Goal: Navigation & Orientation: Find specific page/section

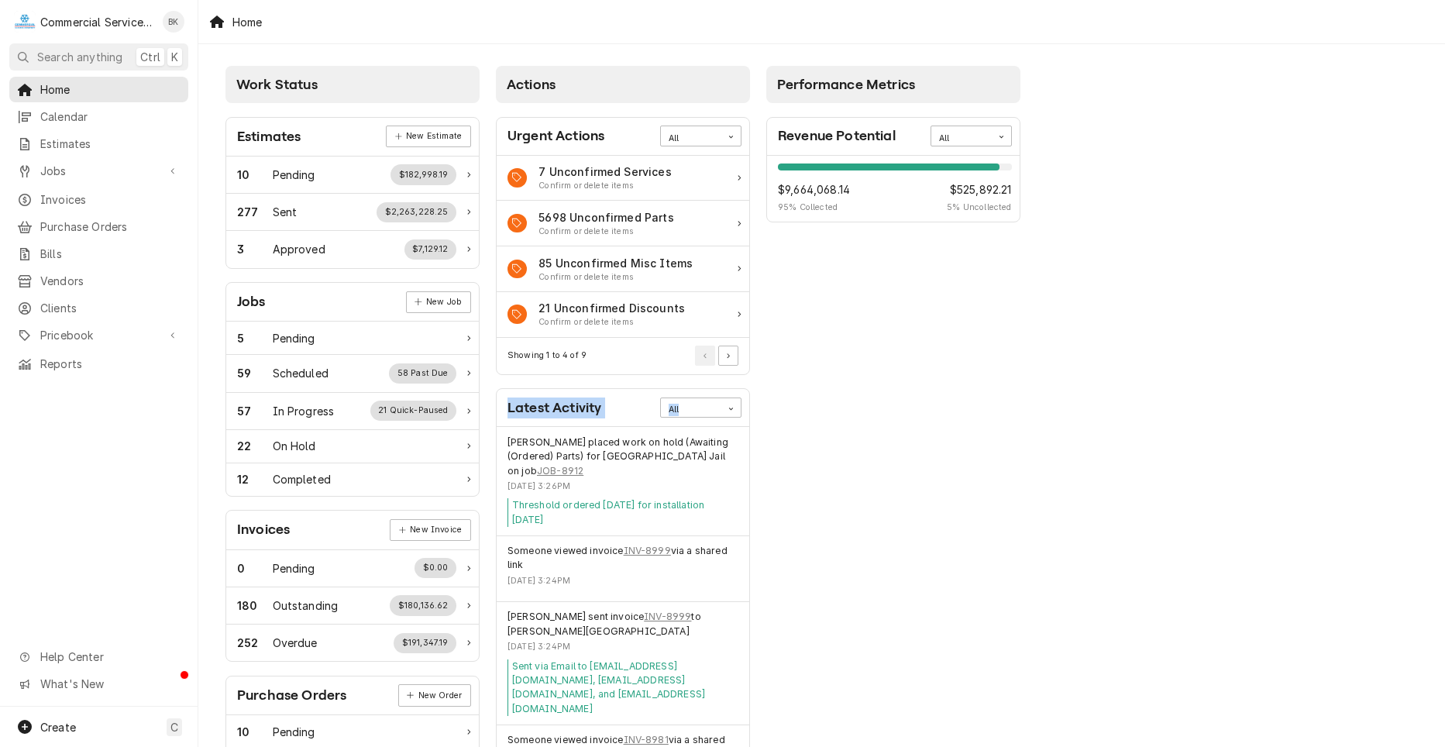
scroll to position [103, 0]
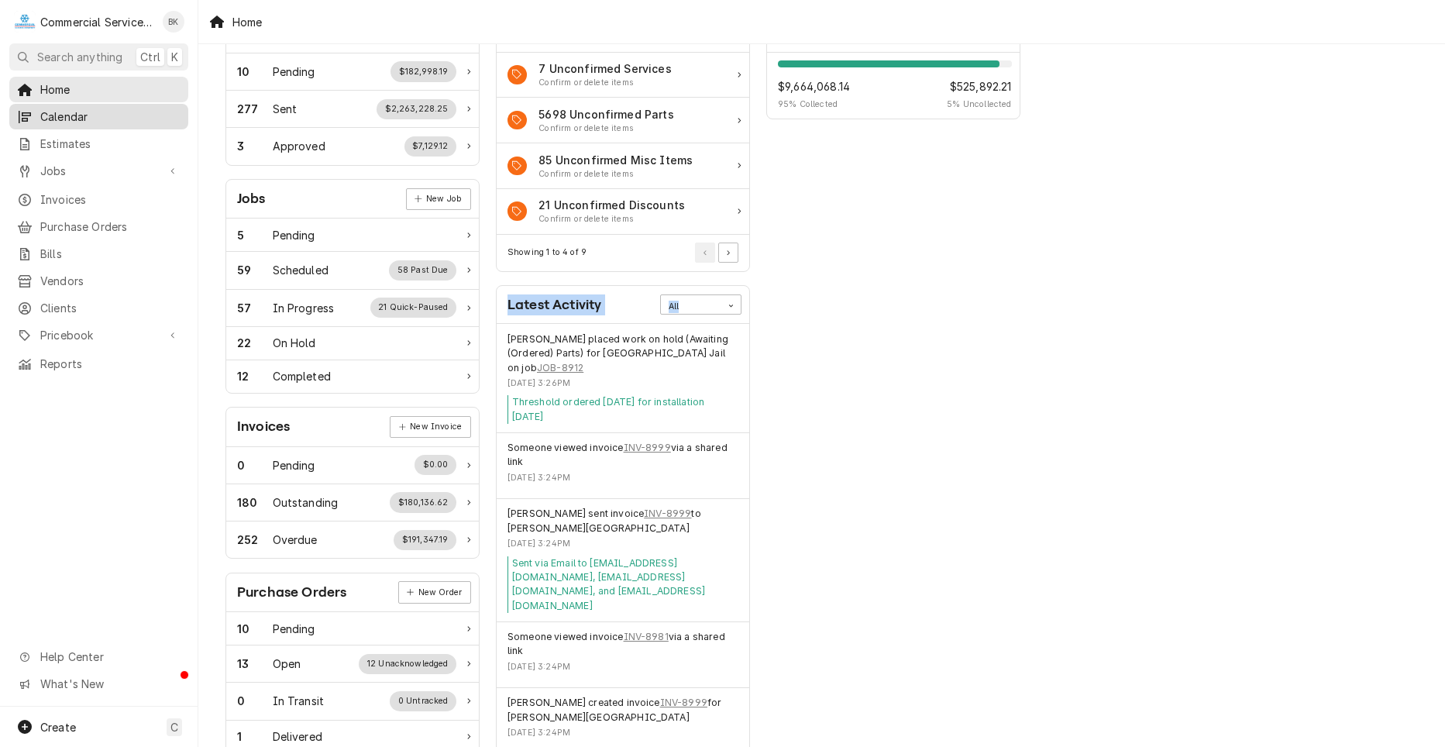
click at [74, 121] on div "Calendar" at bounding box center [98, 116] width 173 height 19
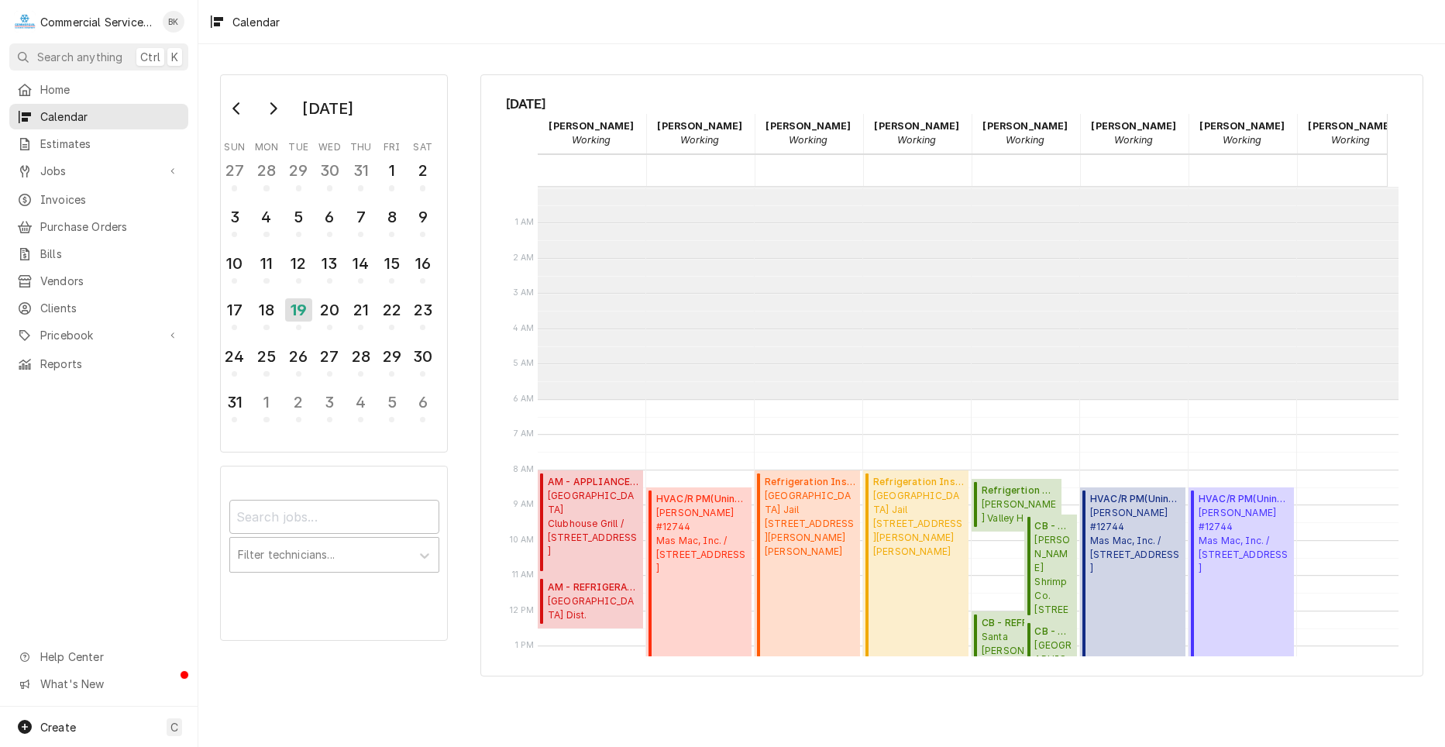
scroll to position [212, 0]
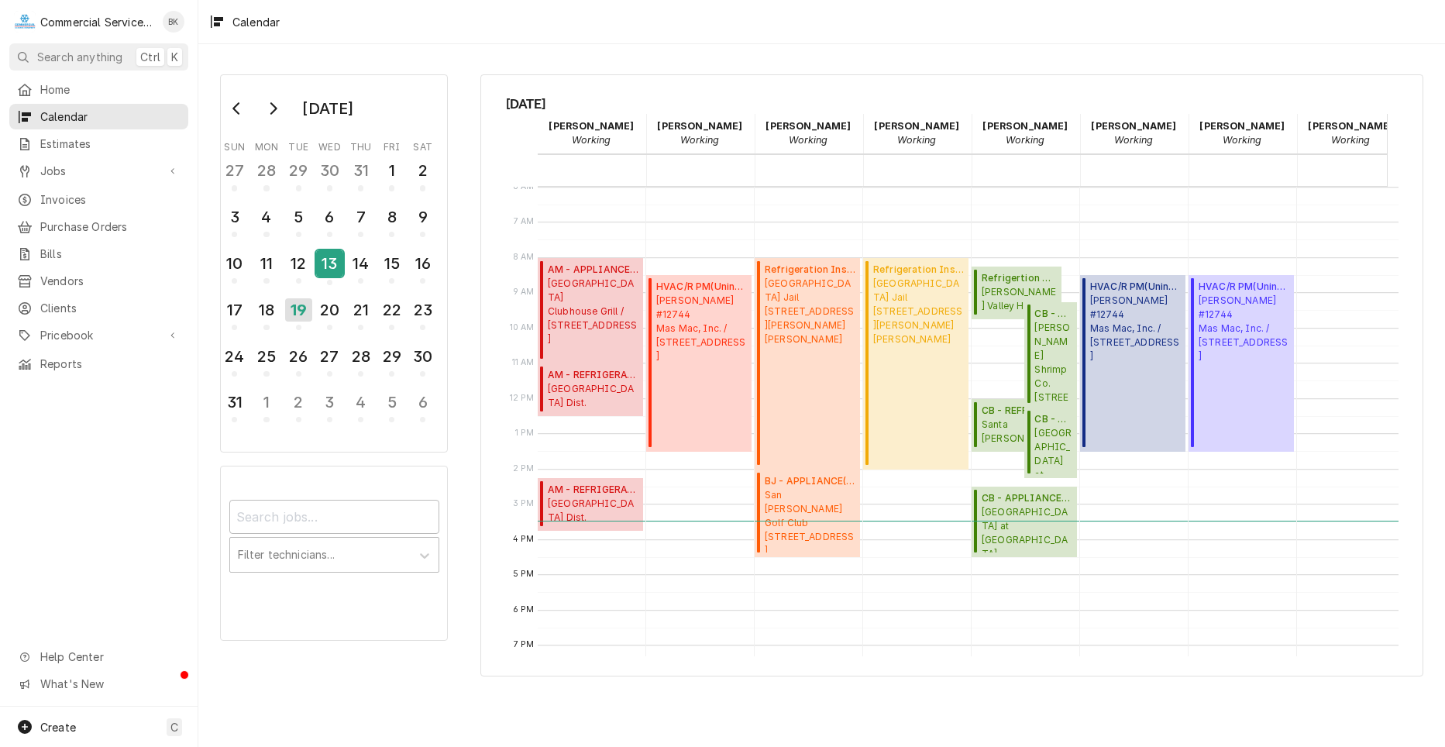
click at [336, 279] on div "13" at bounding box center [329, 266] width 27 height 38
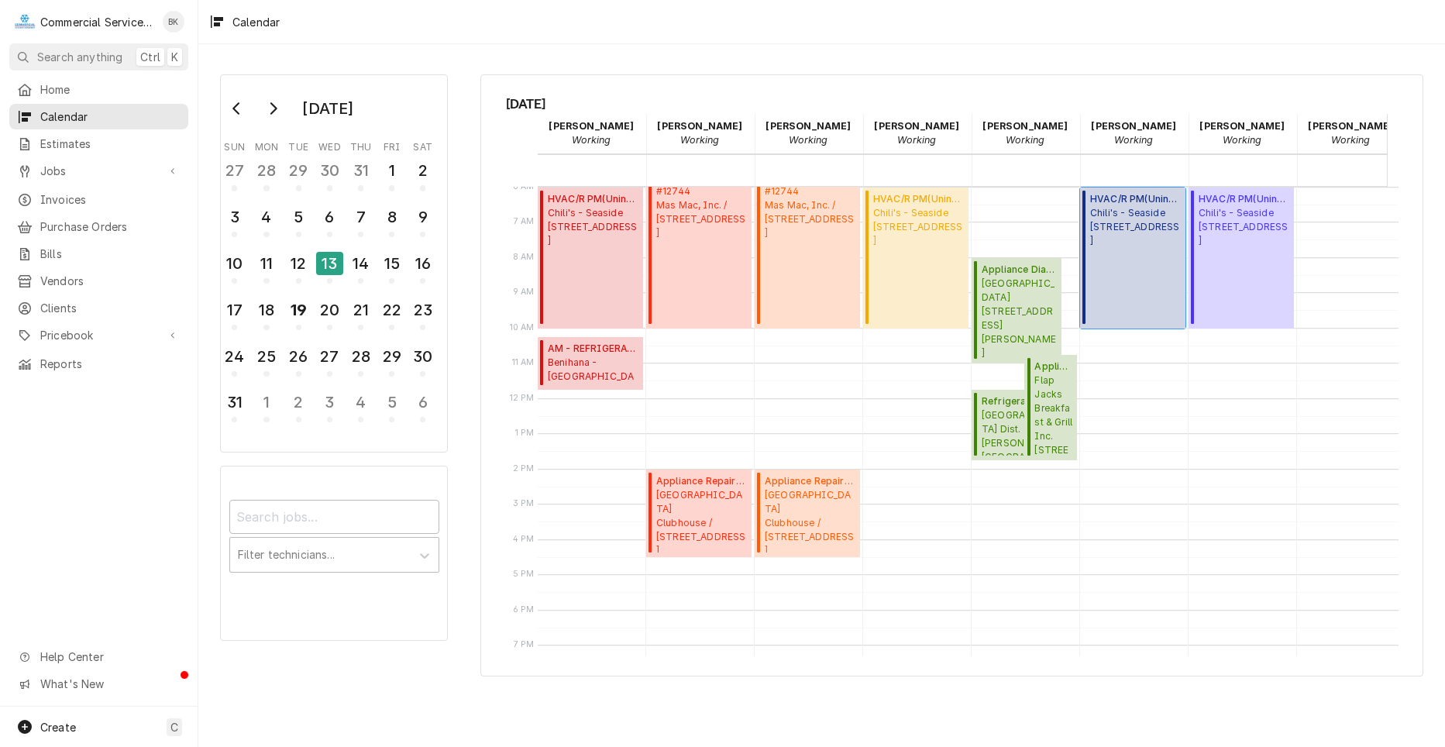
click at [1154, 277] on div "HVAC/R PM ( Uninvoiced ) Chili's - Seaside 1349 Canyon Del Rey, Seaside, CA 939…" at bounding box center [1135, 258] width 91 height 132
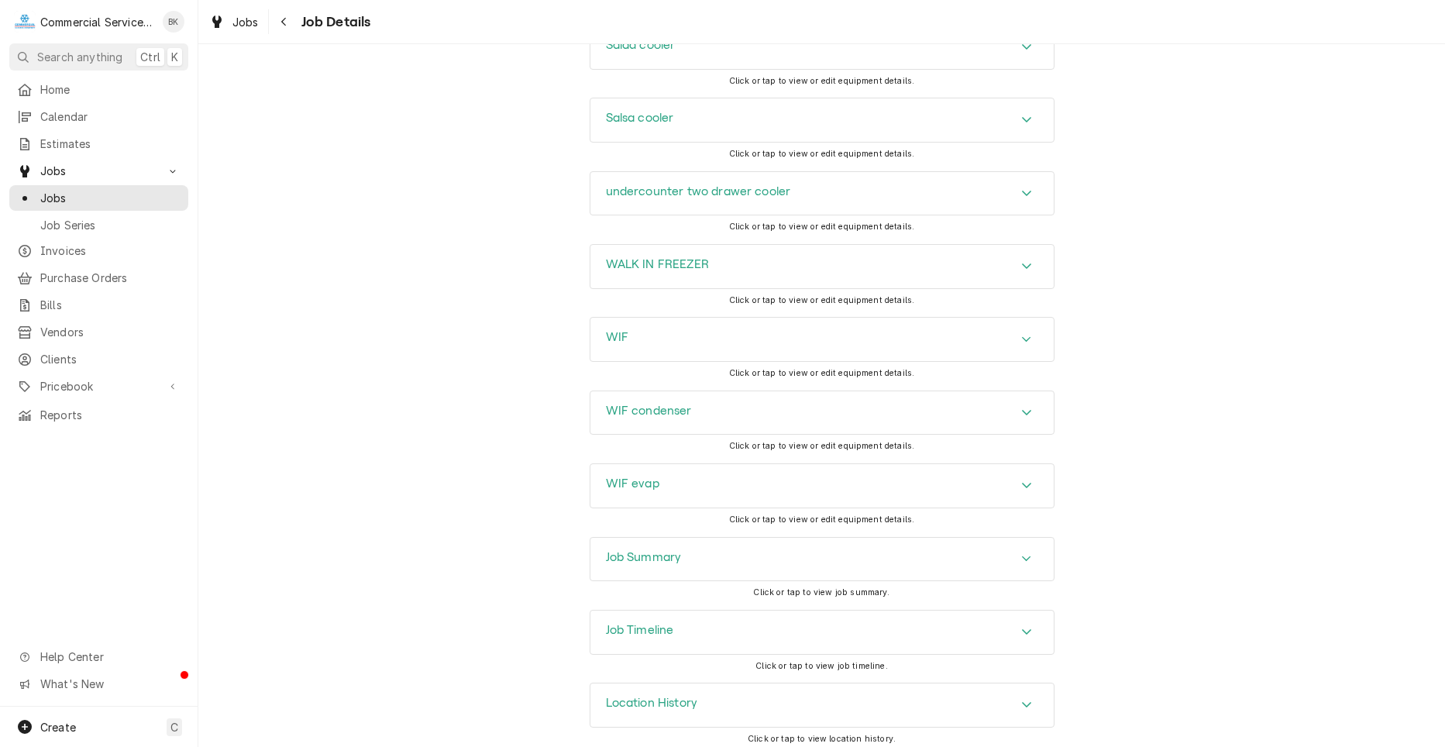
scroll to position [2687, 0]
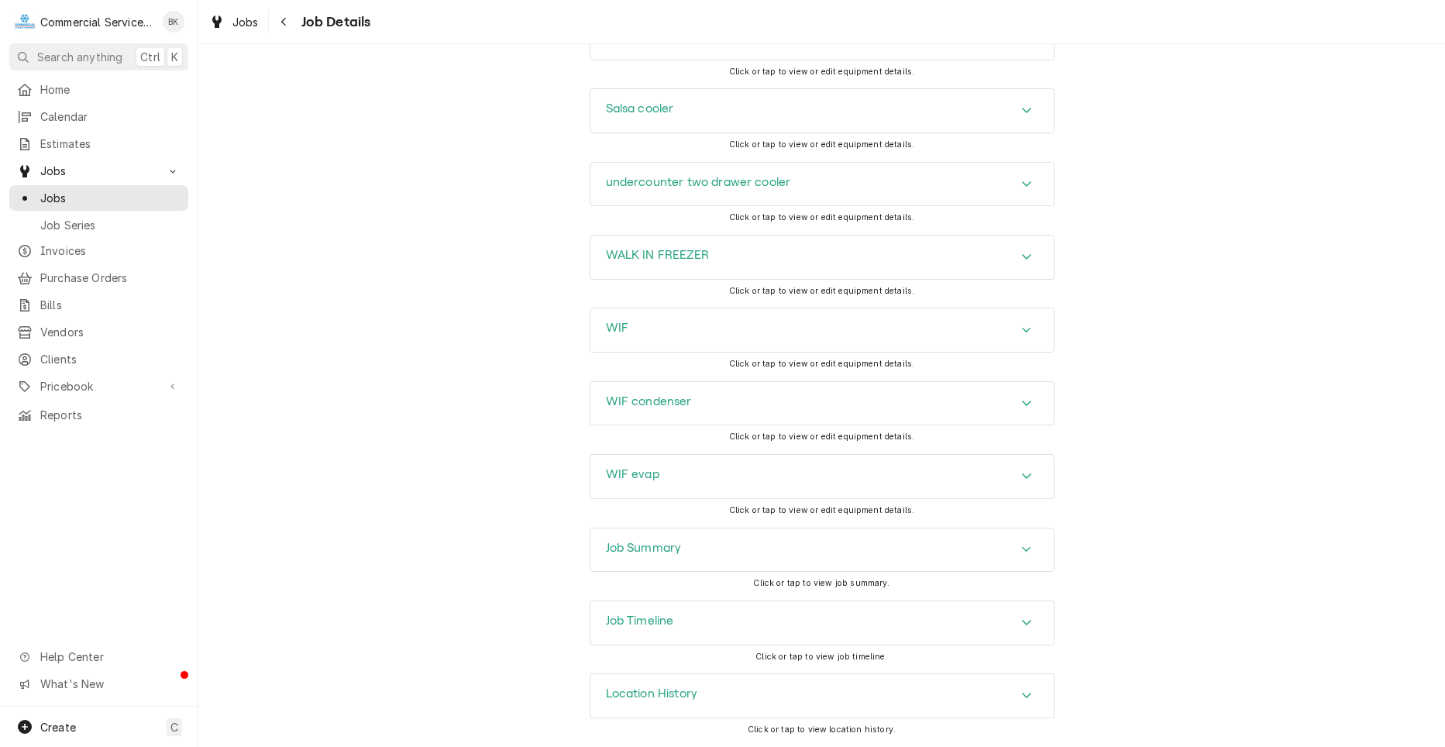
click at [1025, 551] on icon "Accordion Header" at bounding box center [1026, 549] width 11 height 12
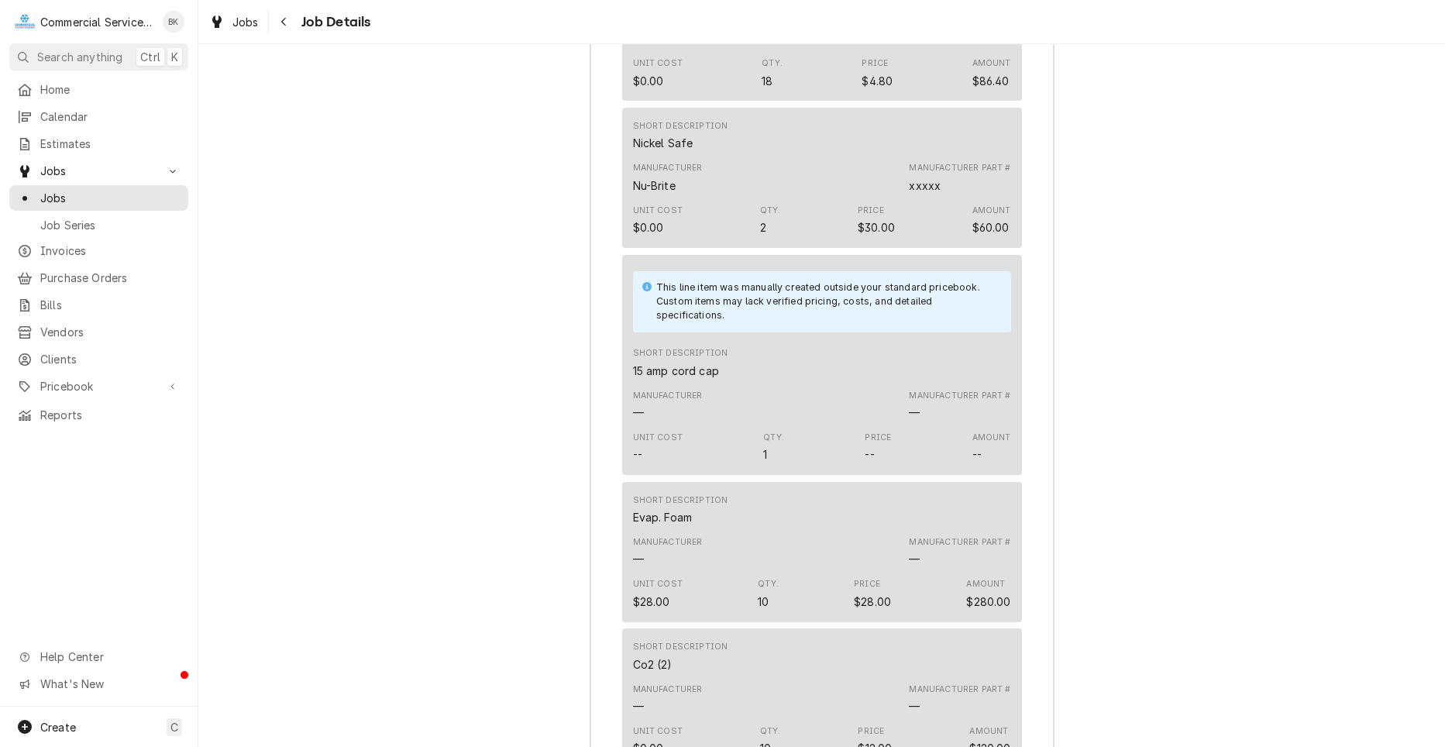
scroll to position [3848, 0]
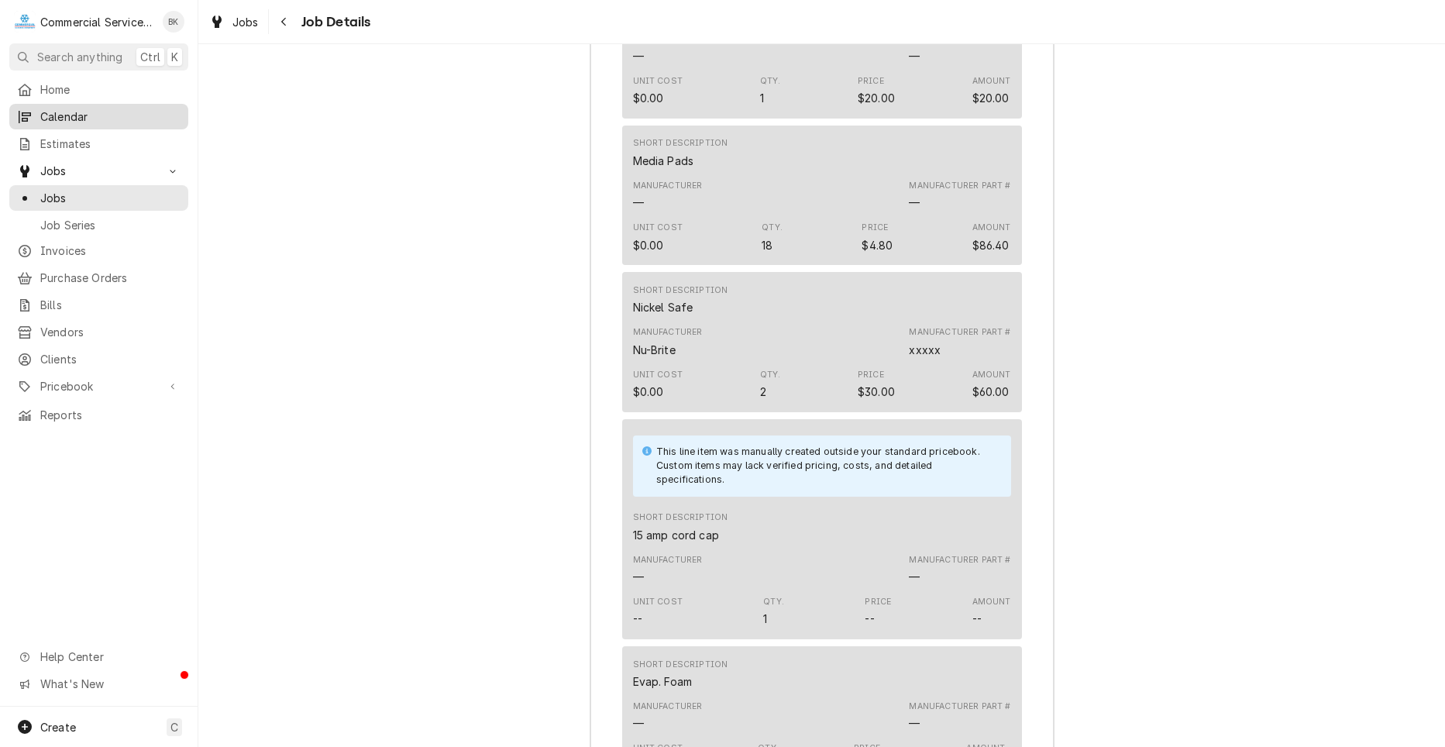
click at [93, 110] on span "Calendar" at bounding box center [110, 116] width 140 height 16
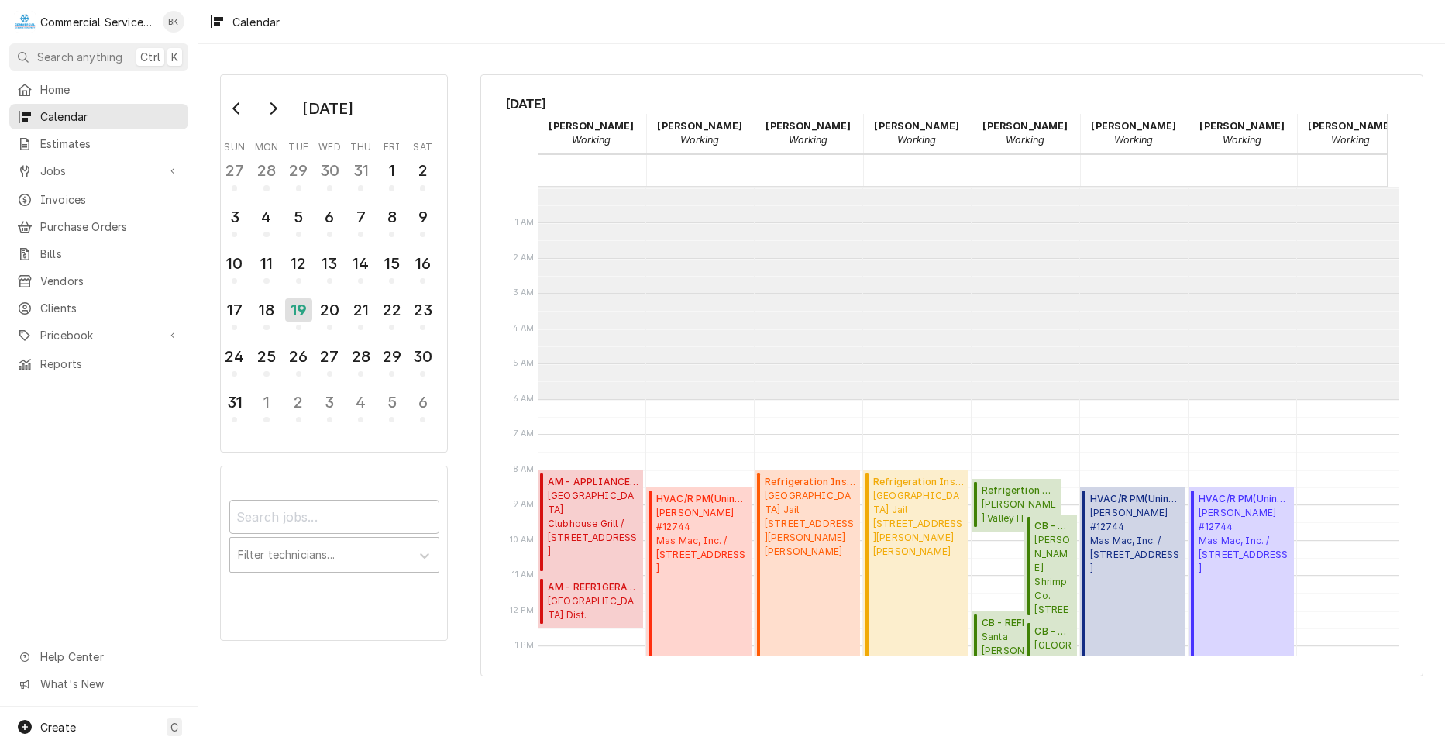
scroll to position [290, 0]
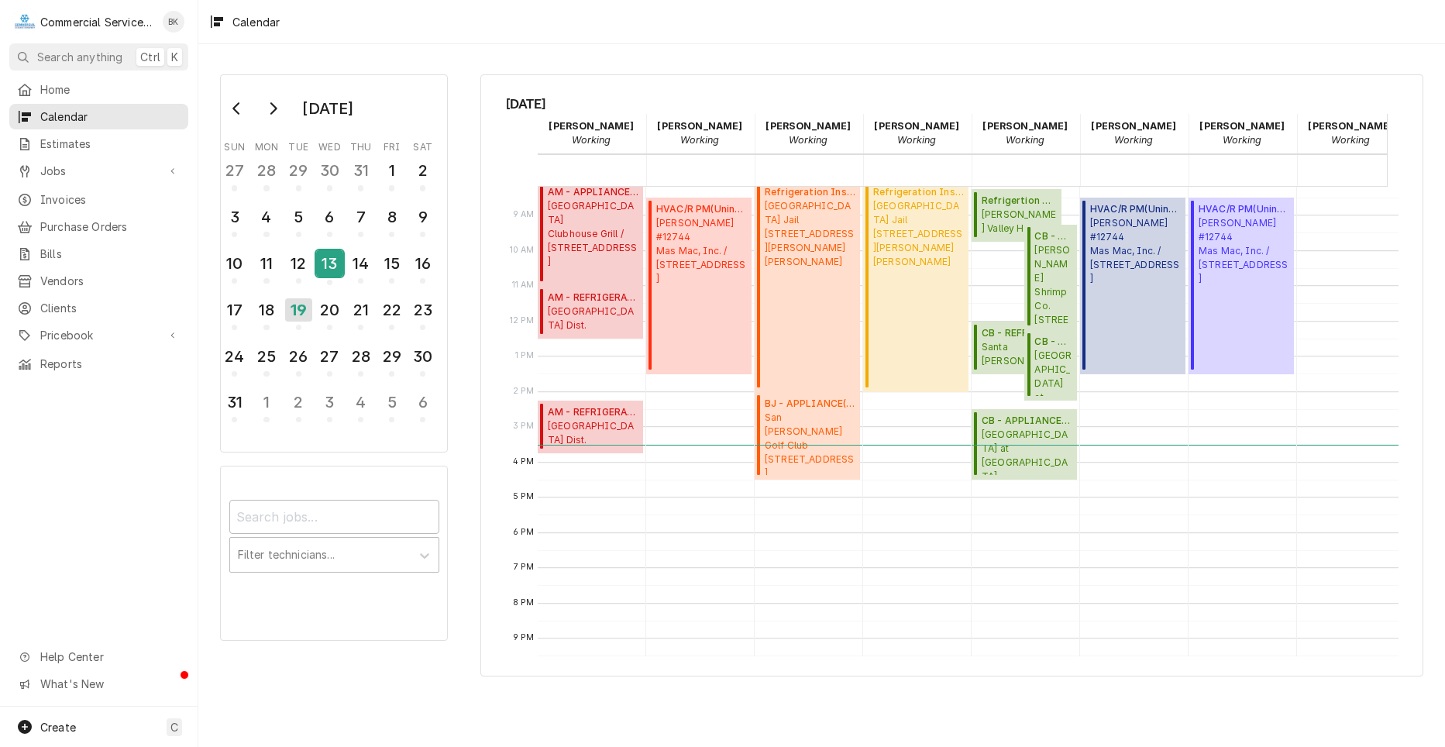
click at [327, 269] on div "13" at bounding box center [329, 263] width 27 height 26
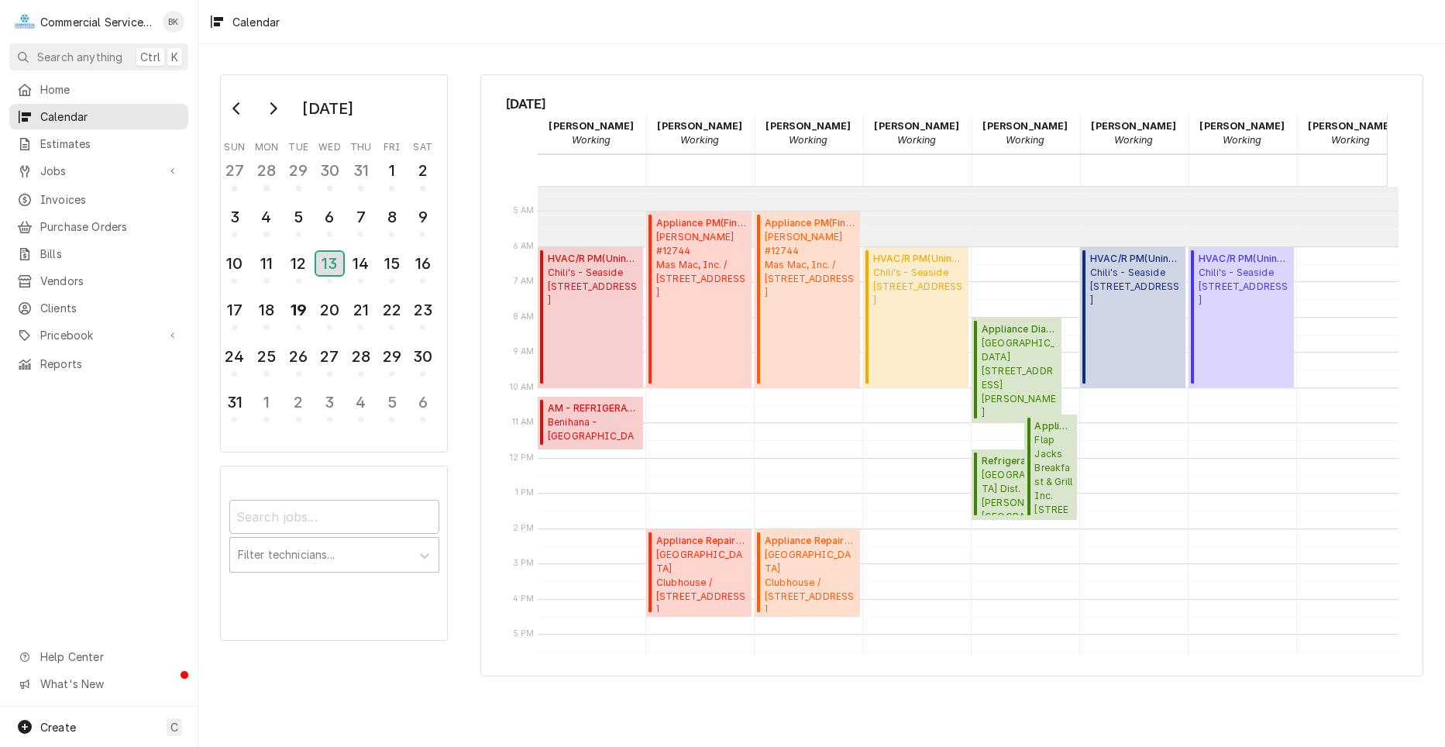
scroll to position [155, 0]
click at [295, 266] on div "12" at bounding box center [298, 263] width 27 height 26
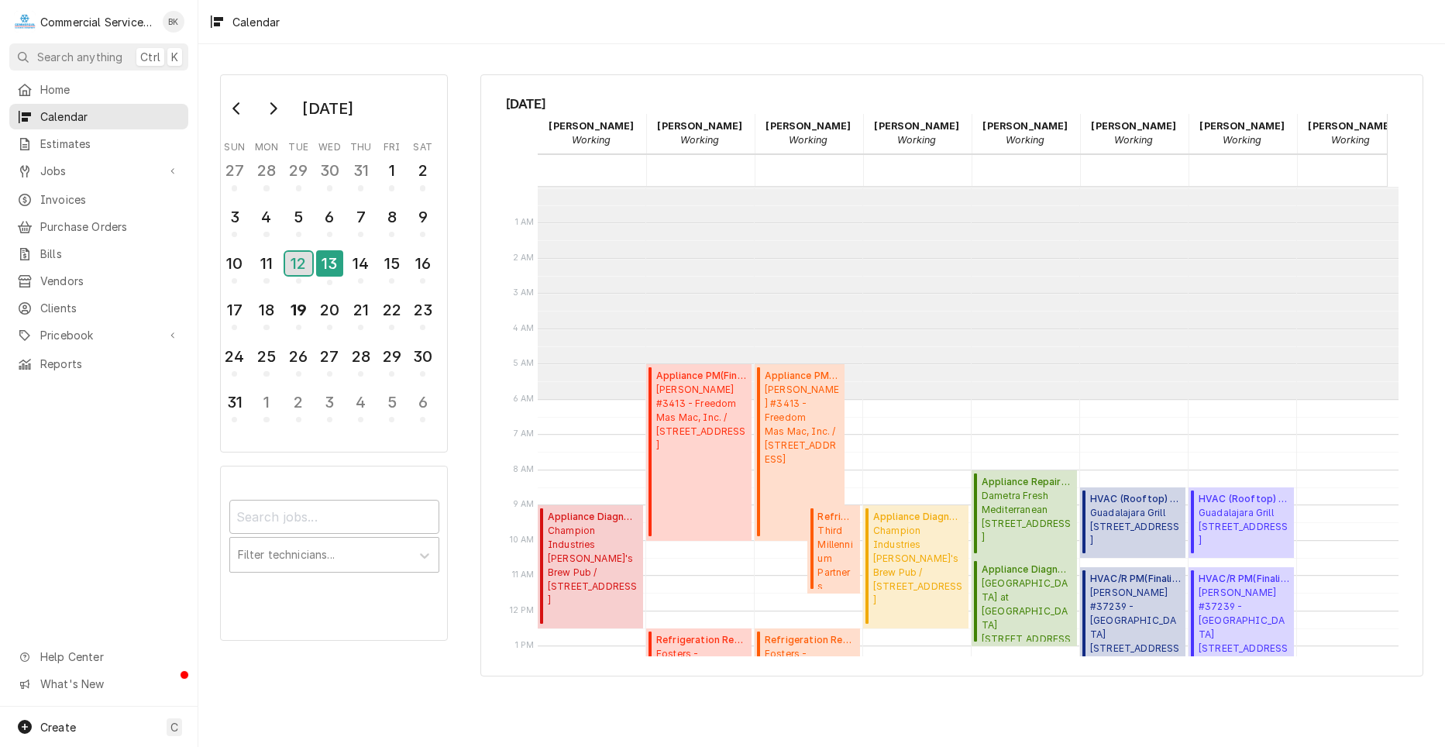
scroll to position [212, 0]
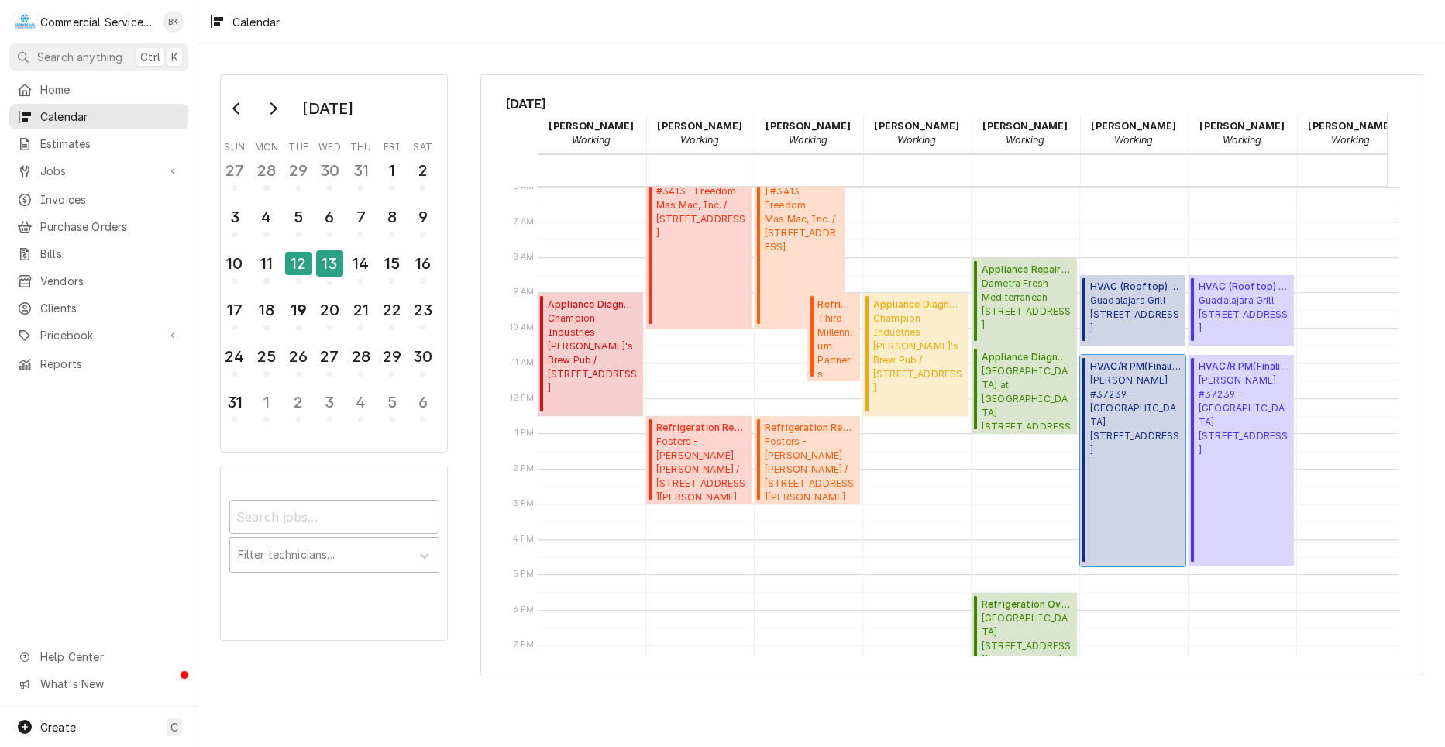
click at [1120, 394] on span "McDonald's #37239 - Riverside 186 Main St., Watsonville, CA 95076" at bounding box center [1135, 415] width 91 height 84
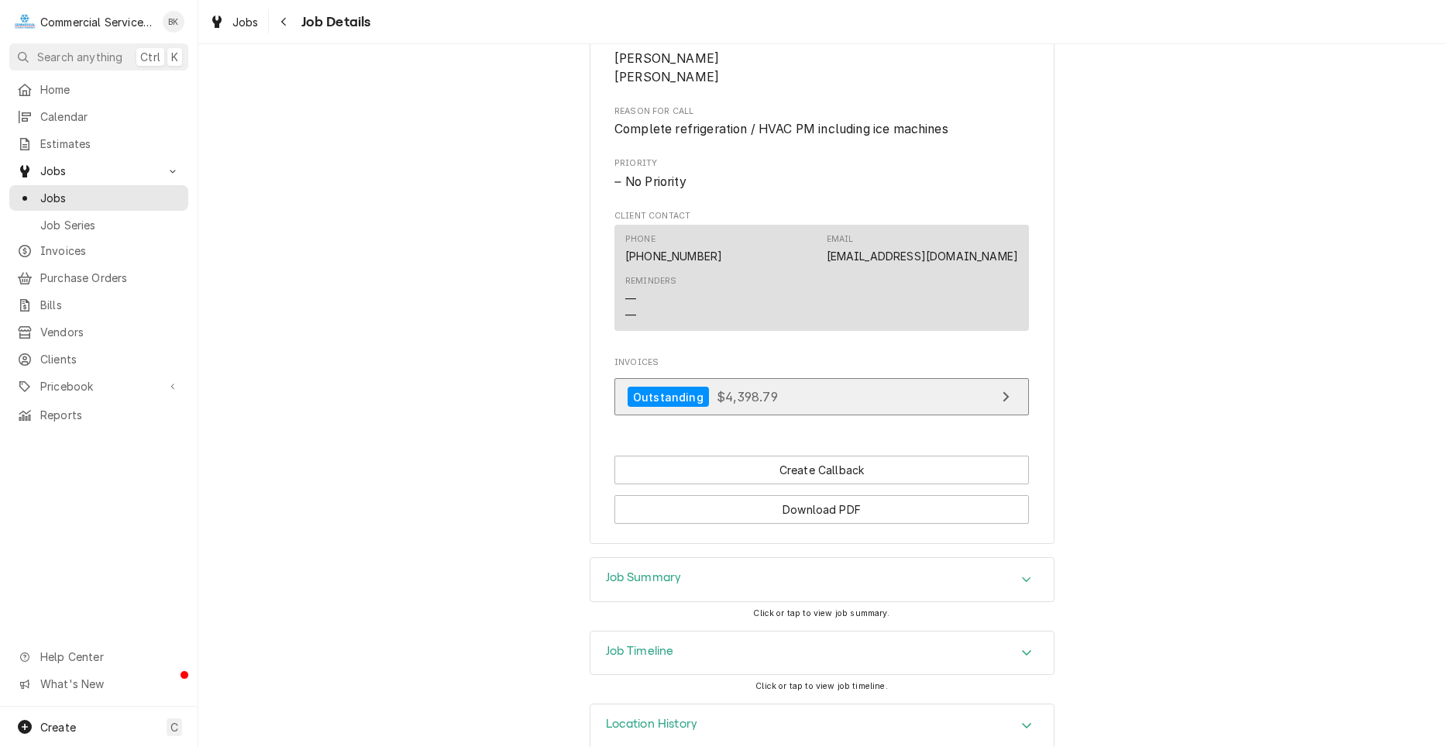
scroll to position [745, 0]
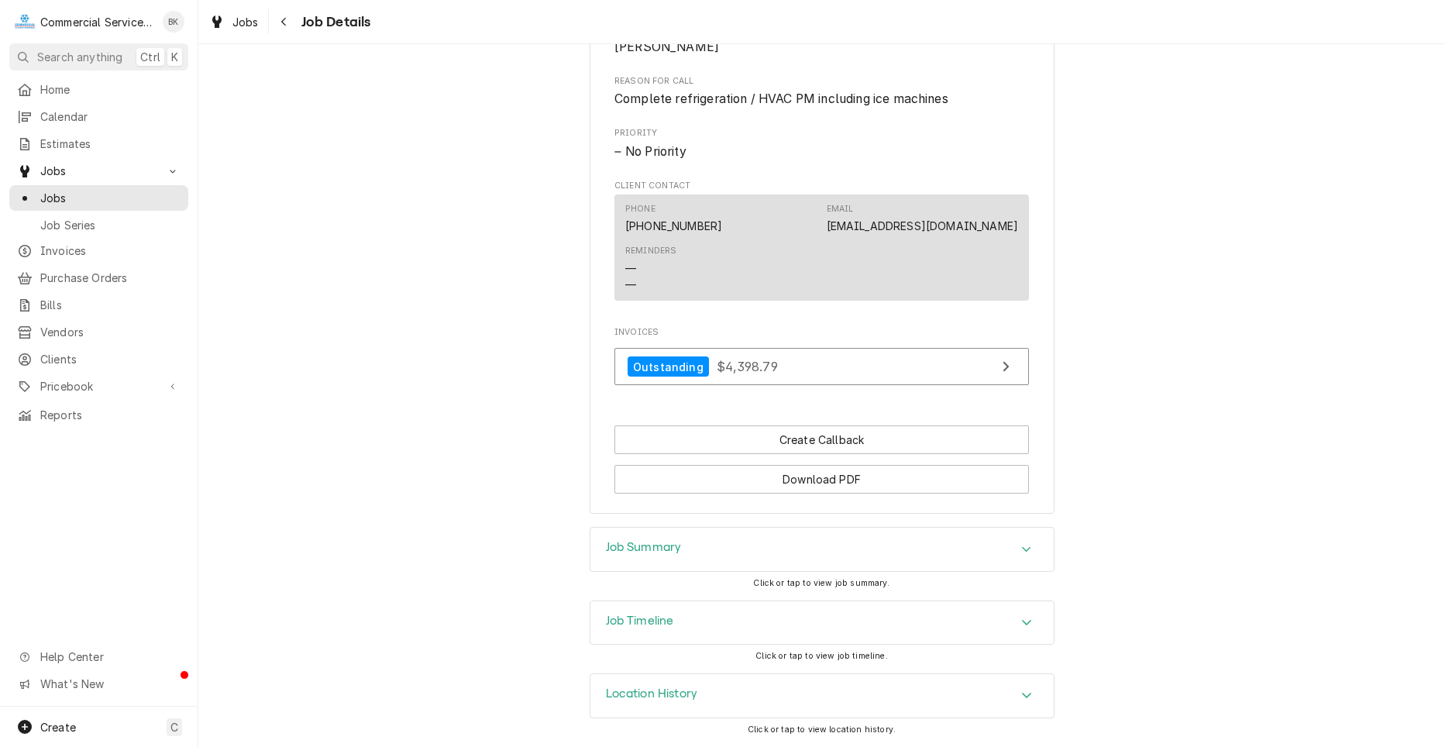
click at [1030, 622] on div "Accordion Header" at bounding box center [1026, 623] width 23 height 19
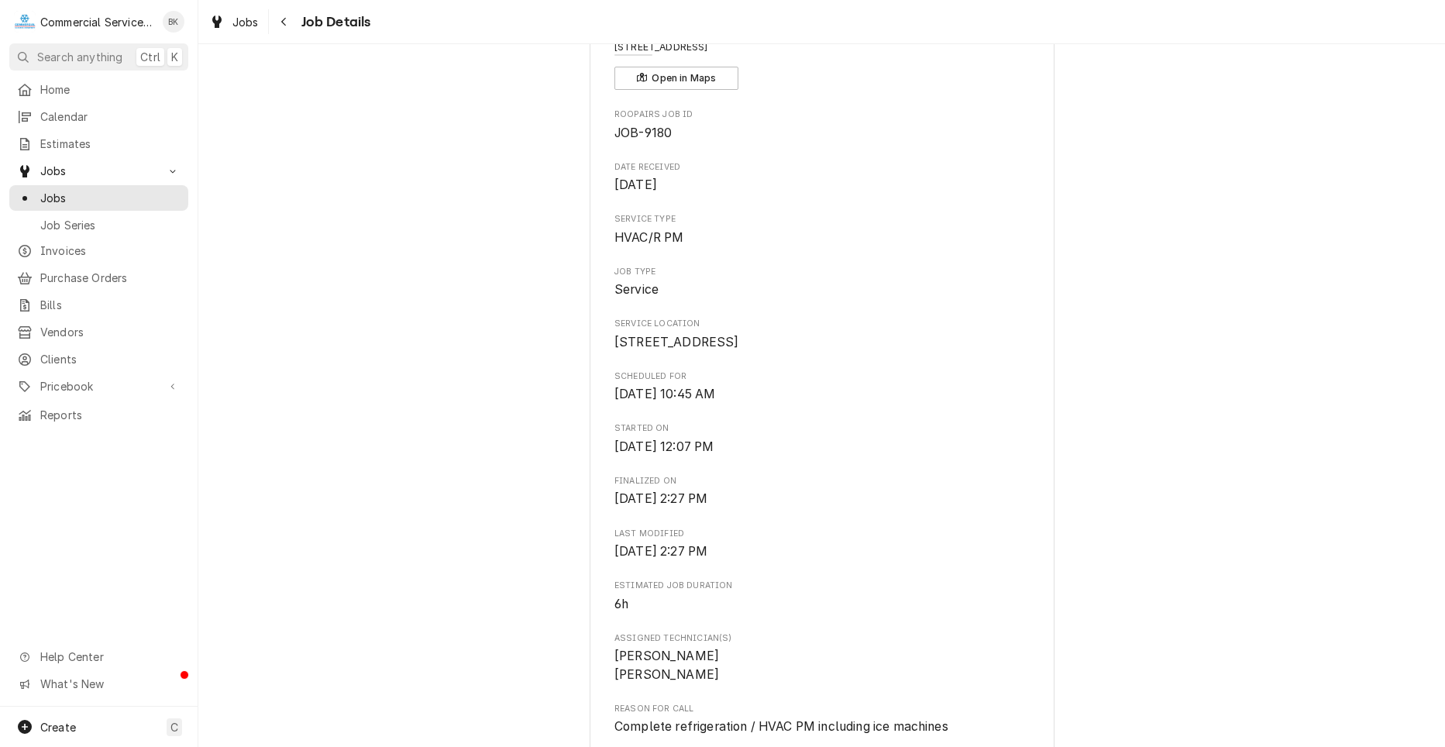
scroll to position [0, 0]
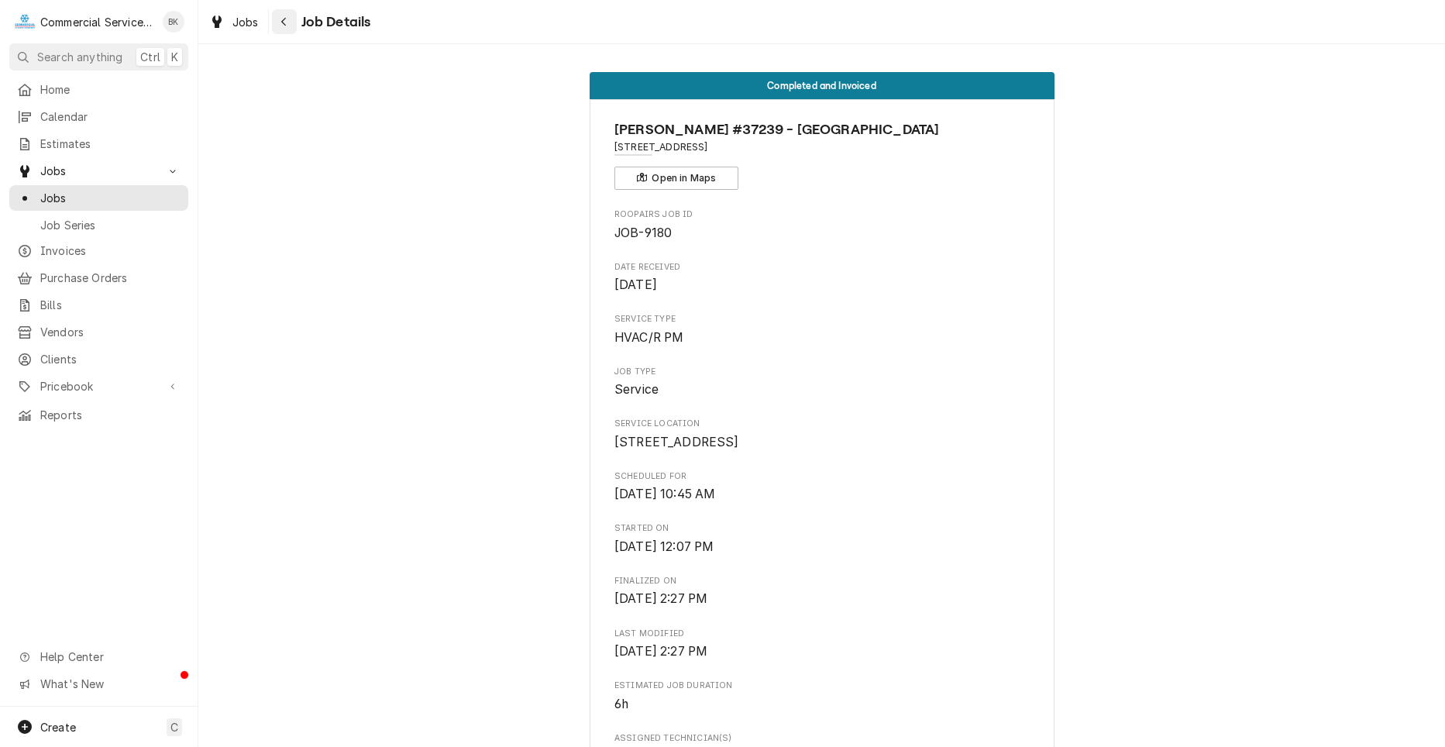
click at [287, 26] on icon "Navigate back" at bounding box center [283, 21] width 7 height 11
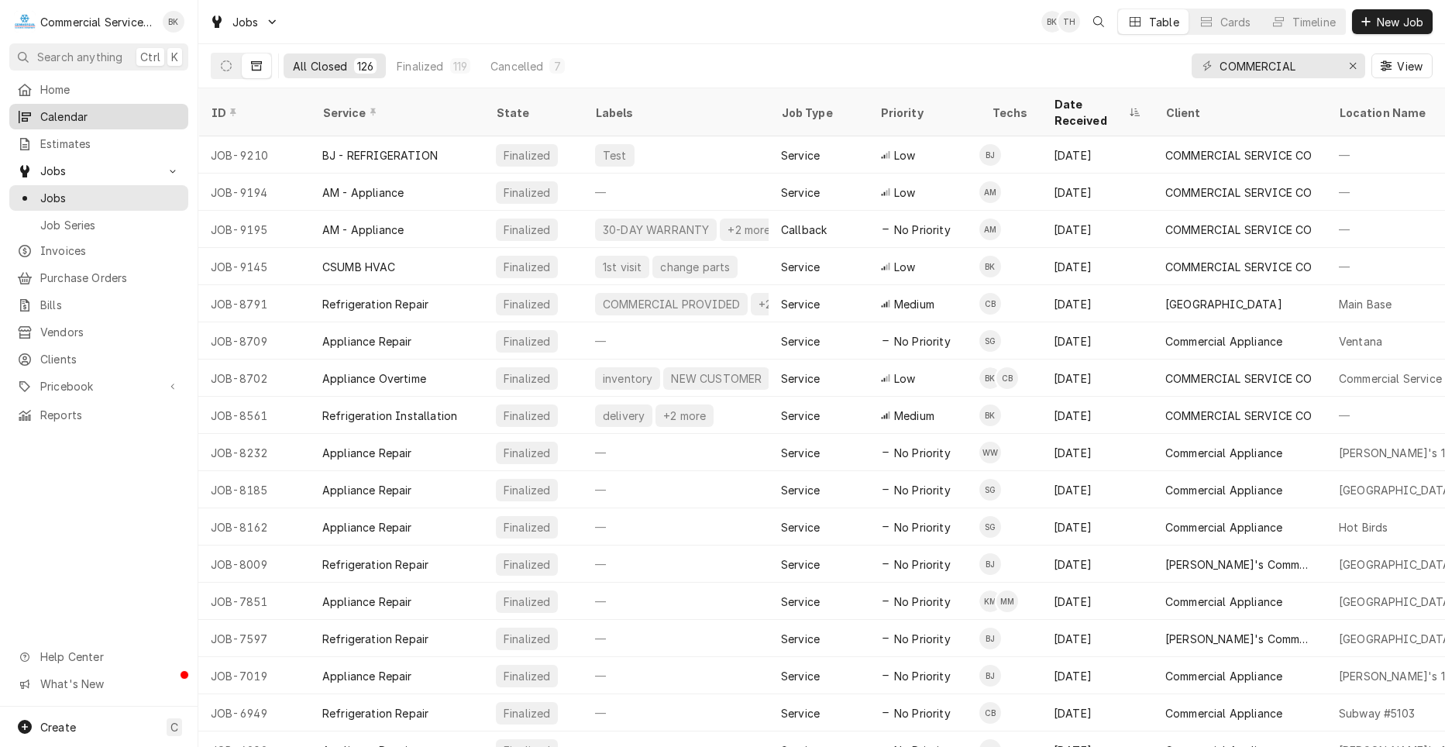
click at [121, 116] on span "Calendar" at bounding box center [110, 116] width 140 height 16
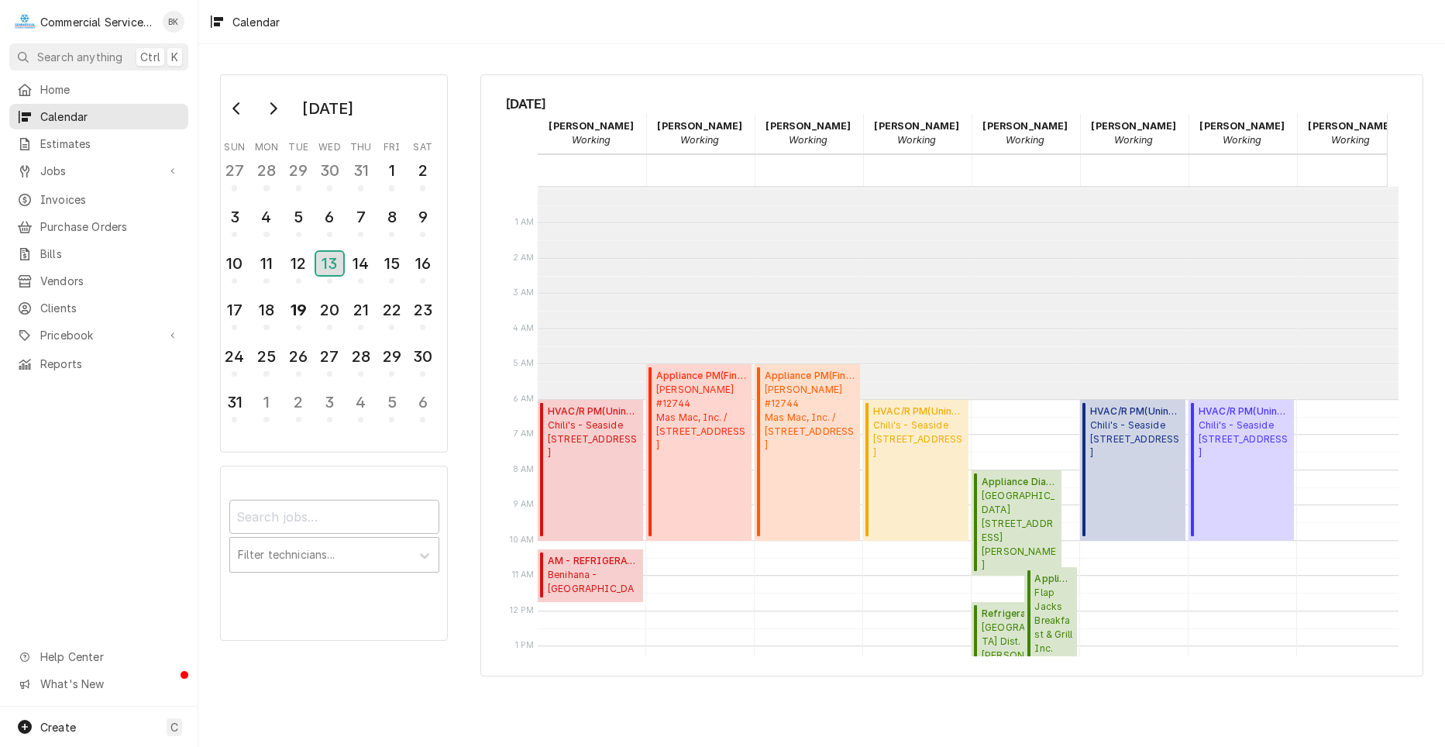
scroll to position [212, 0]
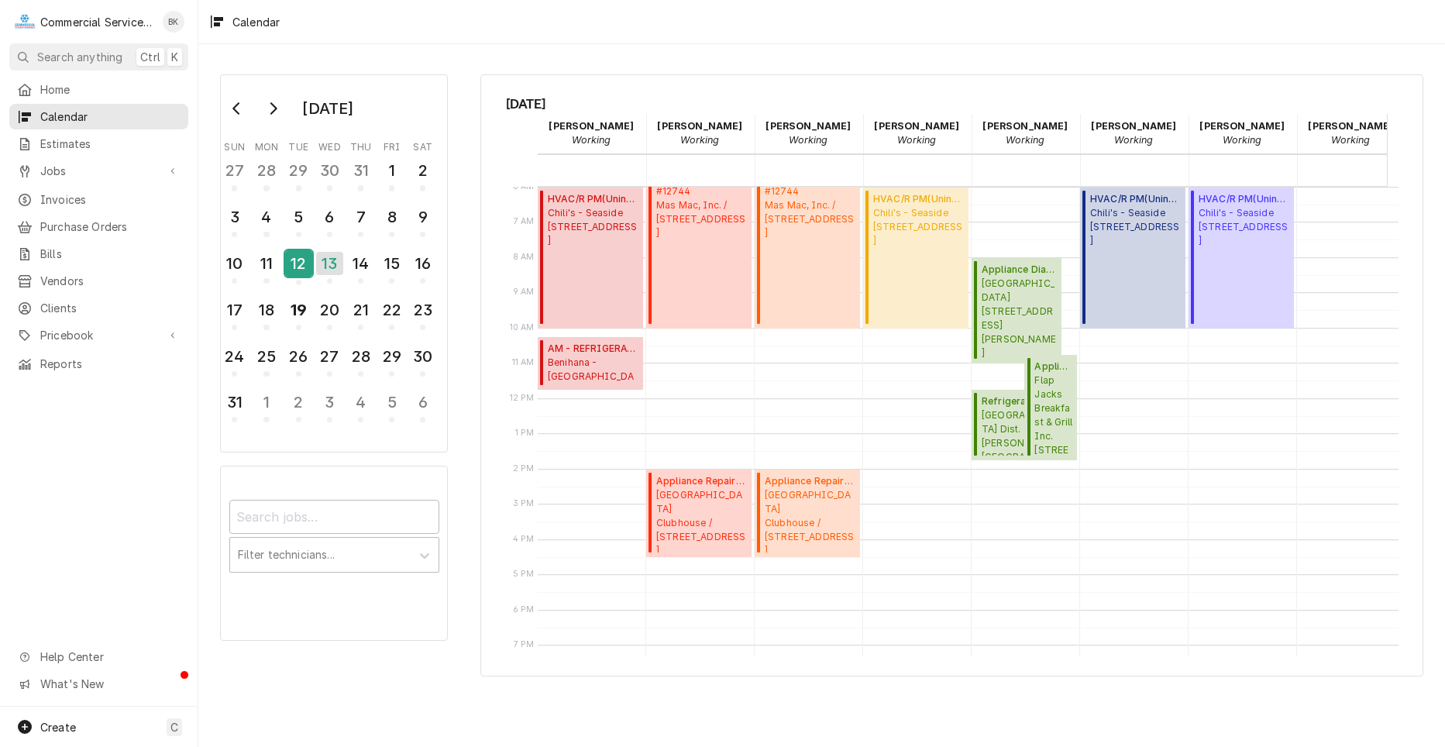
click at [291, 259] on div "12" at bounding box center [298, 263] width 27 height 26
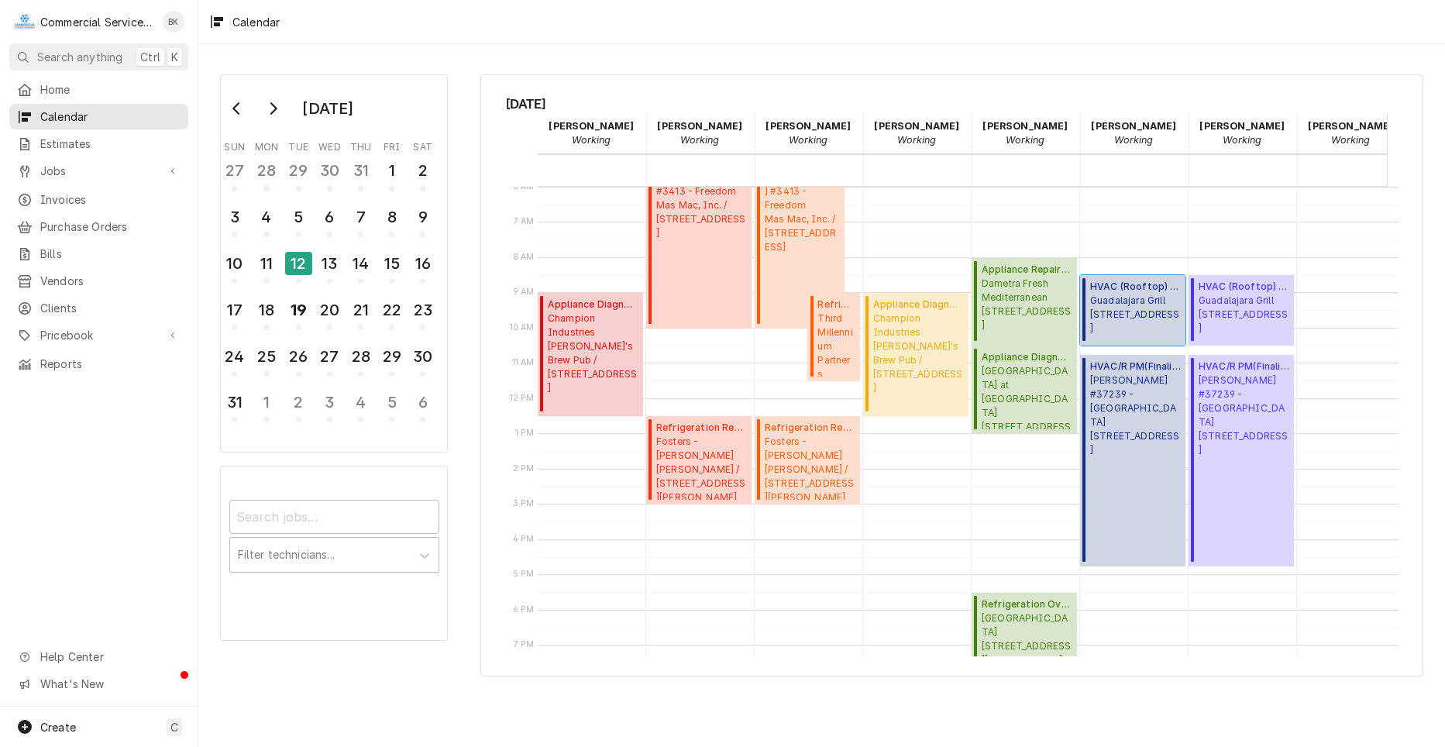
click at [1120, 317] on span "Guadalajara Grill 1334 S Main St, Salinas, CA 93901" at bounding box center [1135, 315] width 91 height 42
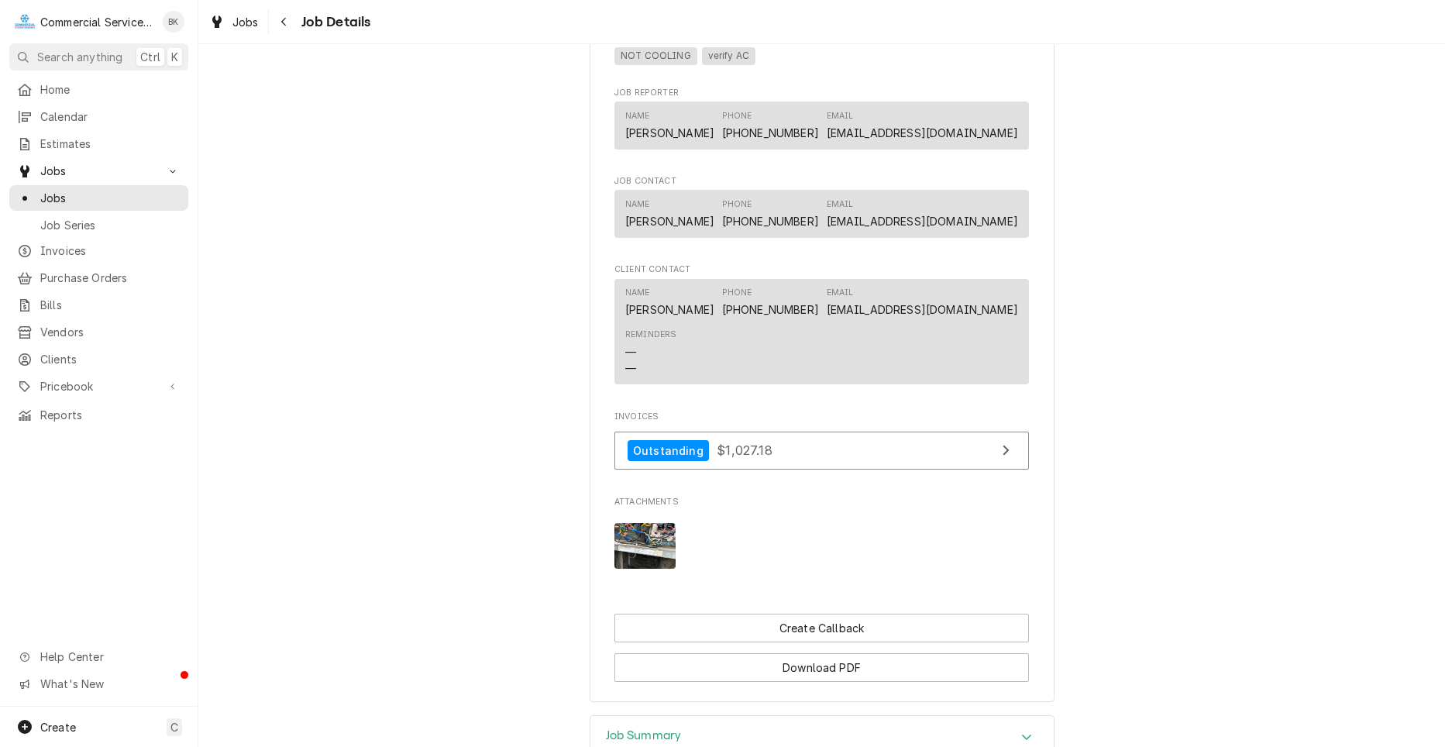
scroll to position [1136, 0]
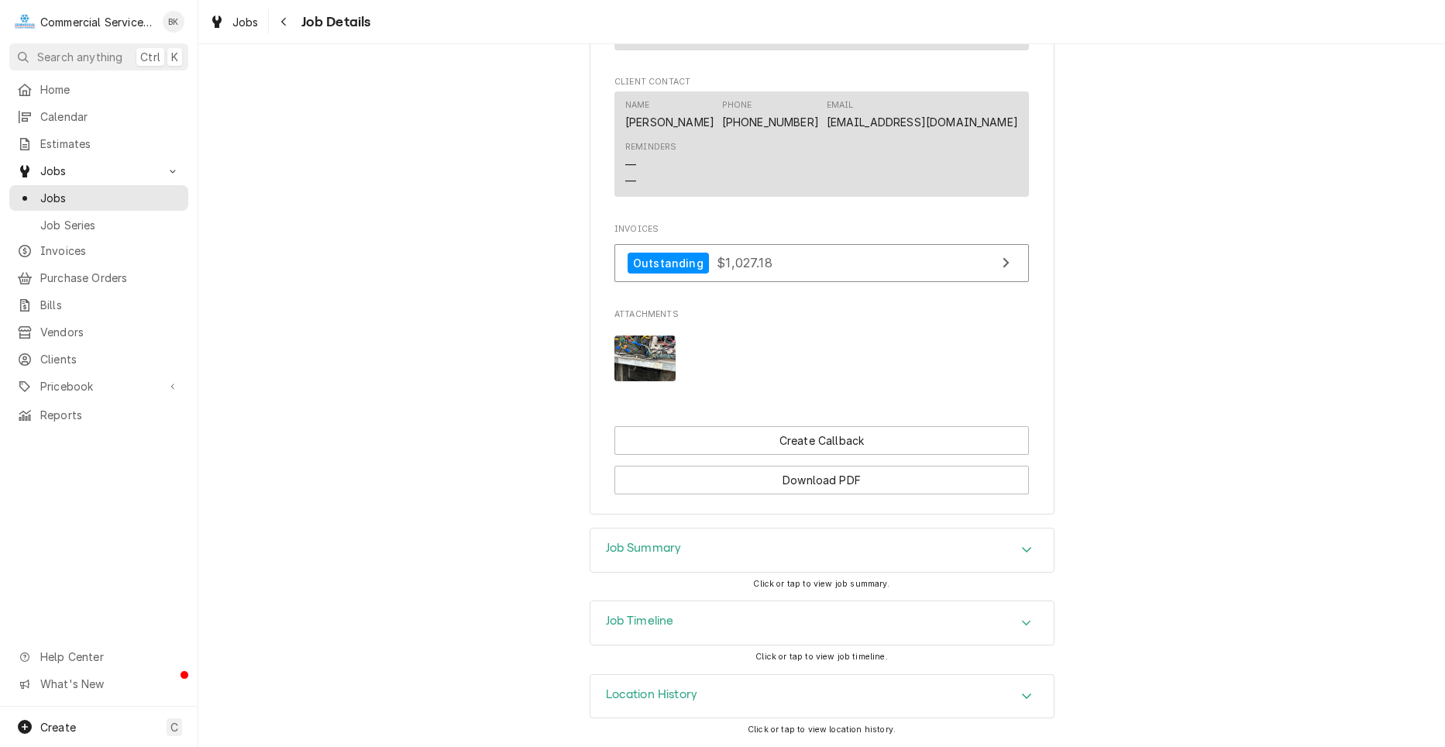
click at [1017, 612] on div "Job Timeline" at bounding box center [821, 622] width 463 height 43
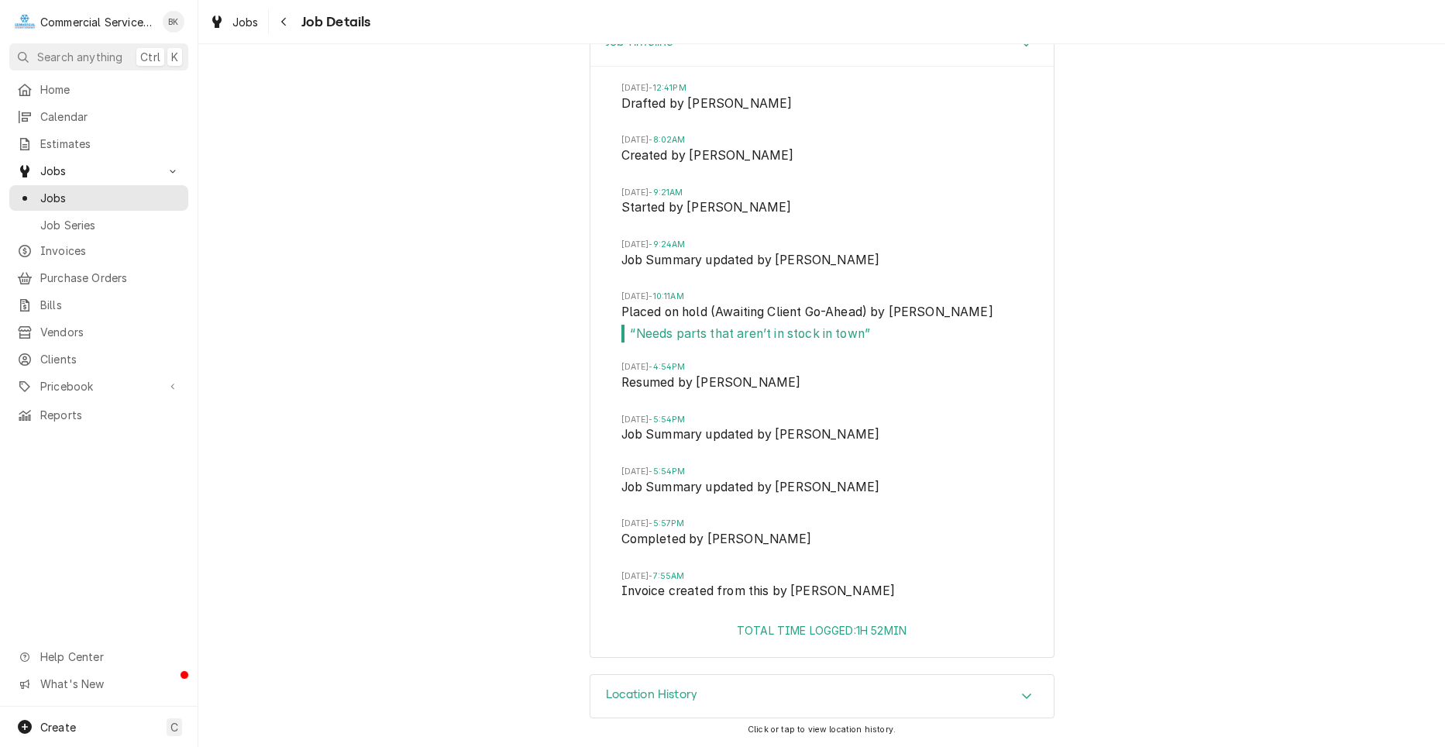
scroll to position [1715, 0]
click at [282, 28] on div "Navigate back" at bounding box center [284, 21] width 15 height 15
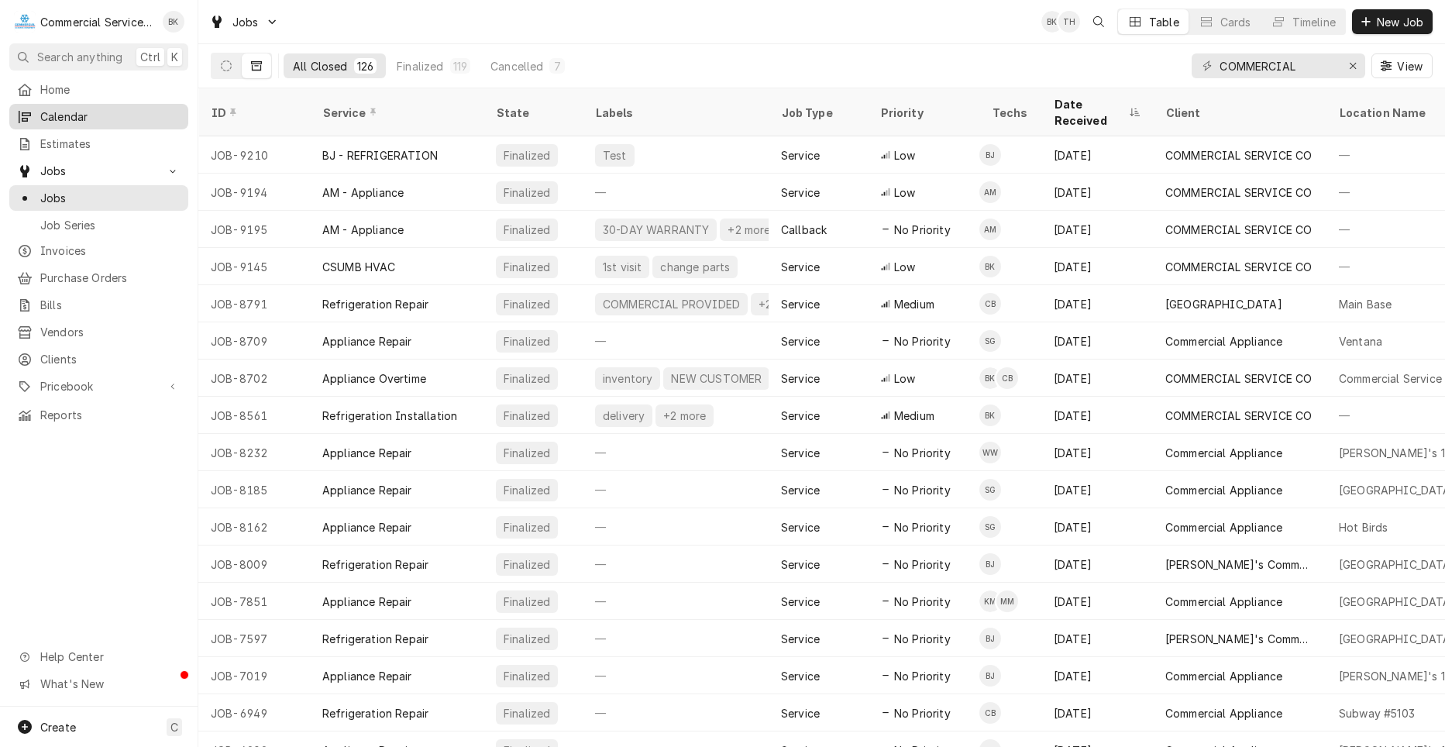
click at [84, 118] on span "Calendar" at bounding box center [110, 116] width 140 height 16
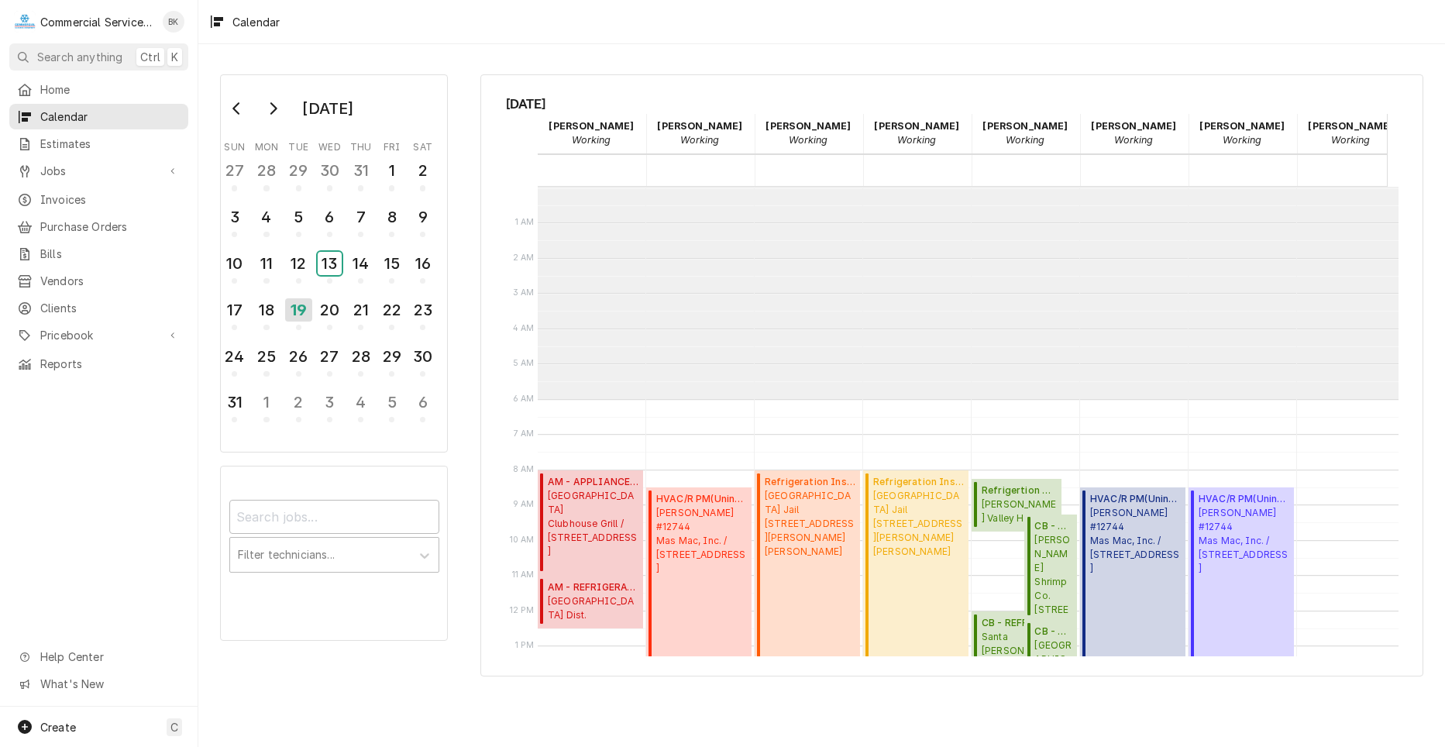
click at [324, 263] on div "13" at bounding box center [330, 263] width 24 height 23
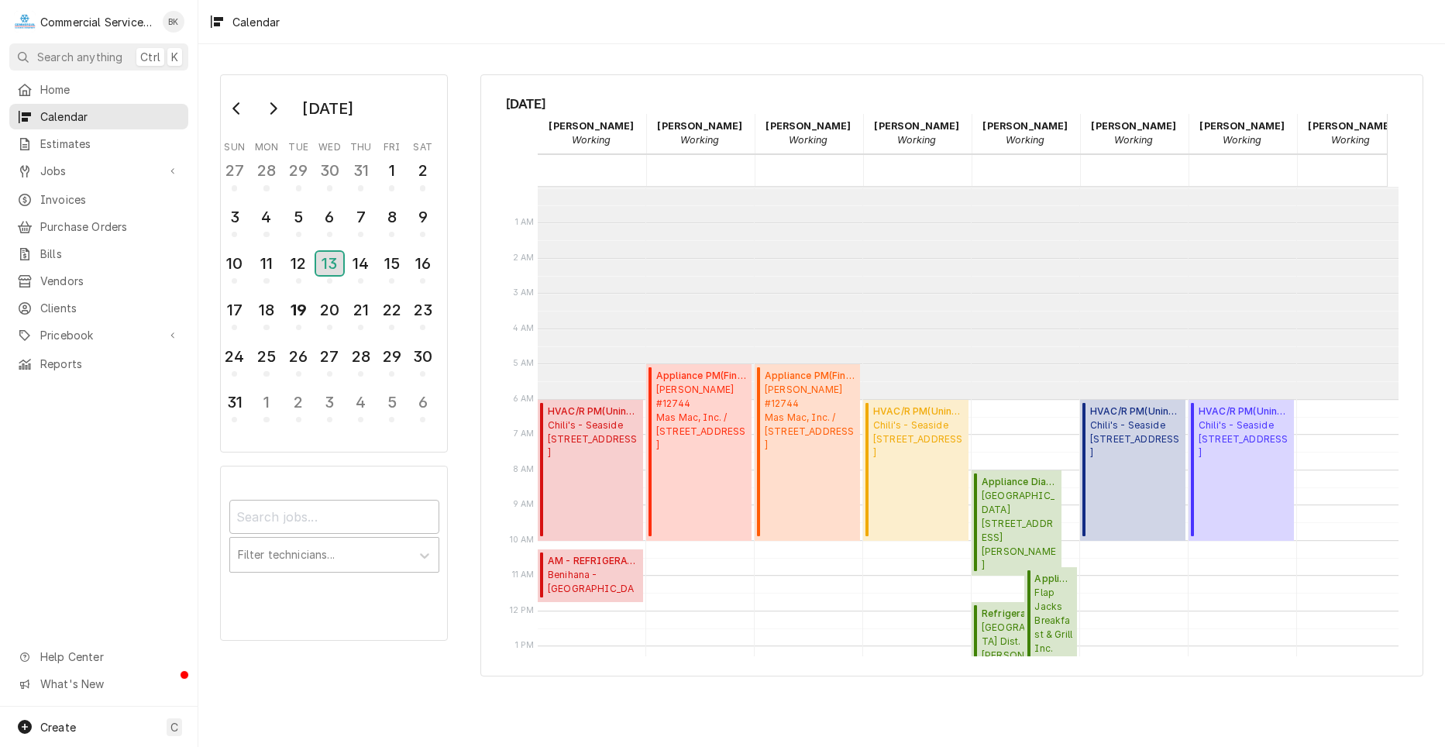
scroll to position [212, 0]
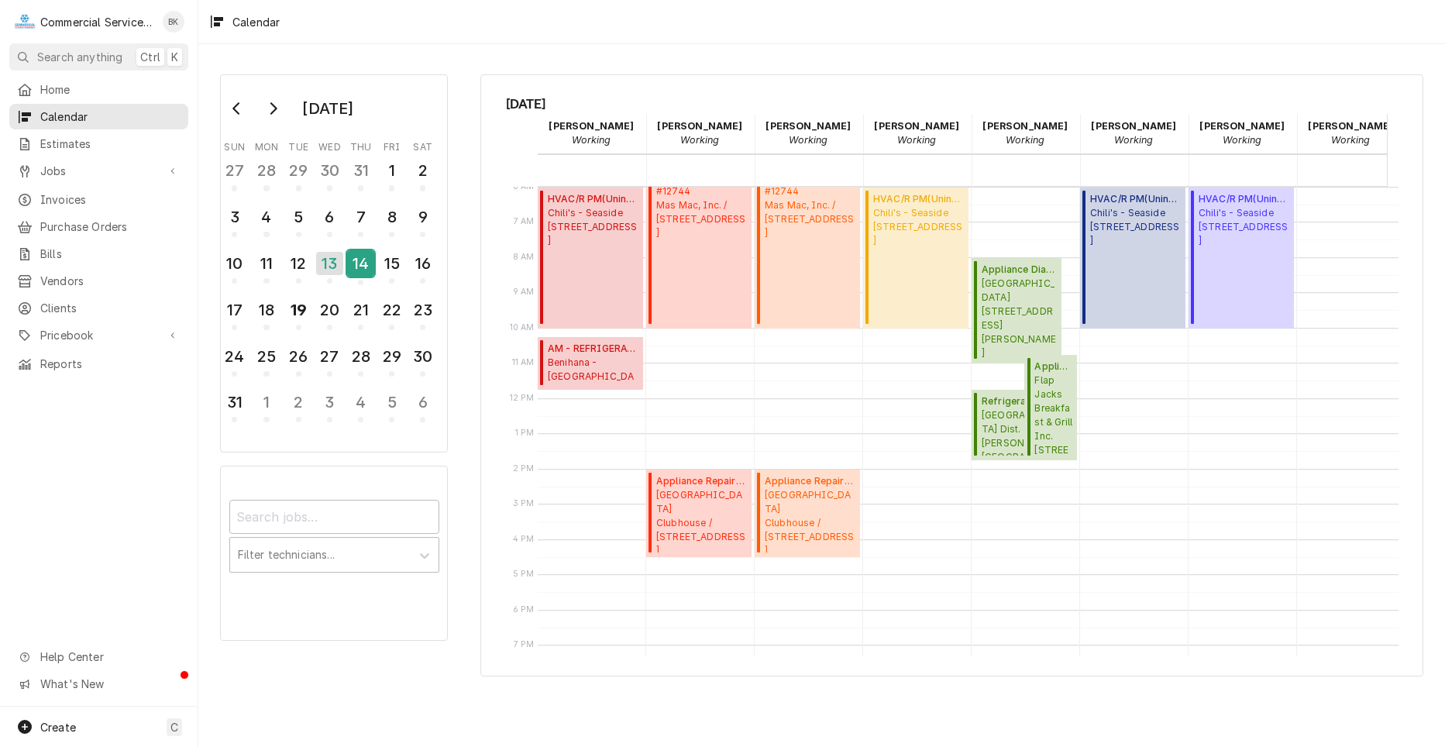
click at [369, 270] on div "14" at bounding box center [360, 263] width 27 height 26
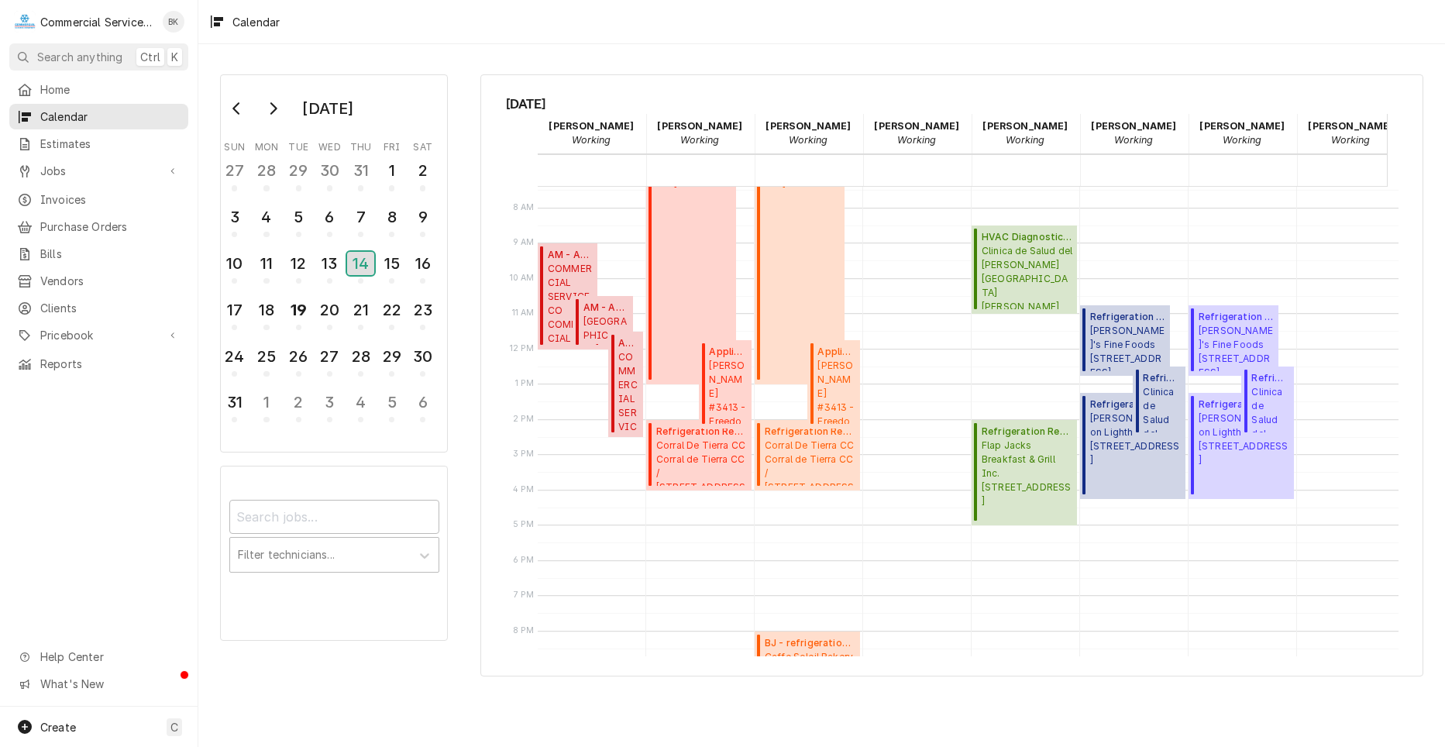
scroll to position [290, 0]
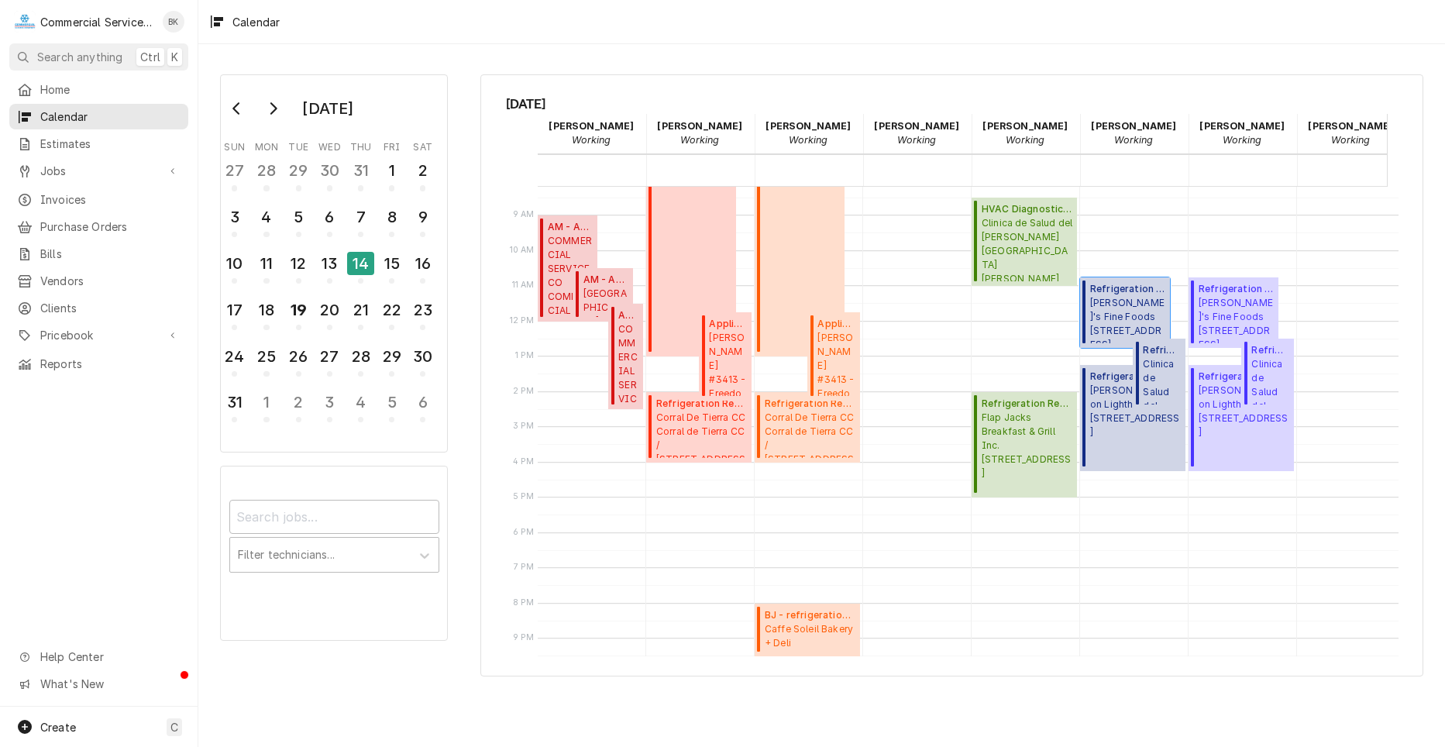
click at [1123, 315] on span "Elroy's Fine Foods 15 Soledad Drive, Monterey, CA 93940" at bounding box center [1127, 319] width 75 height 47
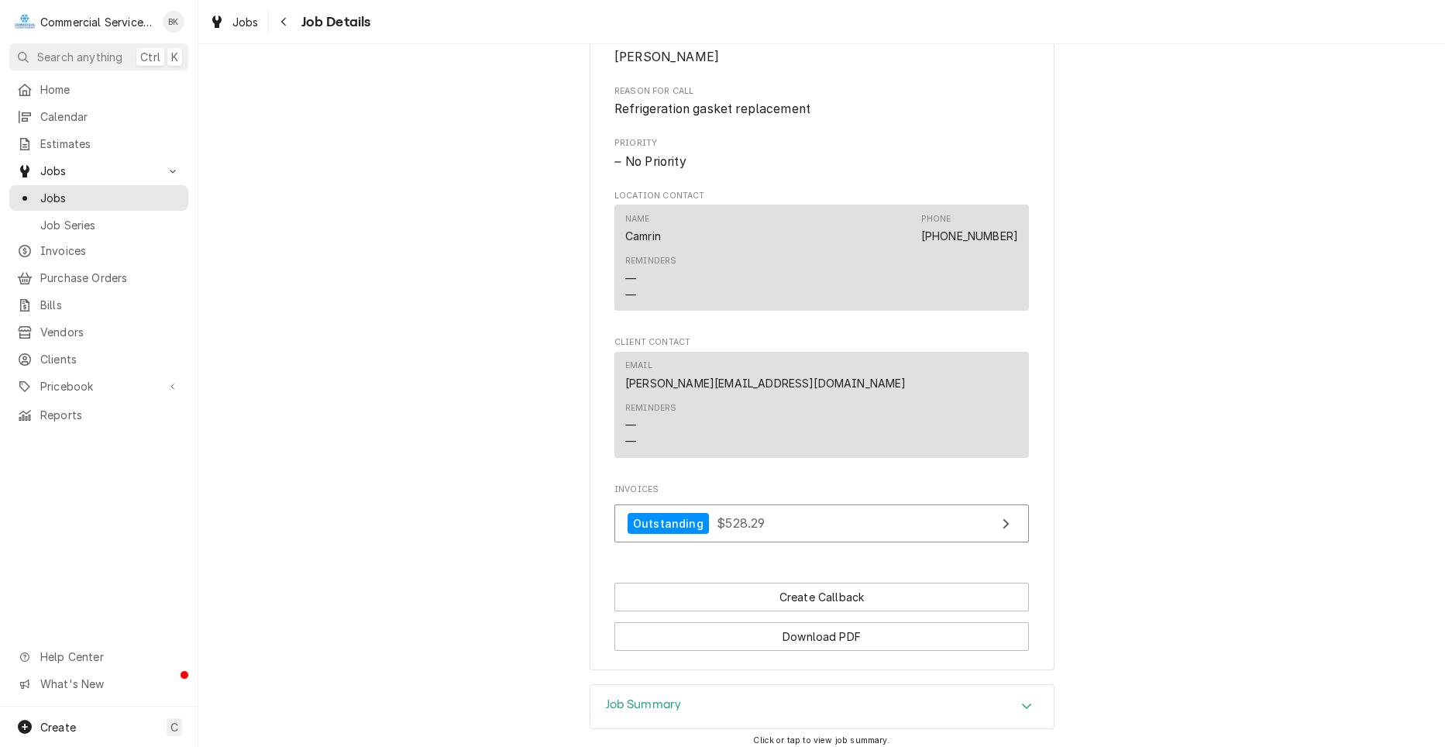
scroll to position [893, 0]
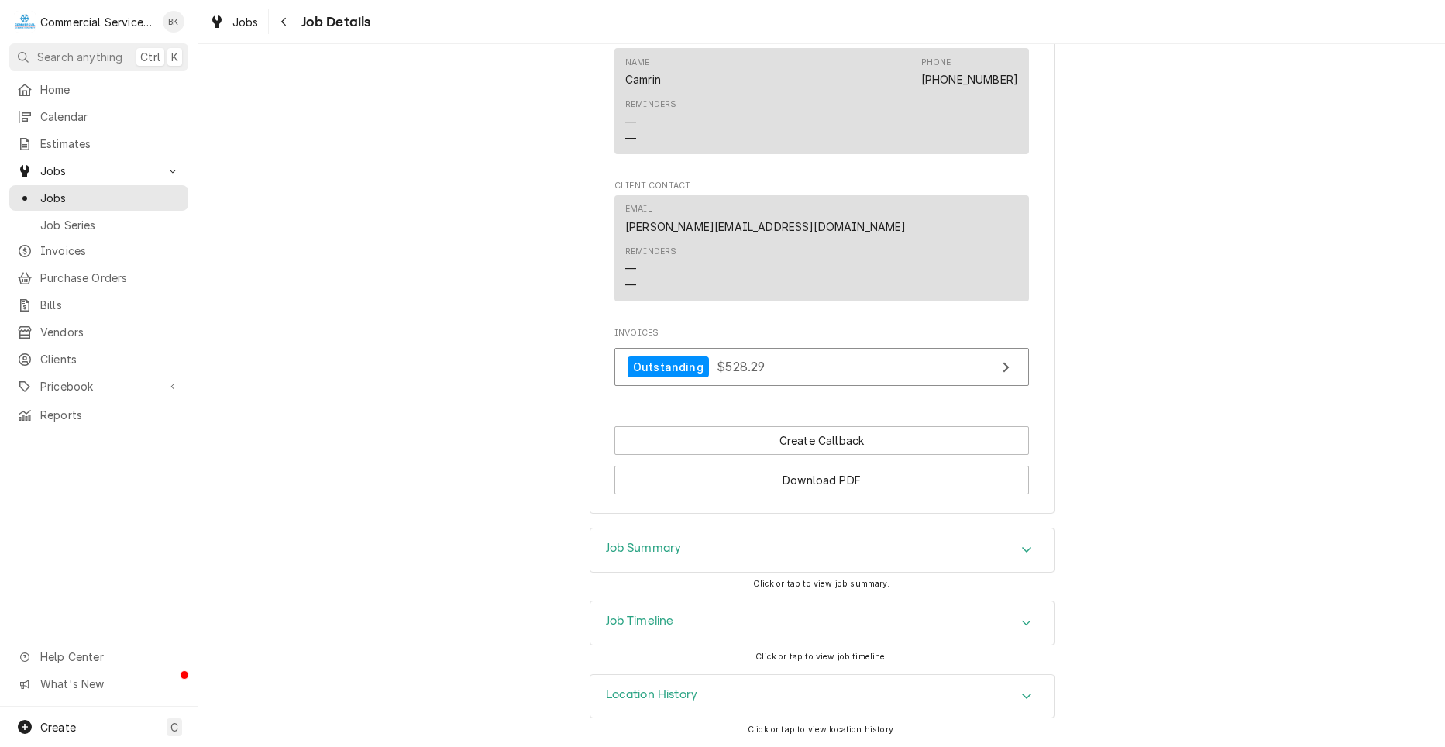
click at [1023, 621] on icon "Accordion Header" at bounding box center [1026, 622] width 9 height 5
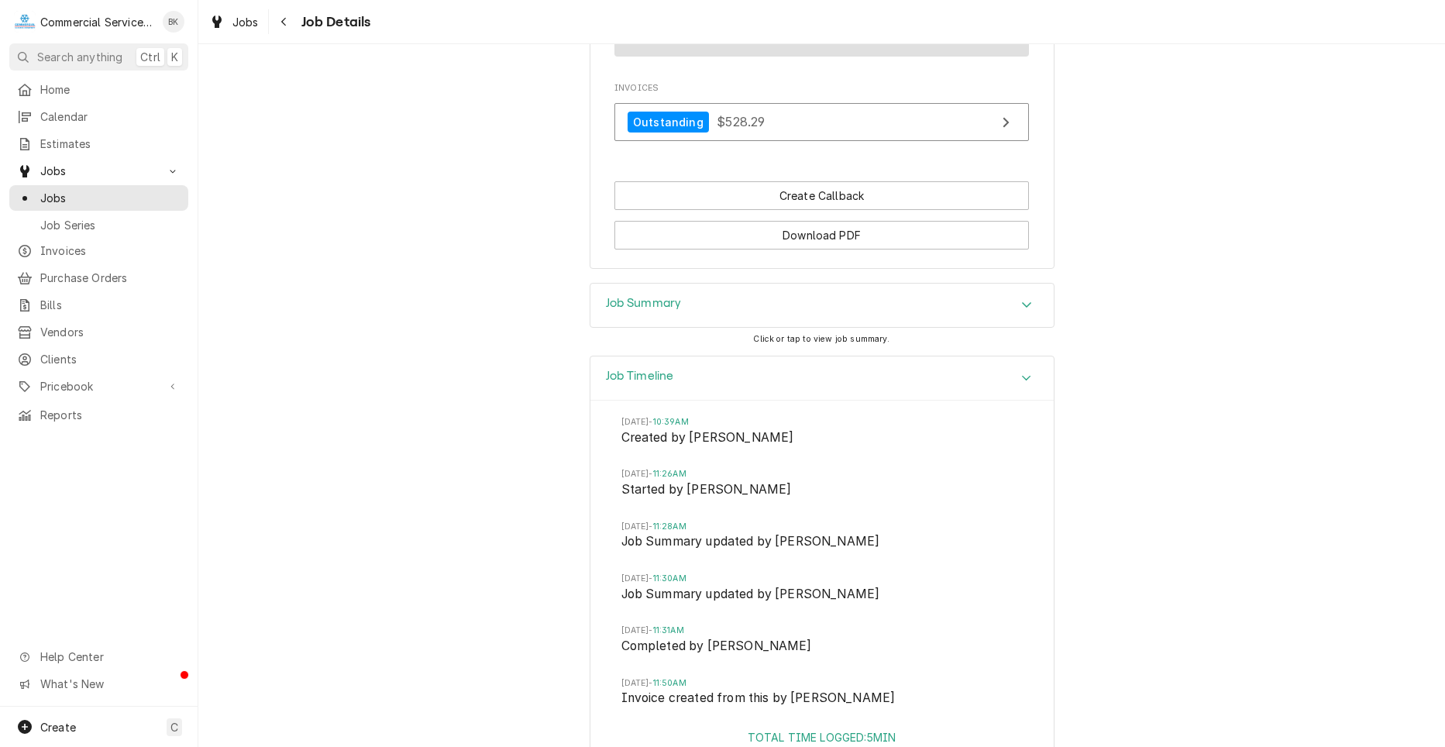
scroll to position [1089, 0]
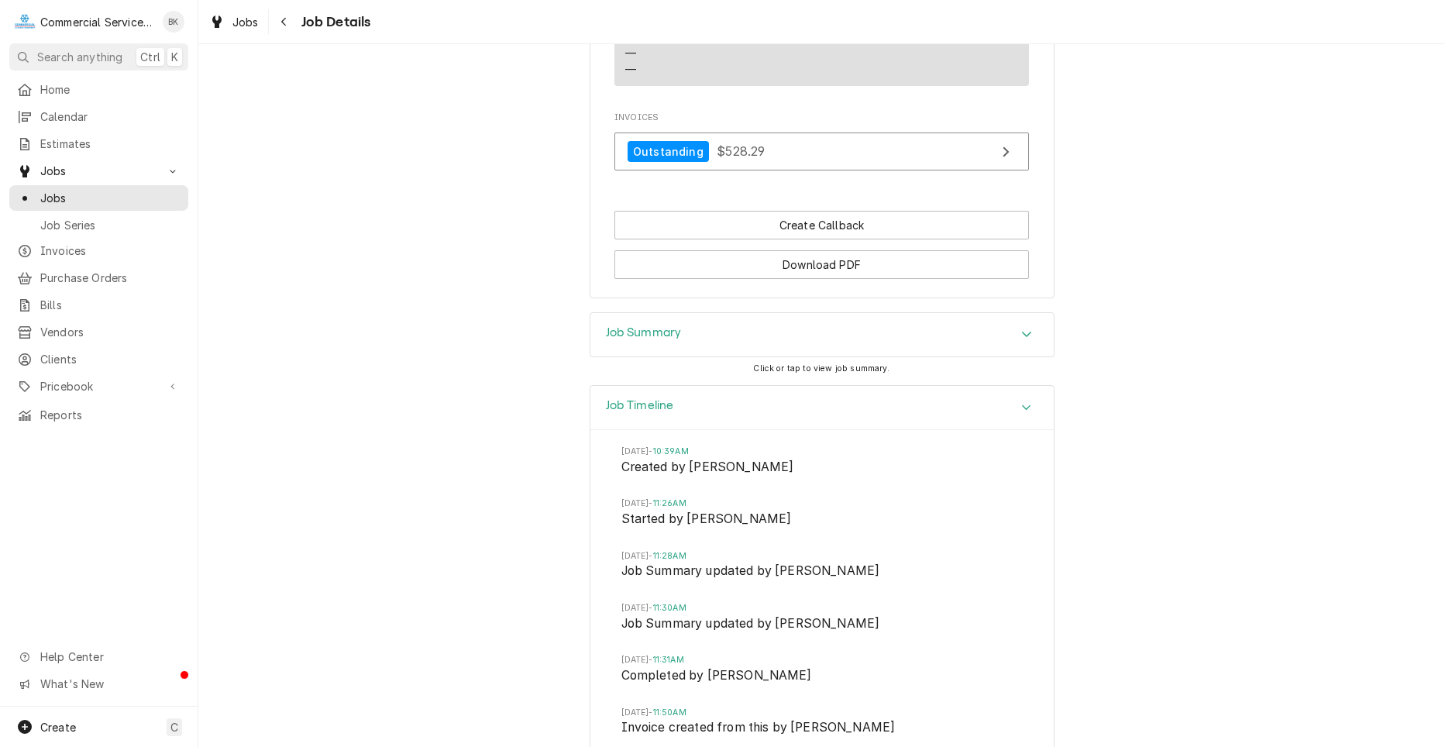
click at [1021, 343] on div "Accordion Header" at bounding box center [1026, 334] width 23 height 19
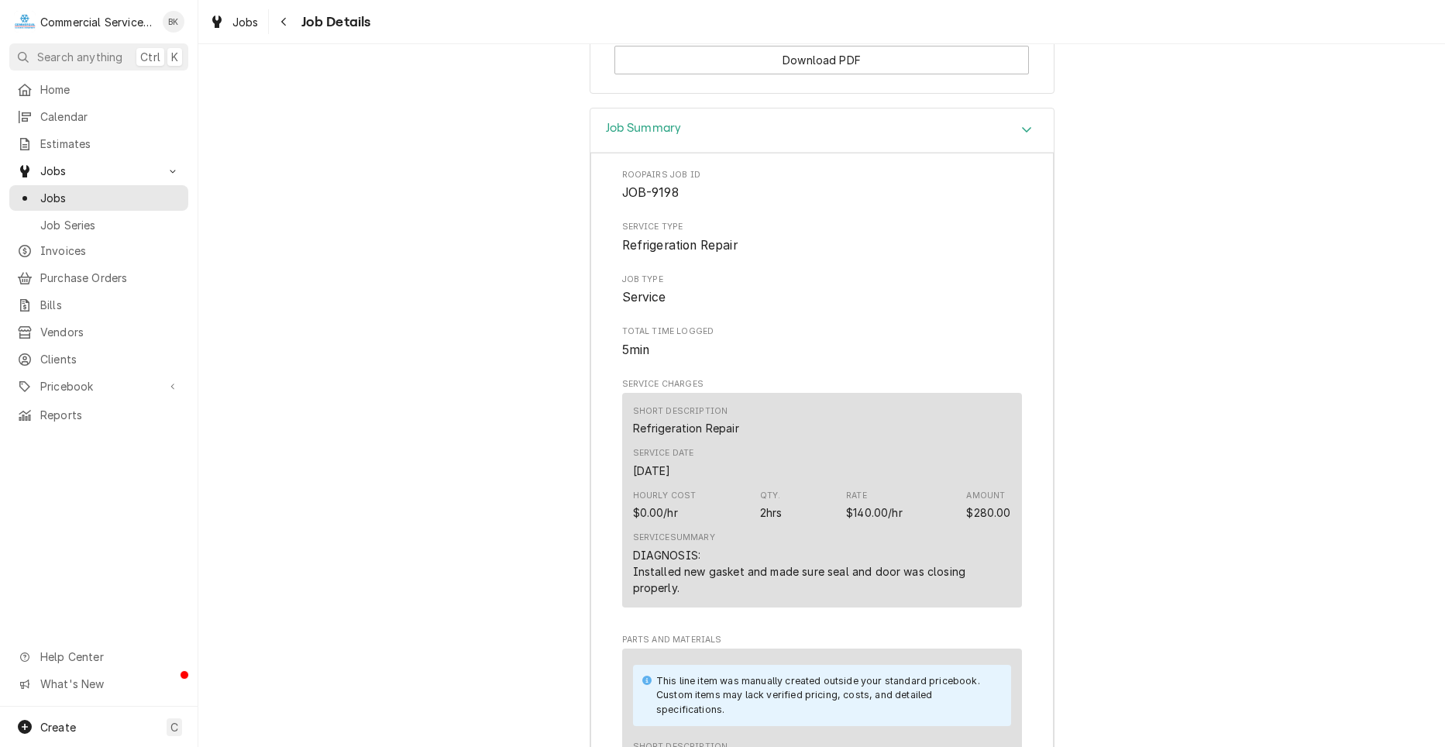
scroll to position [1322, 0]
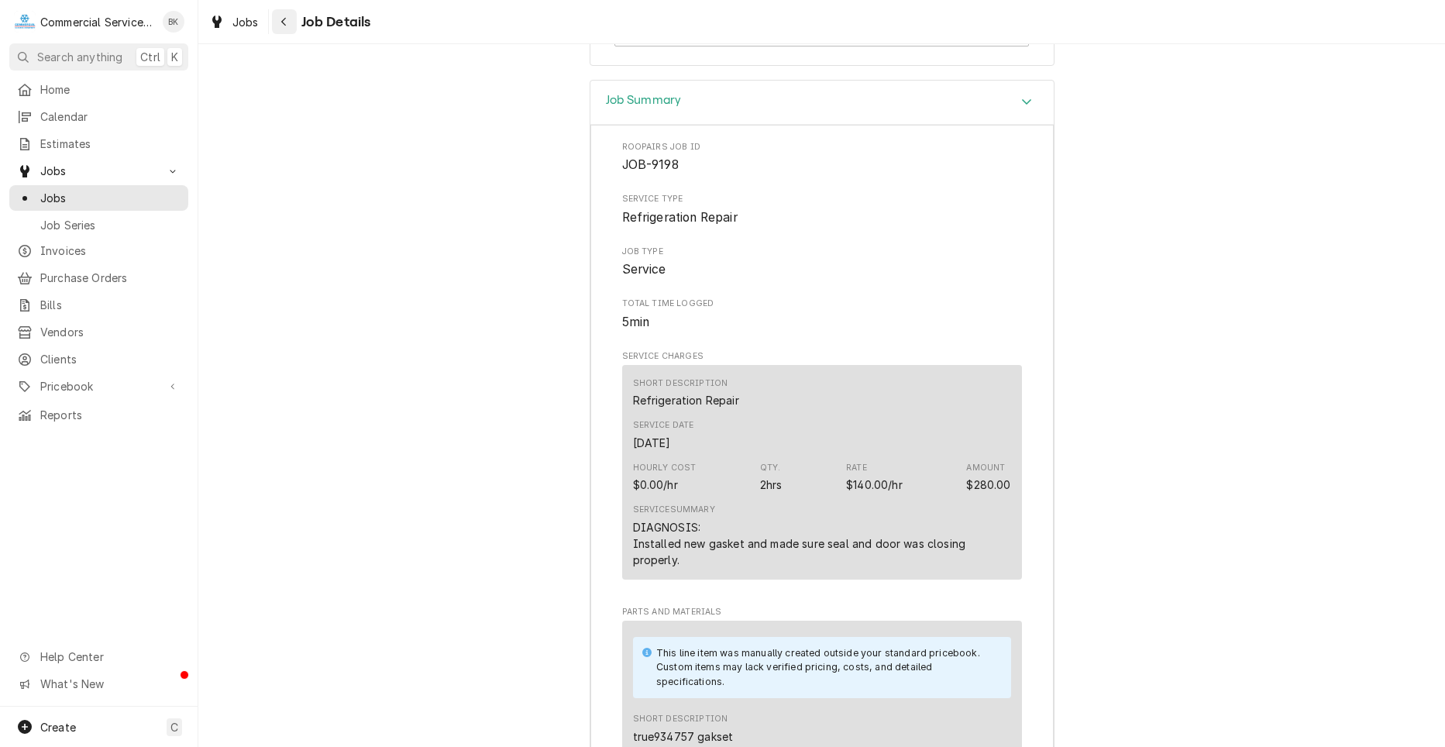
click at [282, 25] on icon "Navigate back" at bounding box center [283, 21] width 7 height 11
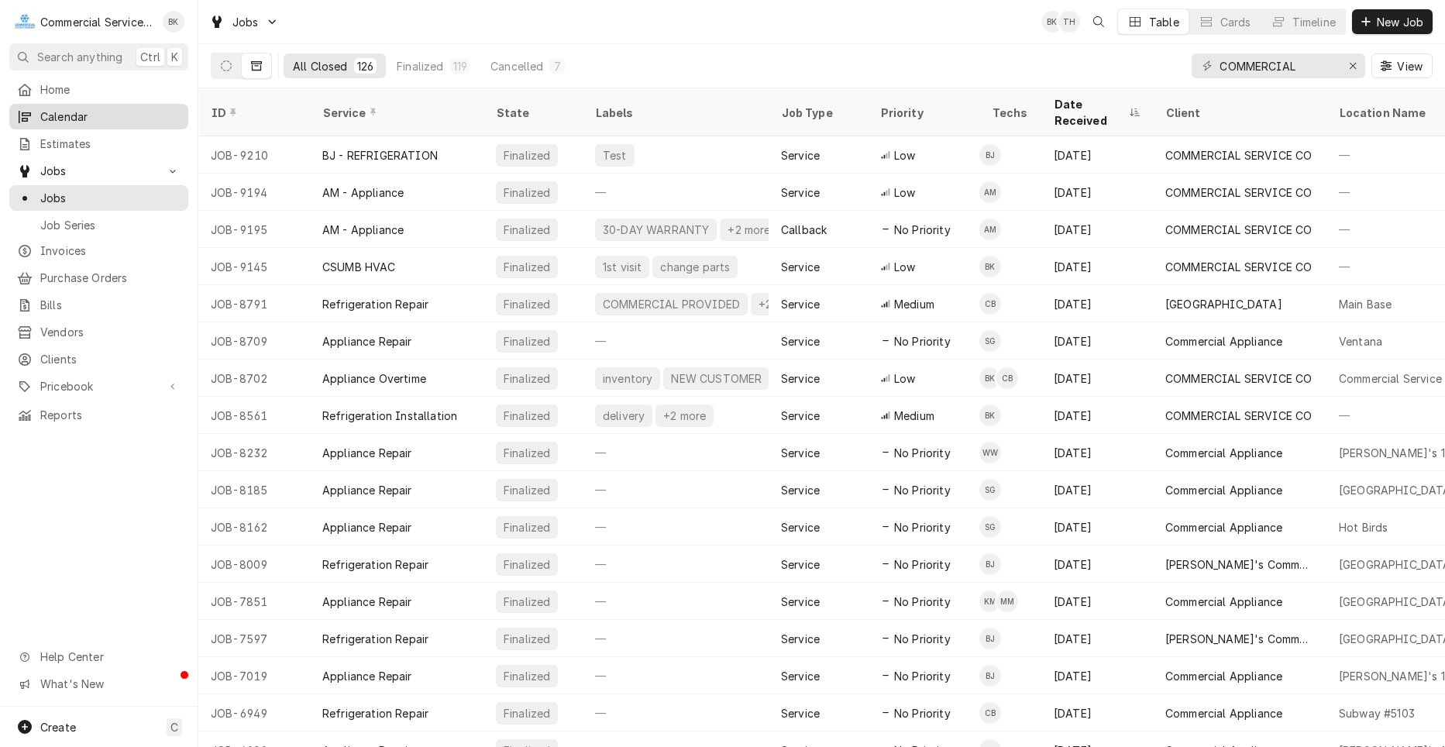
click at [79, 115] on span "Calendar" at bounding box center [110, 116] width 140 height 16
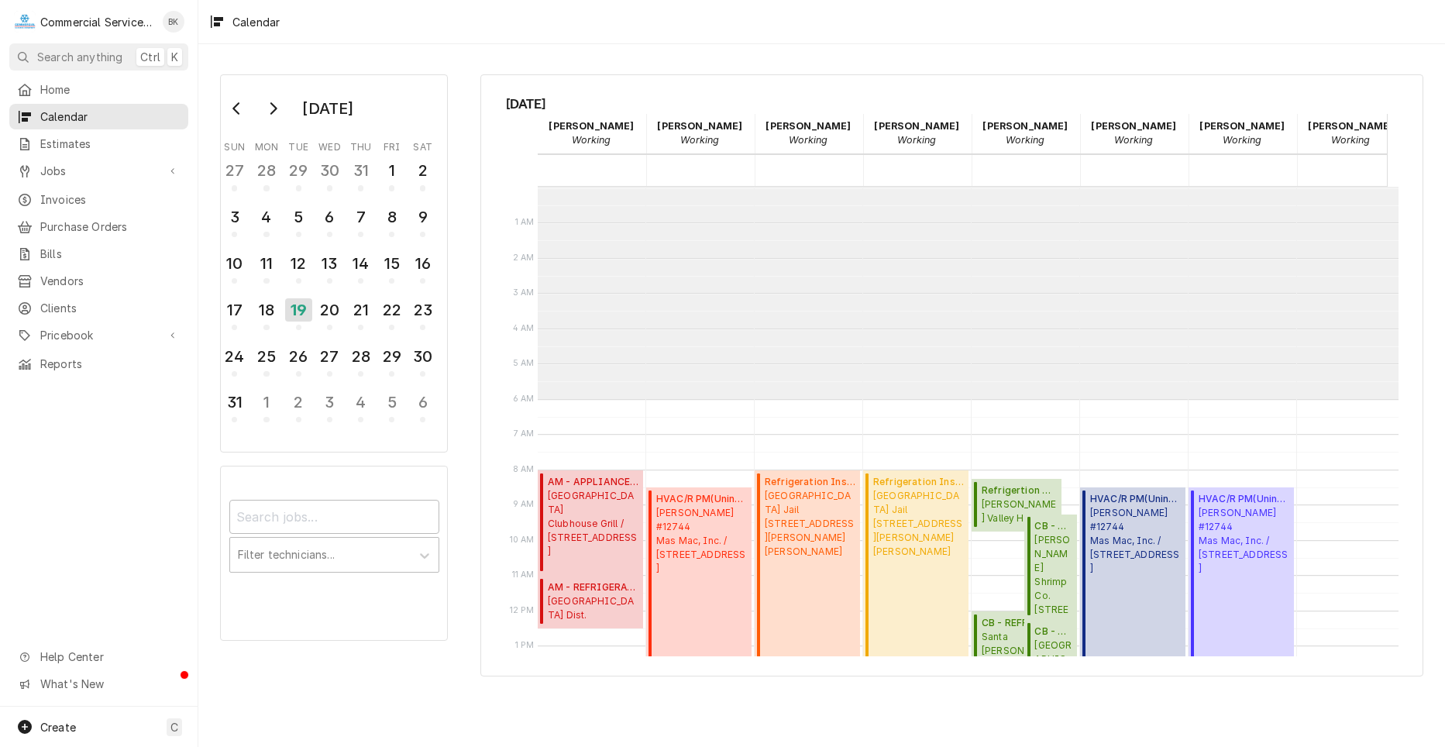
scroll to position [212, 0]
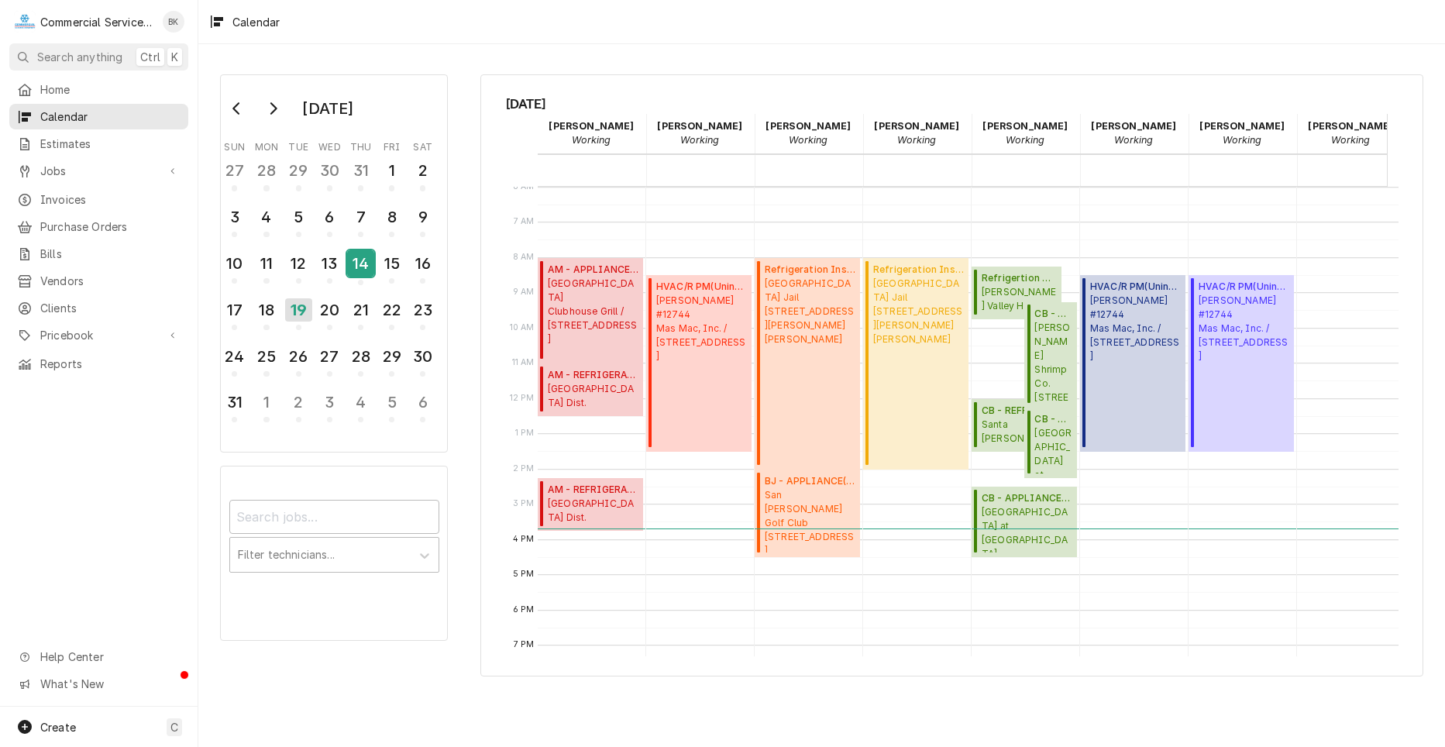
click at [364, 268] on div "14" at bounding box center [360, 263] width 27 height 26
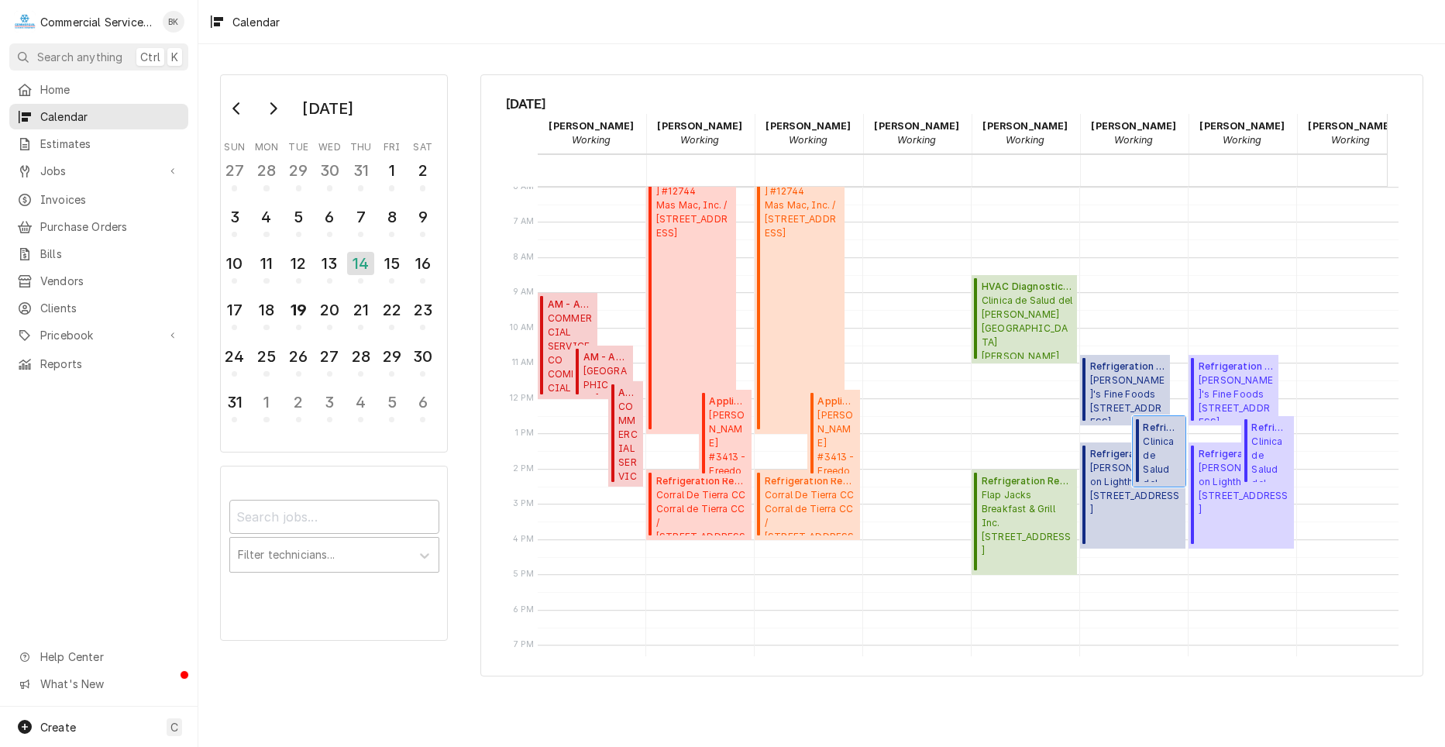
click at [1161, 443] on span "Clinica de Salud del Valle de Salinas Soledad / 799 Front St, Soledad, CA 93960" at bounding box center [1162, 458] width 38 height 47
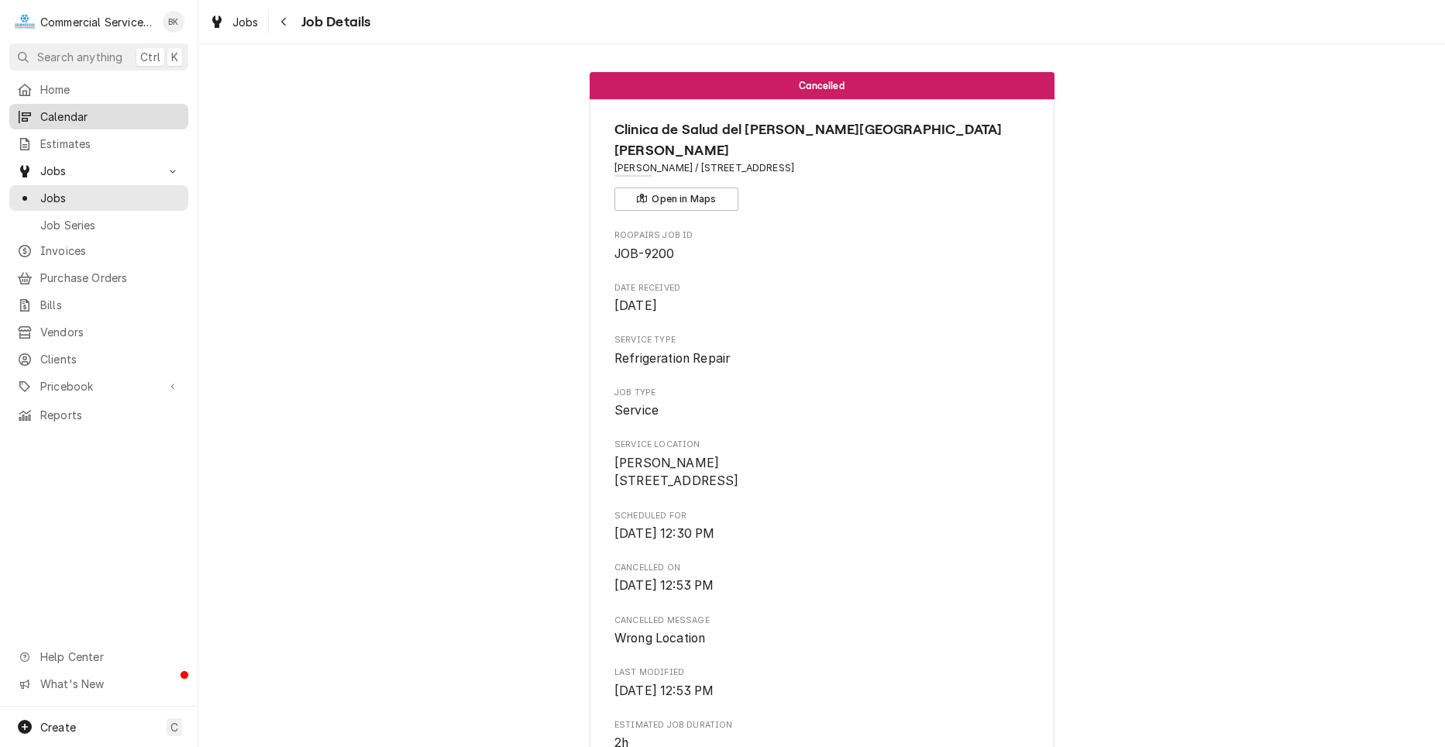
click at [111, 120] on span "Calendar" at bounding box center [110, 116] width 140 height 16
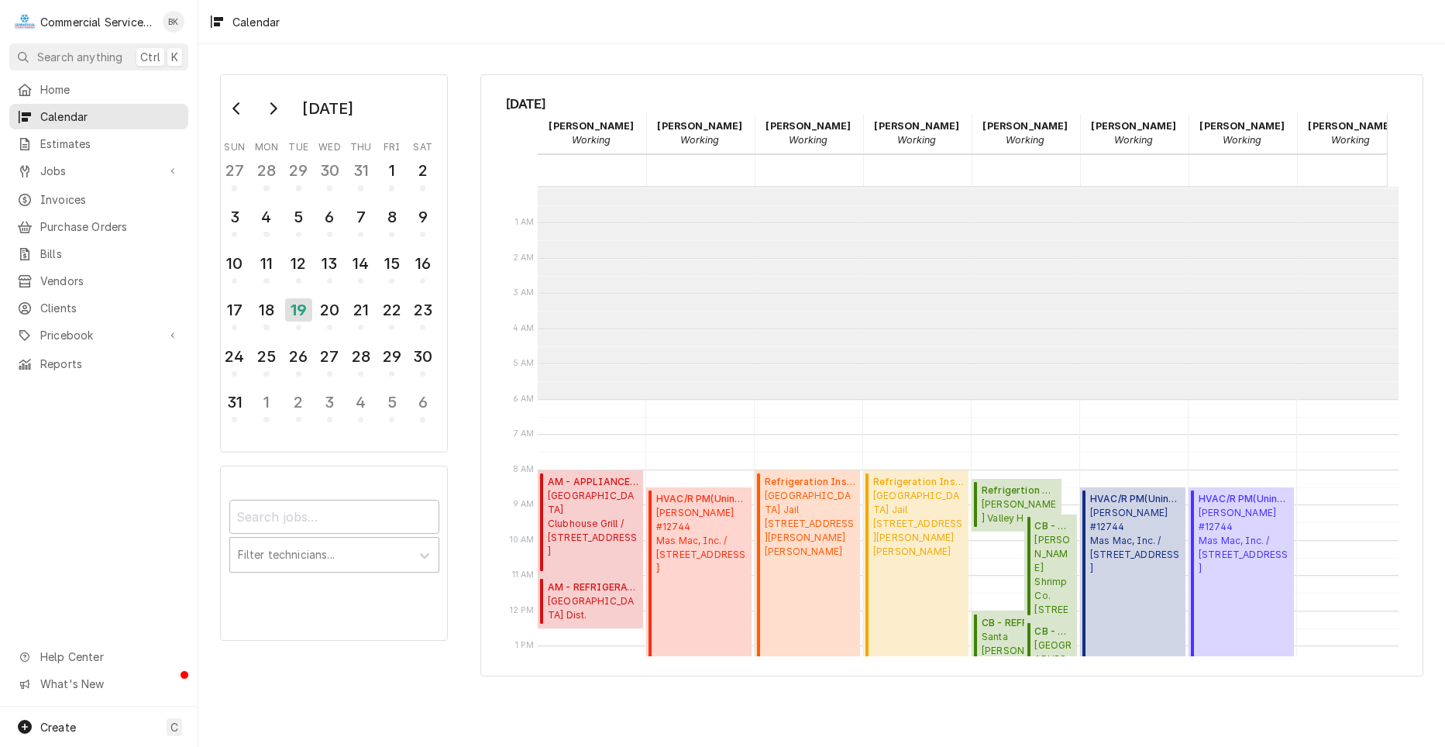
scroll to position [212, 0]
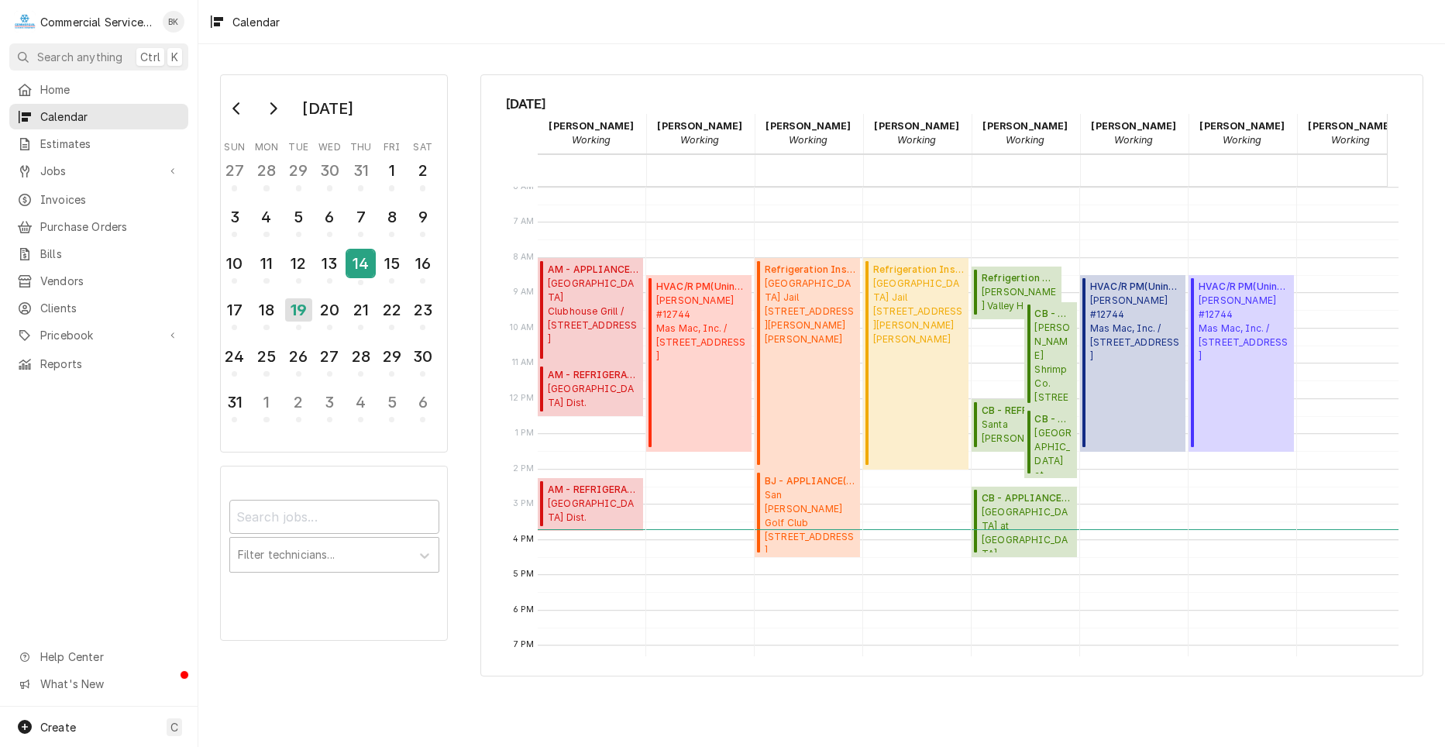
click at [352, 286] on button "14" at bounding box center [361, 268] width 31 height 42
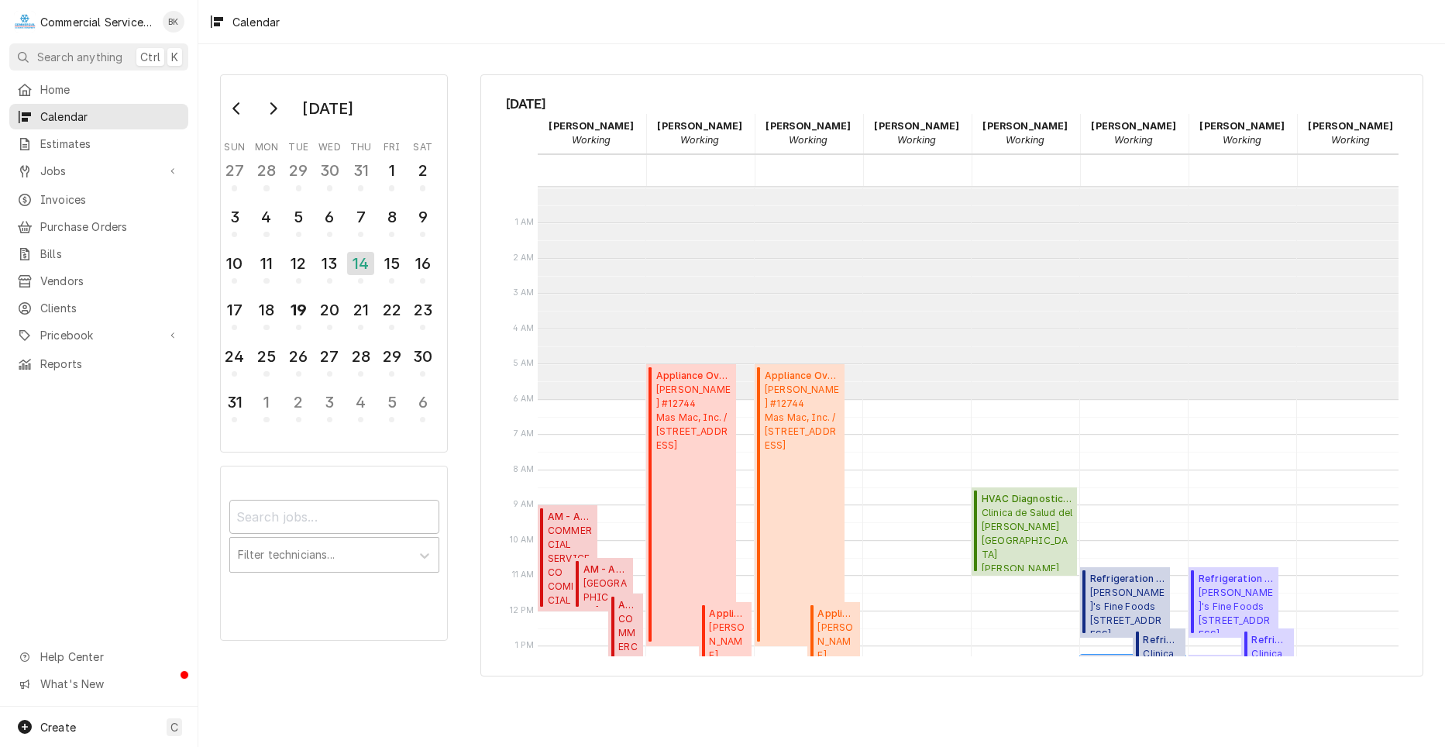
click at [1141, 673] on span "[PERSON_NAME]'s on Lighthouse, LLC [STREET_ADDRESS]" at bounding box center [1135, 701] width 91 height 56
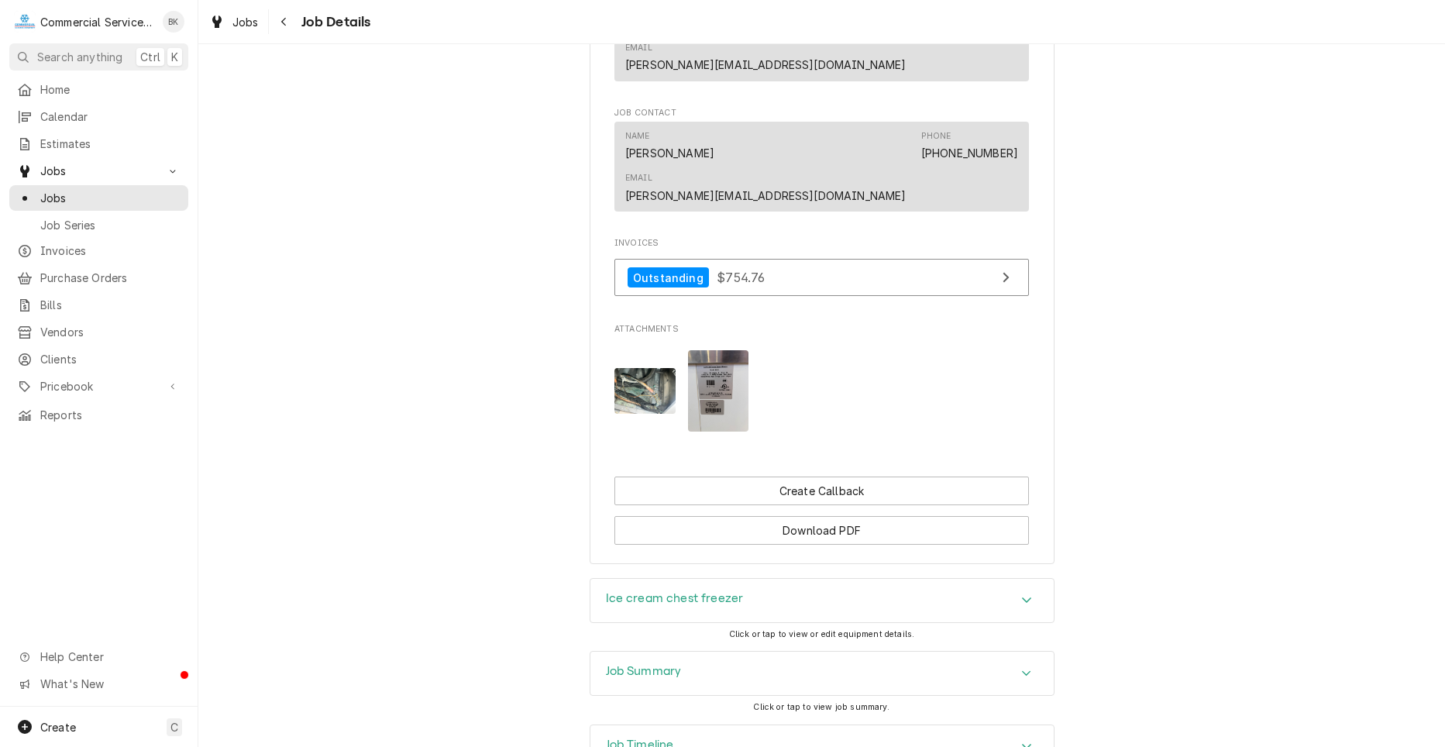
scroll to position [1041, 0]
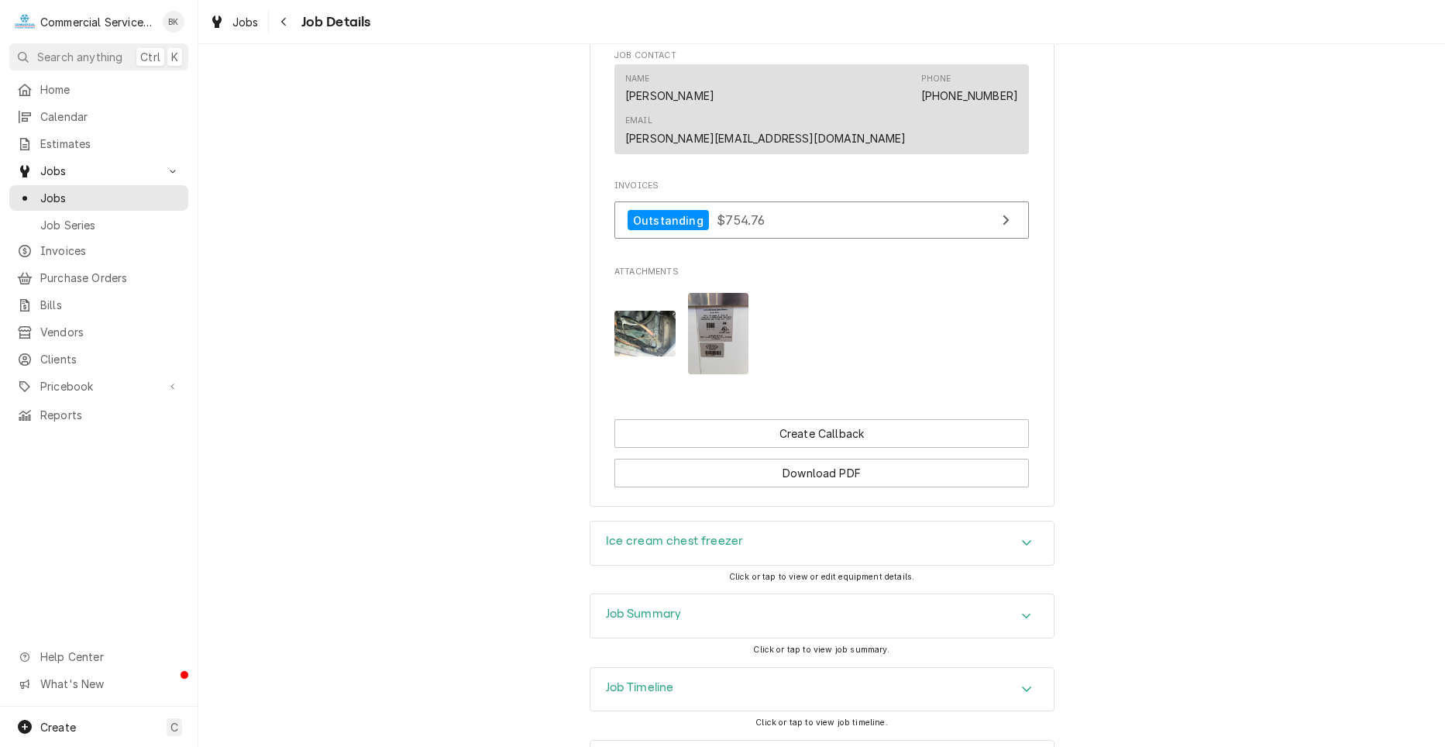
click at [1041, 594] on div "Job Summary" at bounding box center [821, 615] width 463 height 43
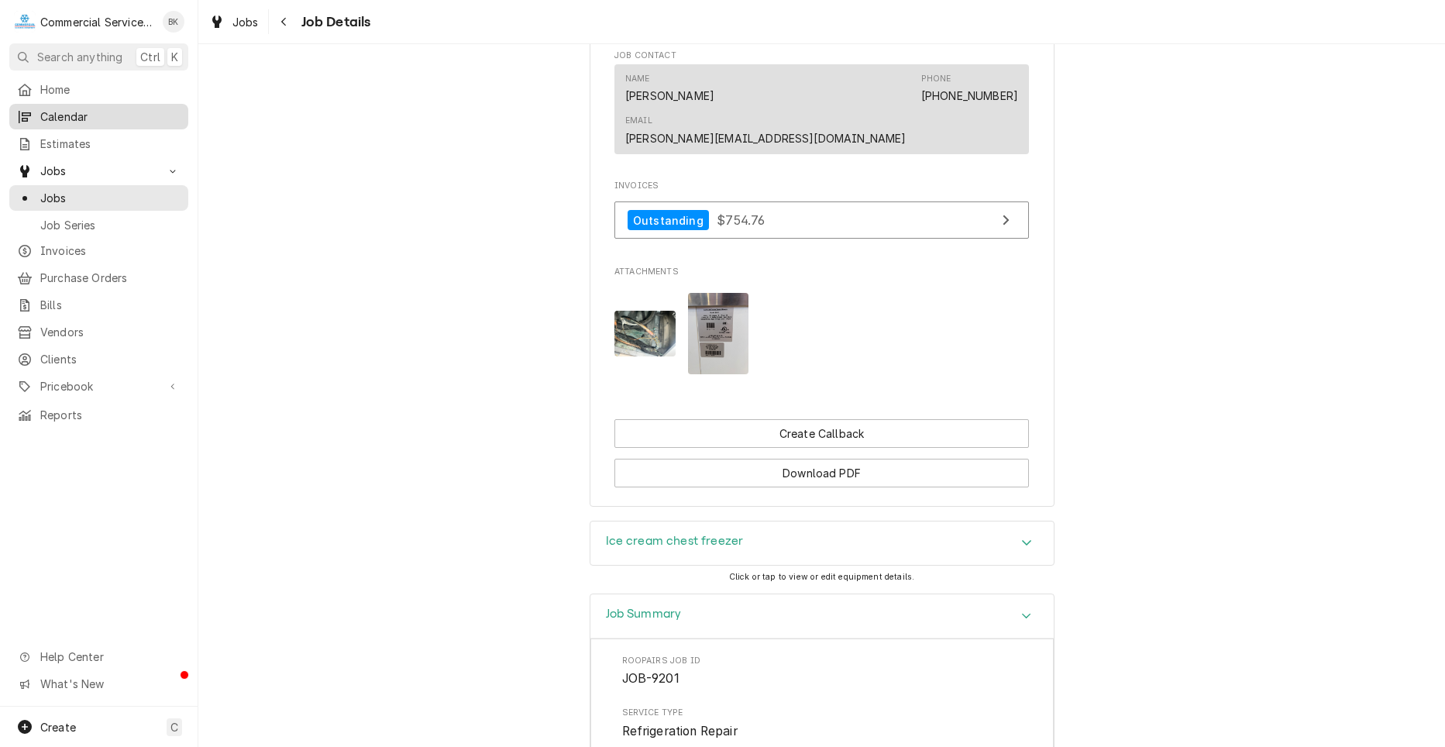
click at [30, 111] on icon "Dynamic Content Wrapper" at bounding box center [25, 117] width 12 height 12
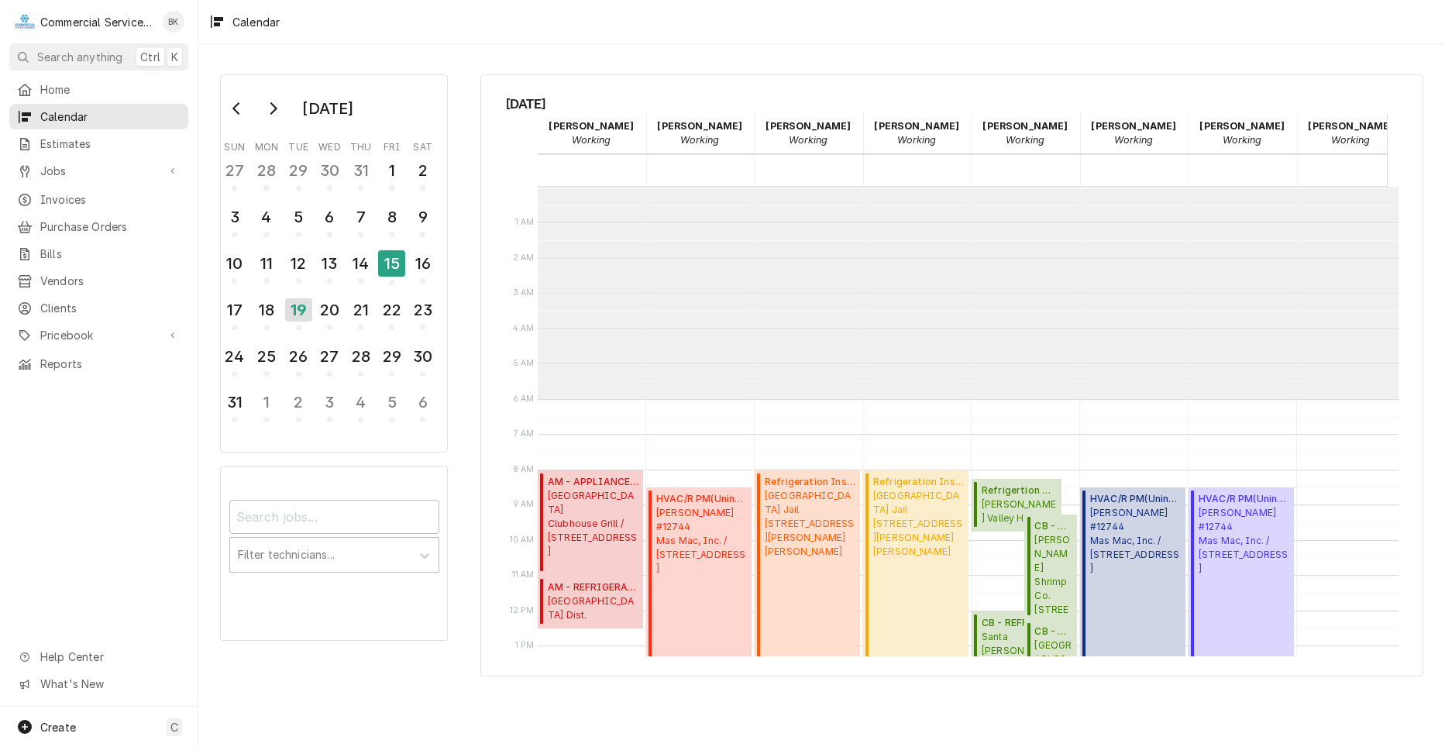
scroll to position [212, 0]
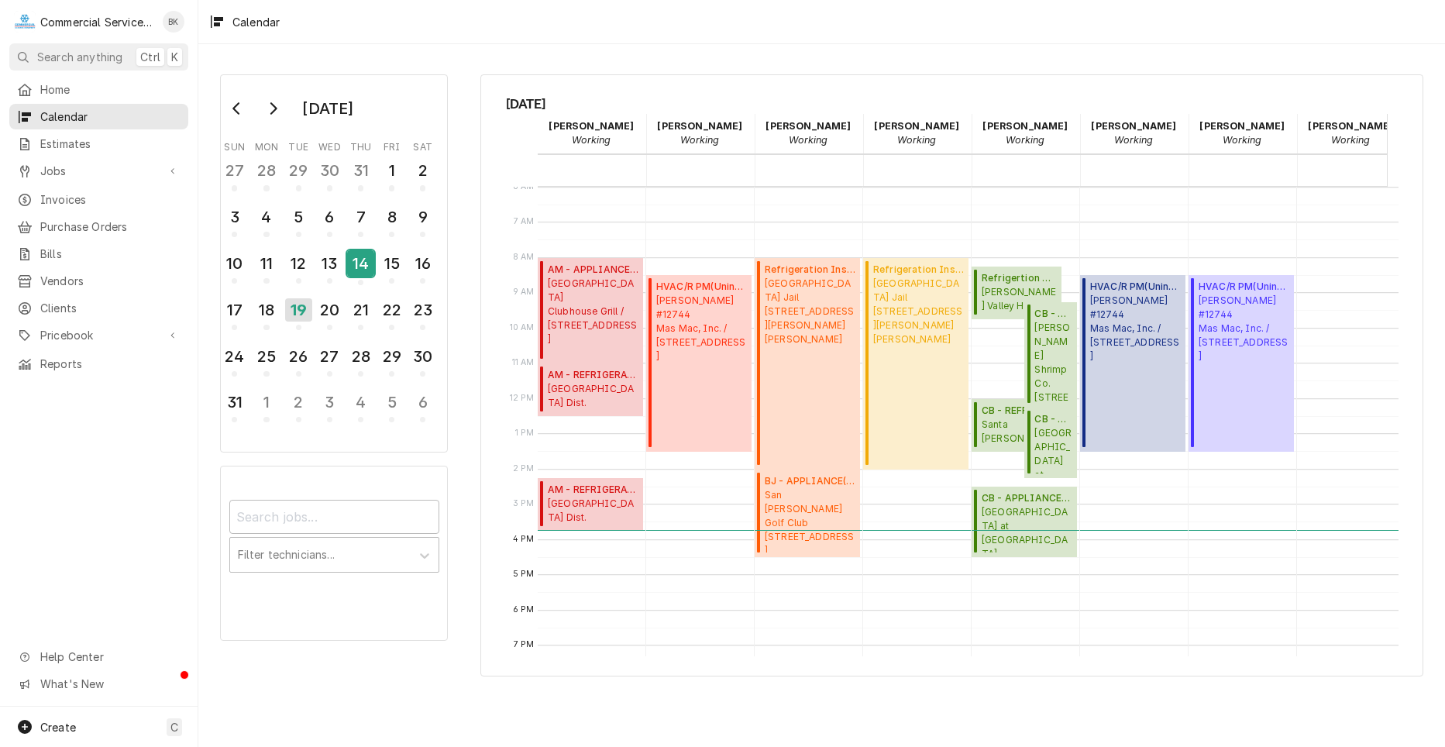
click at [370, 271] on div "14" at bounding box center [360, 263] width 27 height 26
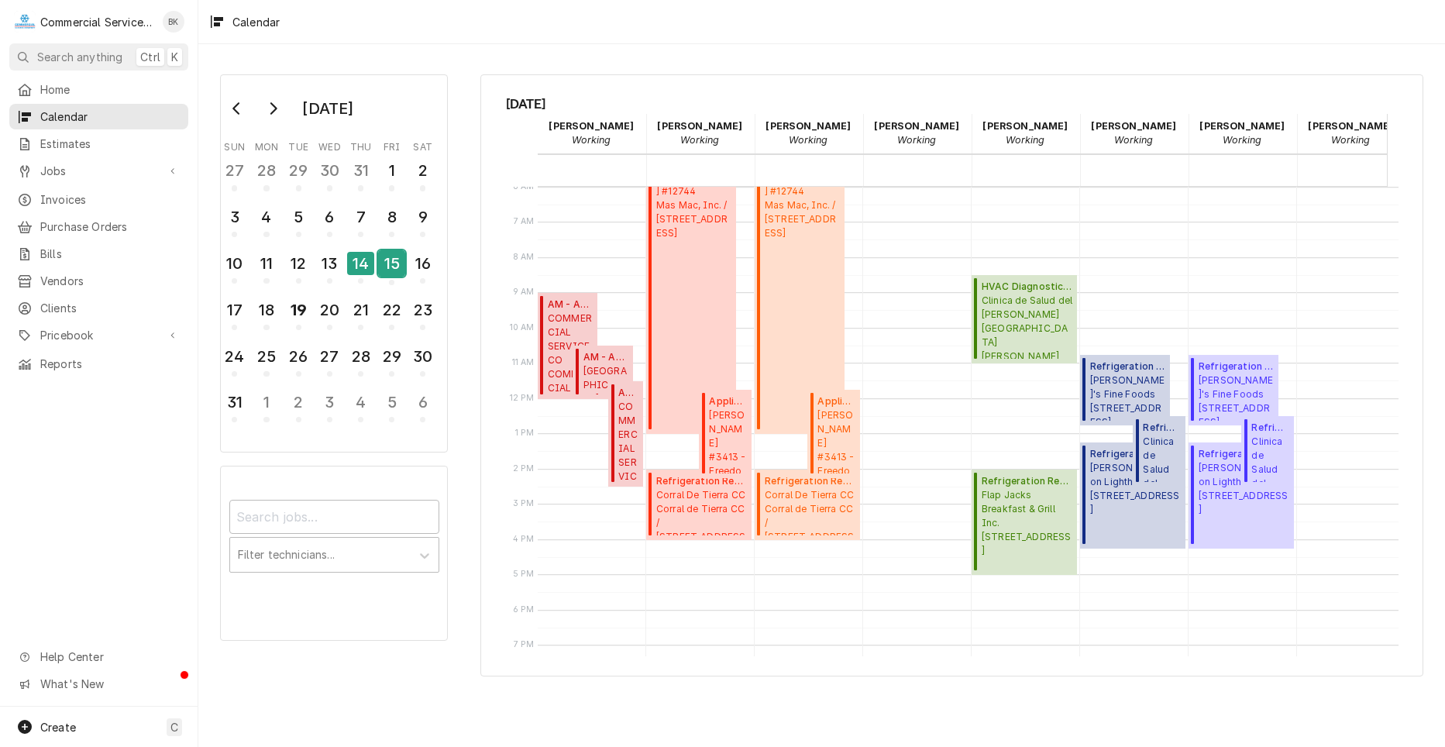
click at [388, 269] on div "15" at bounding box center [391, 263] width 27 height 26
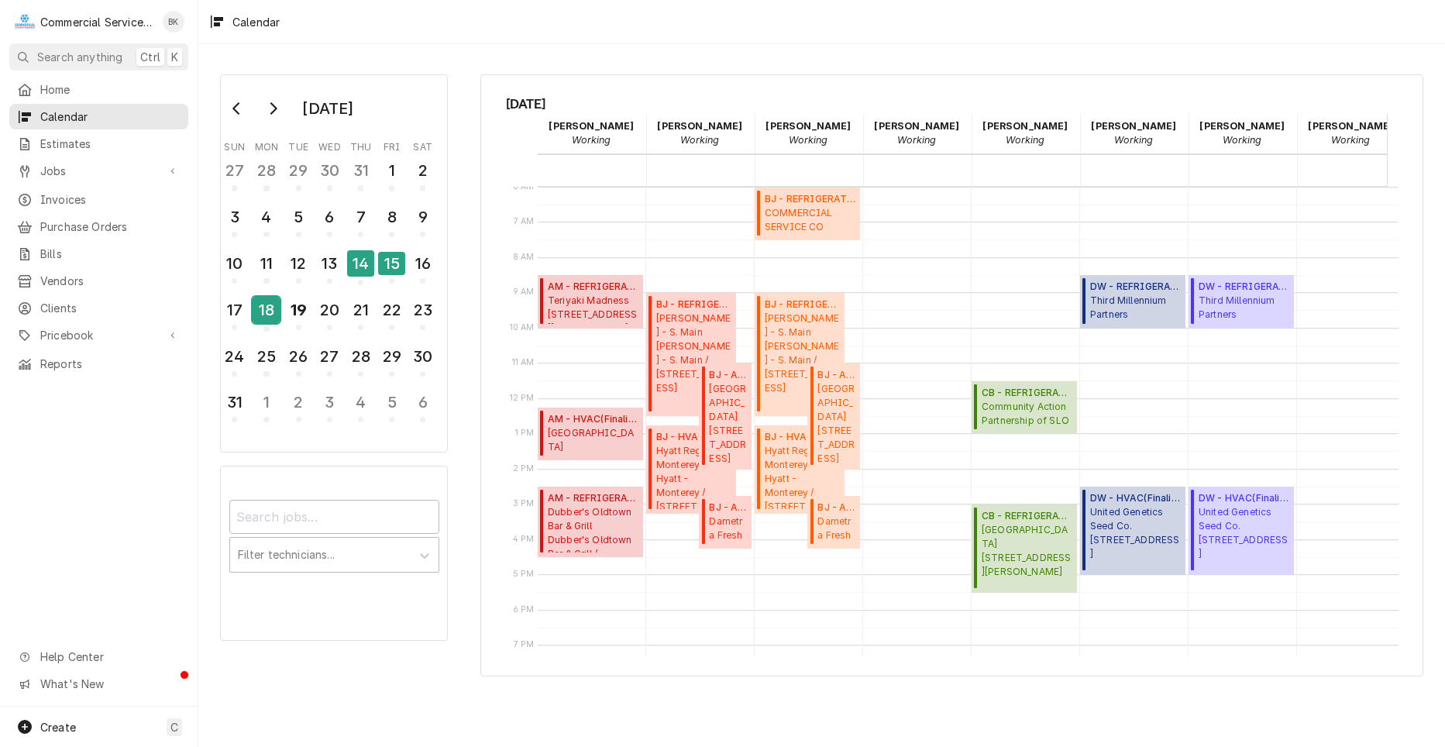
click at [260, 309] on div "18" at bounding box center [266, 310] width 27 height 26
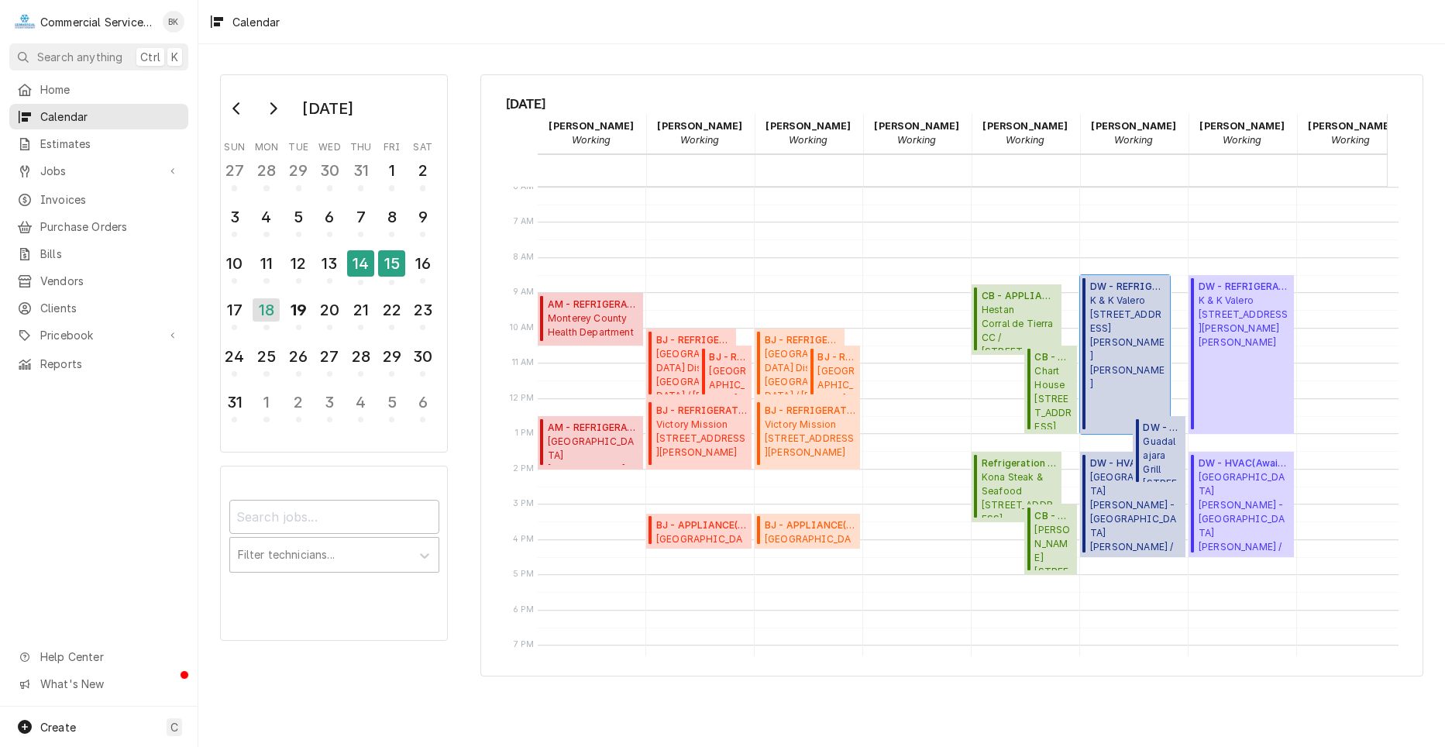
click at [1151, 367] on div "DW - REFRIGERATION ( Finalized ) K & K Valero 63 Muckelemi St, San Juan Bautist…" at bounding box center [1127, 355] width 75 height 150
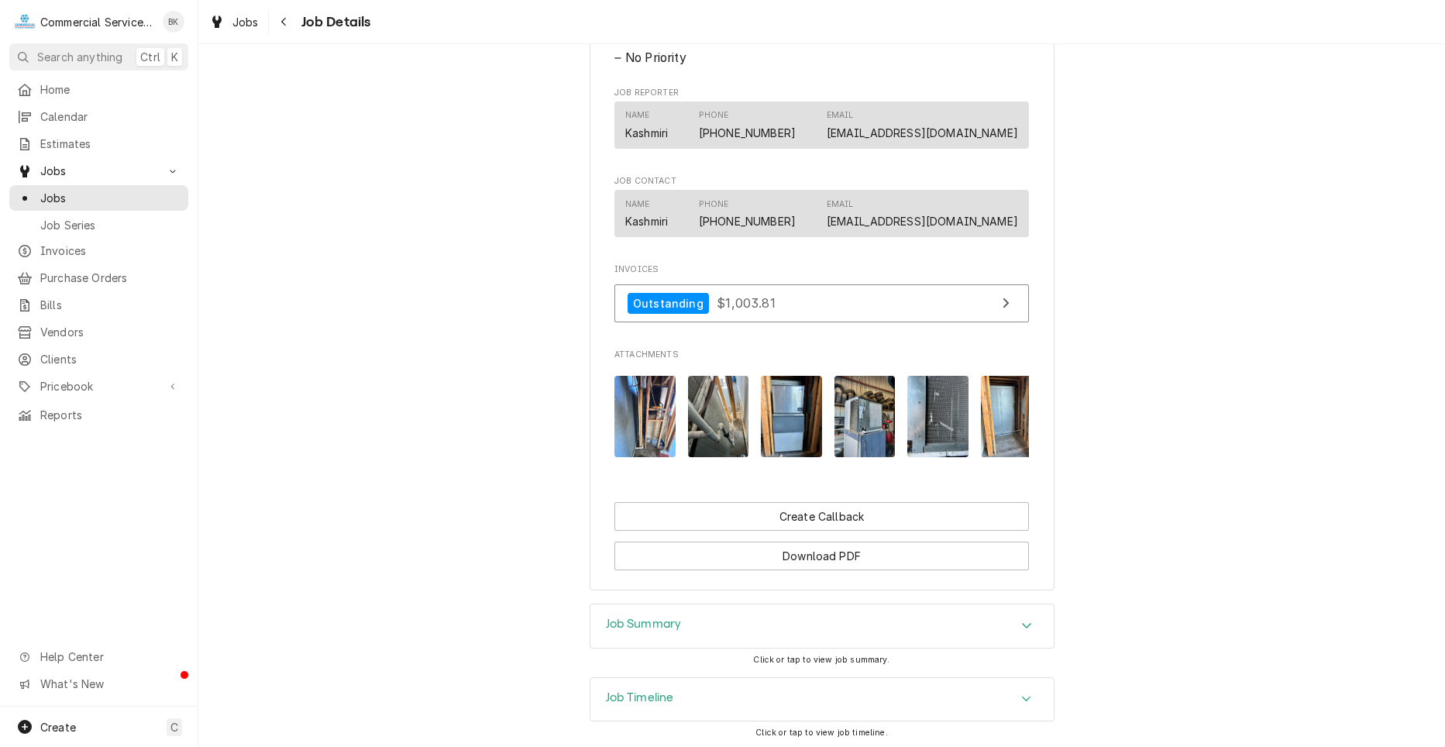
scroll to position [945, 0]
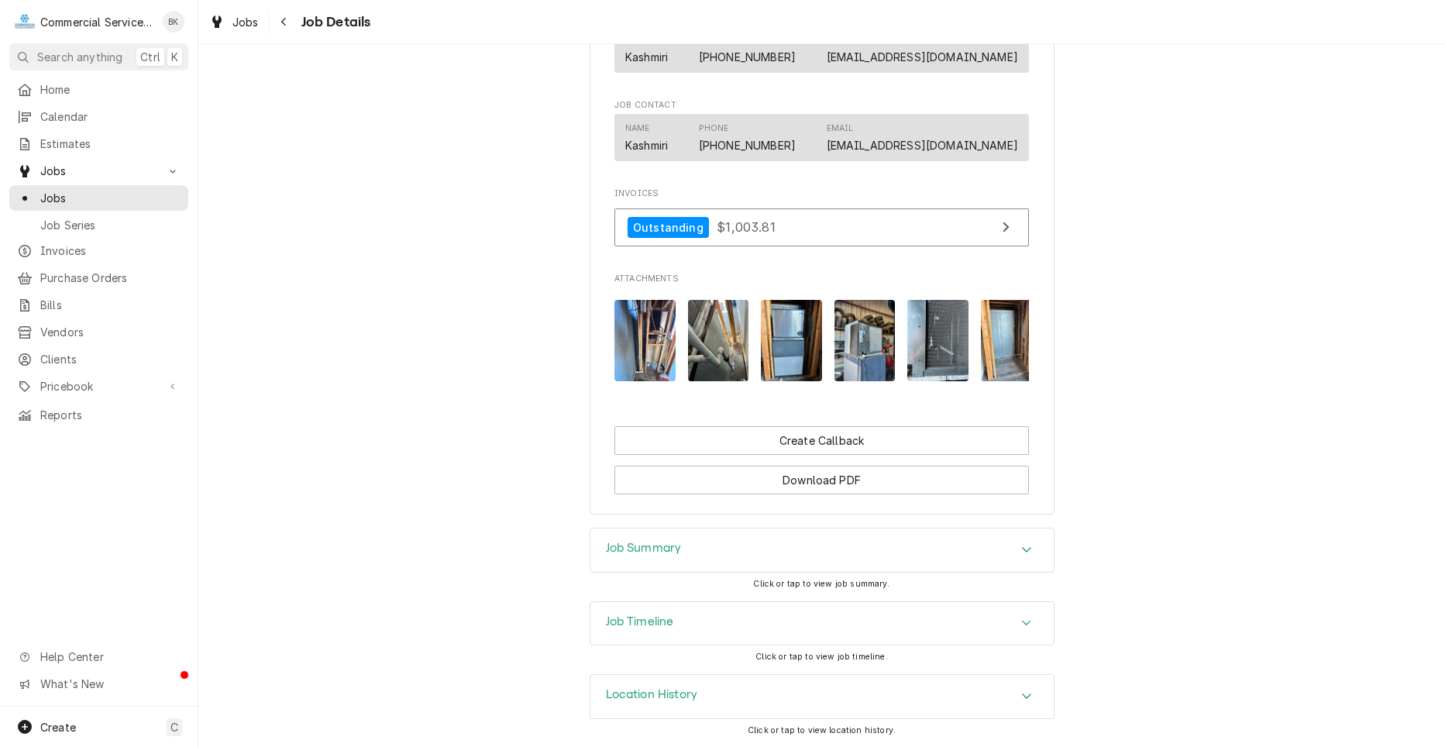
click at [980, 562] on div "Job Summary" at bounding box center [821, 549] width 463 height 43
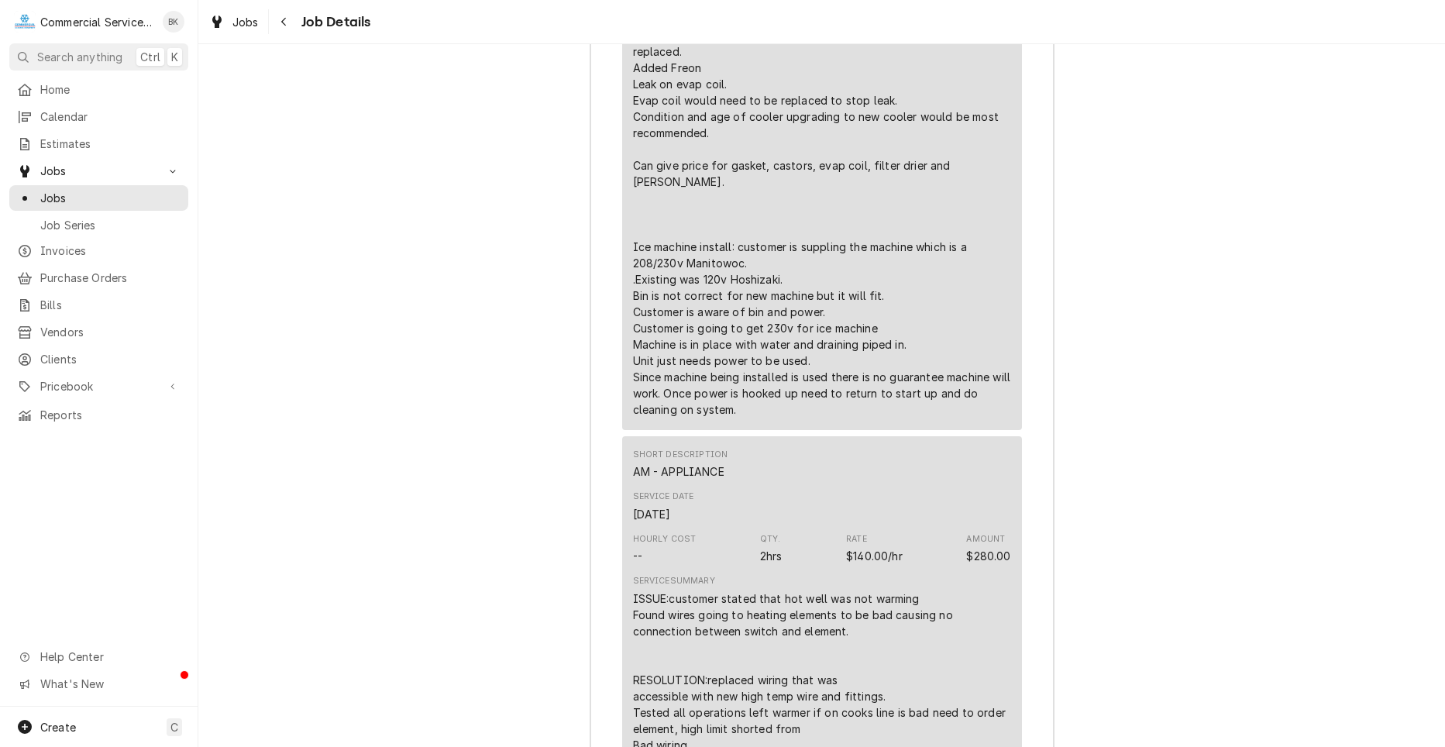
scroll to position [1875, 0]
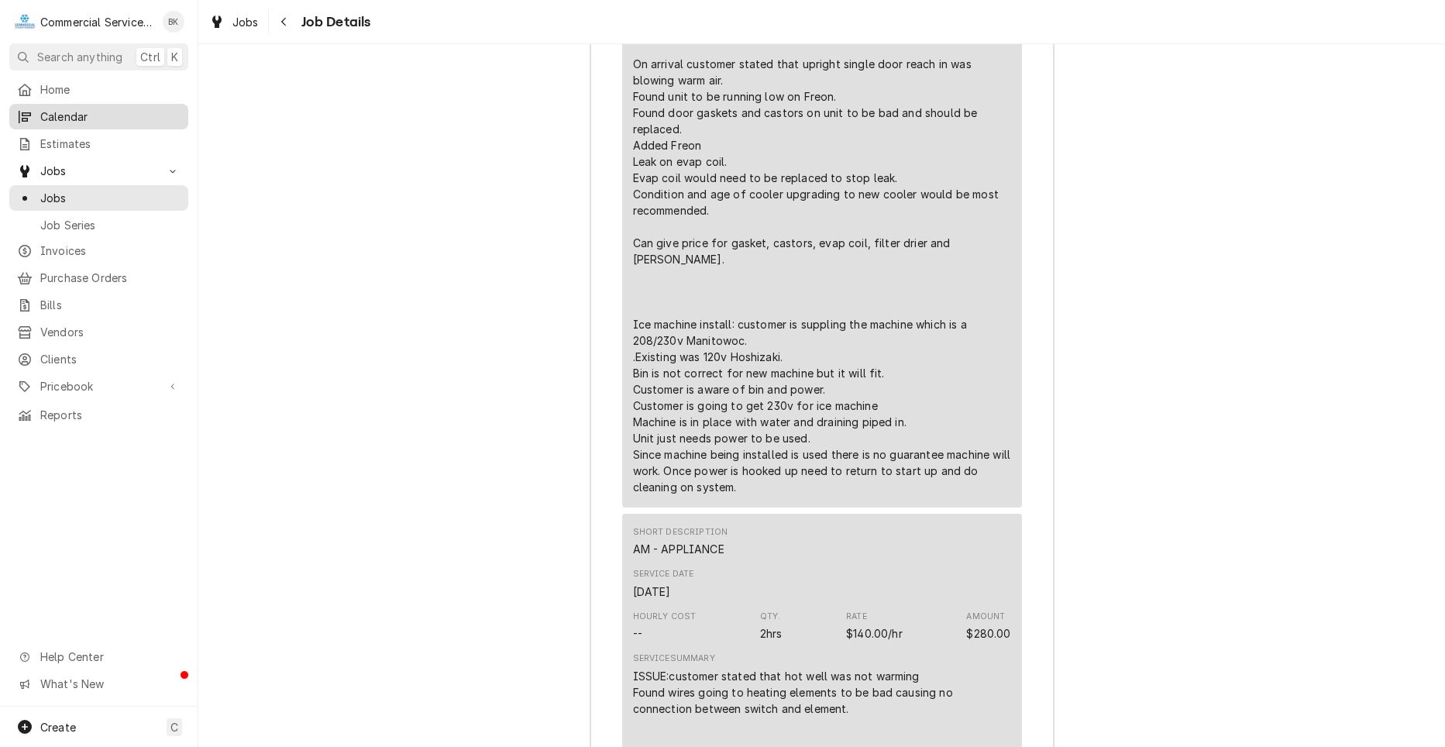
click at [84, 120] on span "Calendar" at bounding box center [110, 116] width 140 height 16
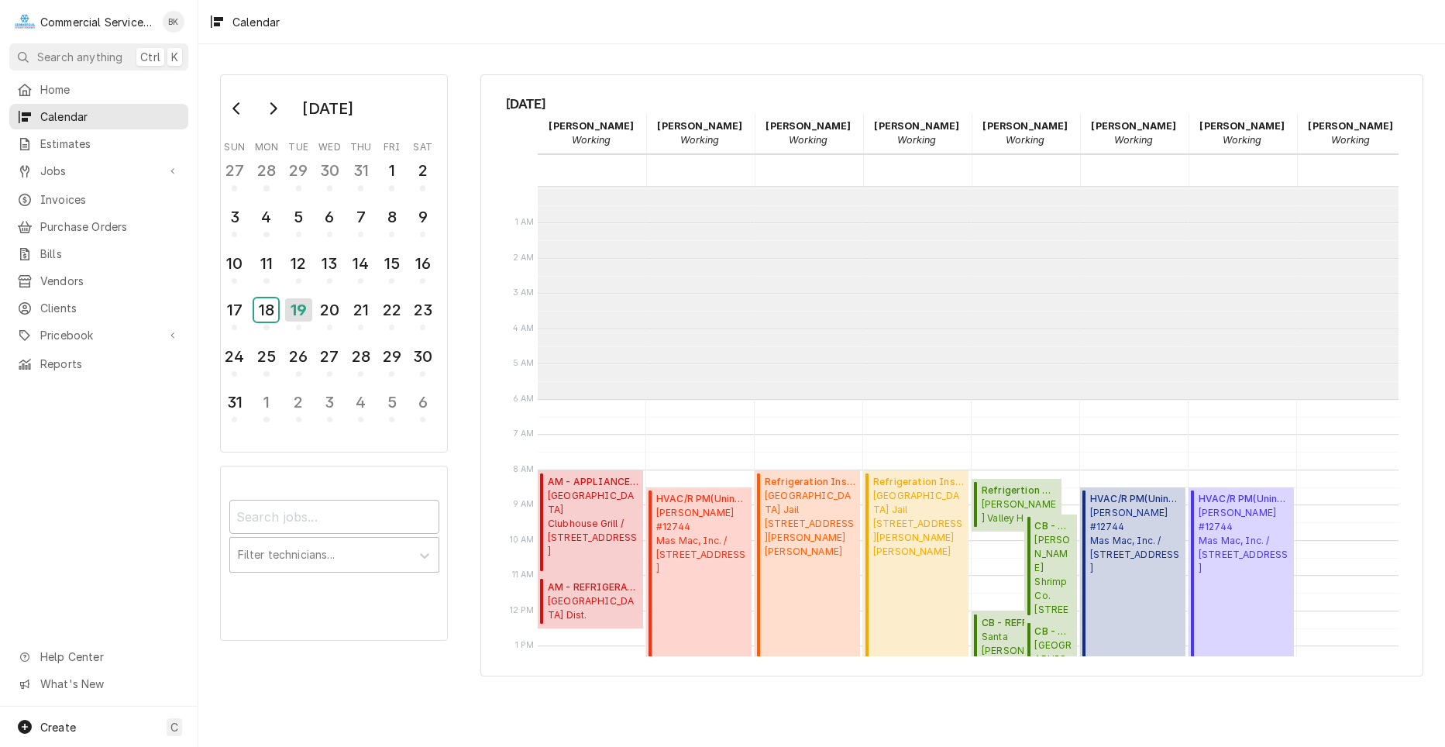
click at [270, 306] on div "18" at bounding box center [266, 309] width 24 height 23
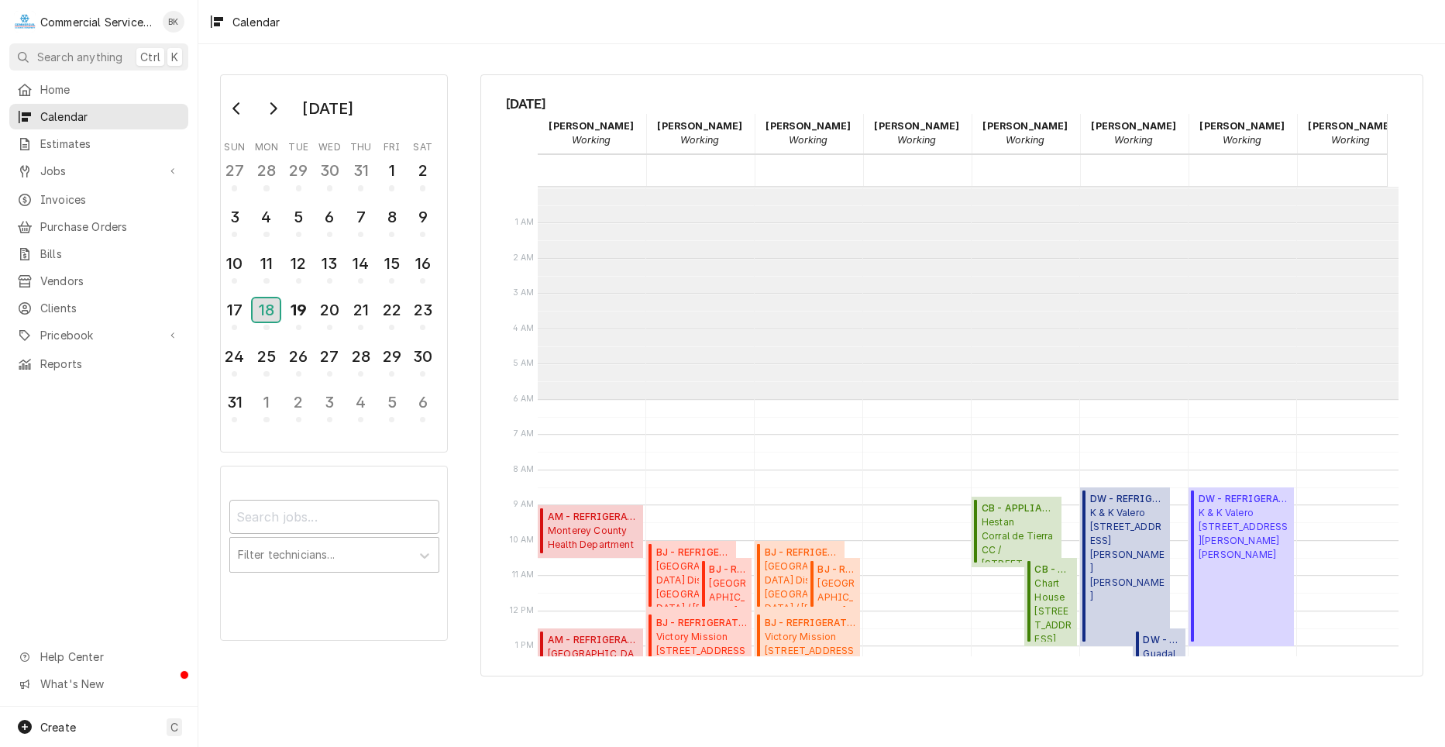
scroll to position [212, 0]
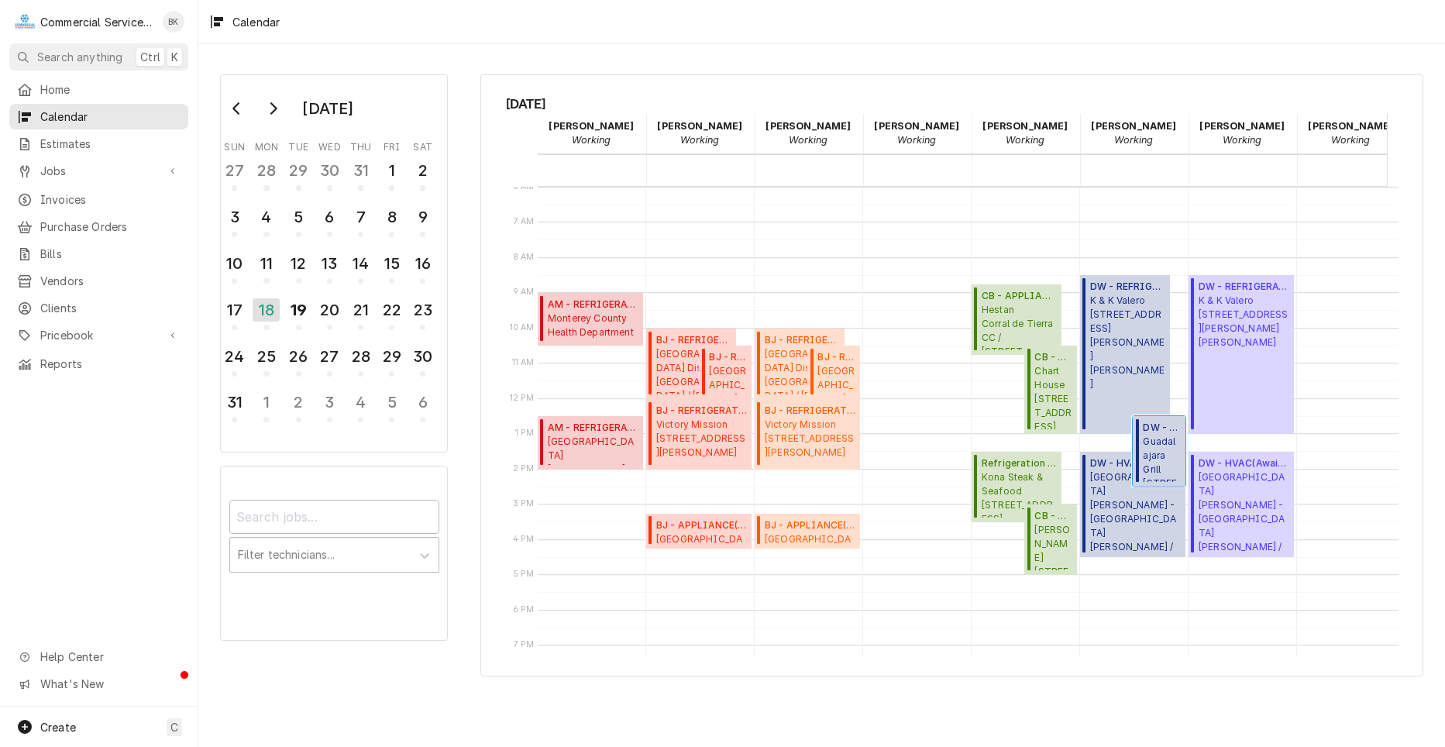
click at [1162, 445] on span "Guadalajara Grill [STREET_ADDRESS]" at bounding box center [1162, 458] width 38 height 47
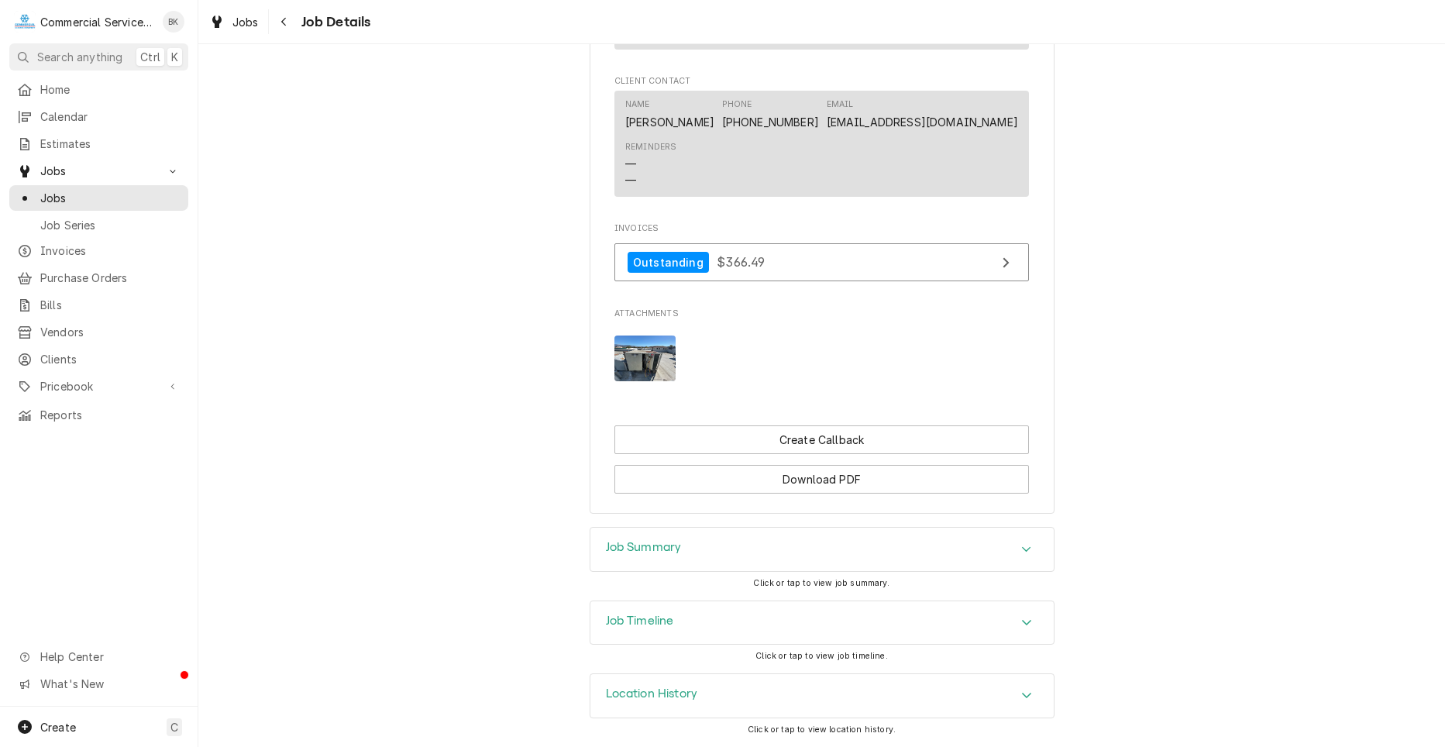
scroll to position [1008, 0]
click at [1027, 545] on div "Accordion Header" at bounding box center [1026, 549] width 23 height 19
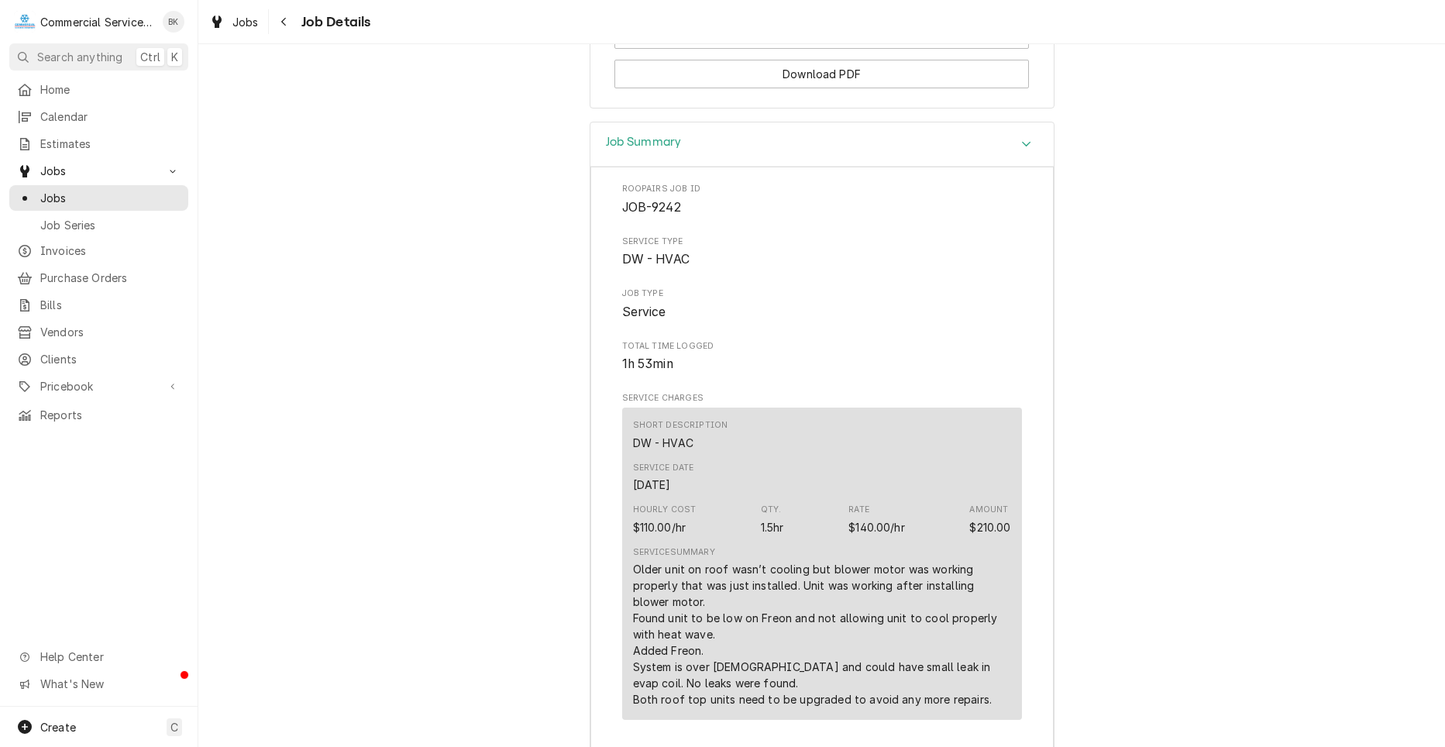
scroll to position [1473, 0]
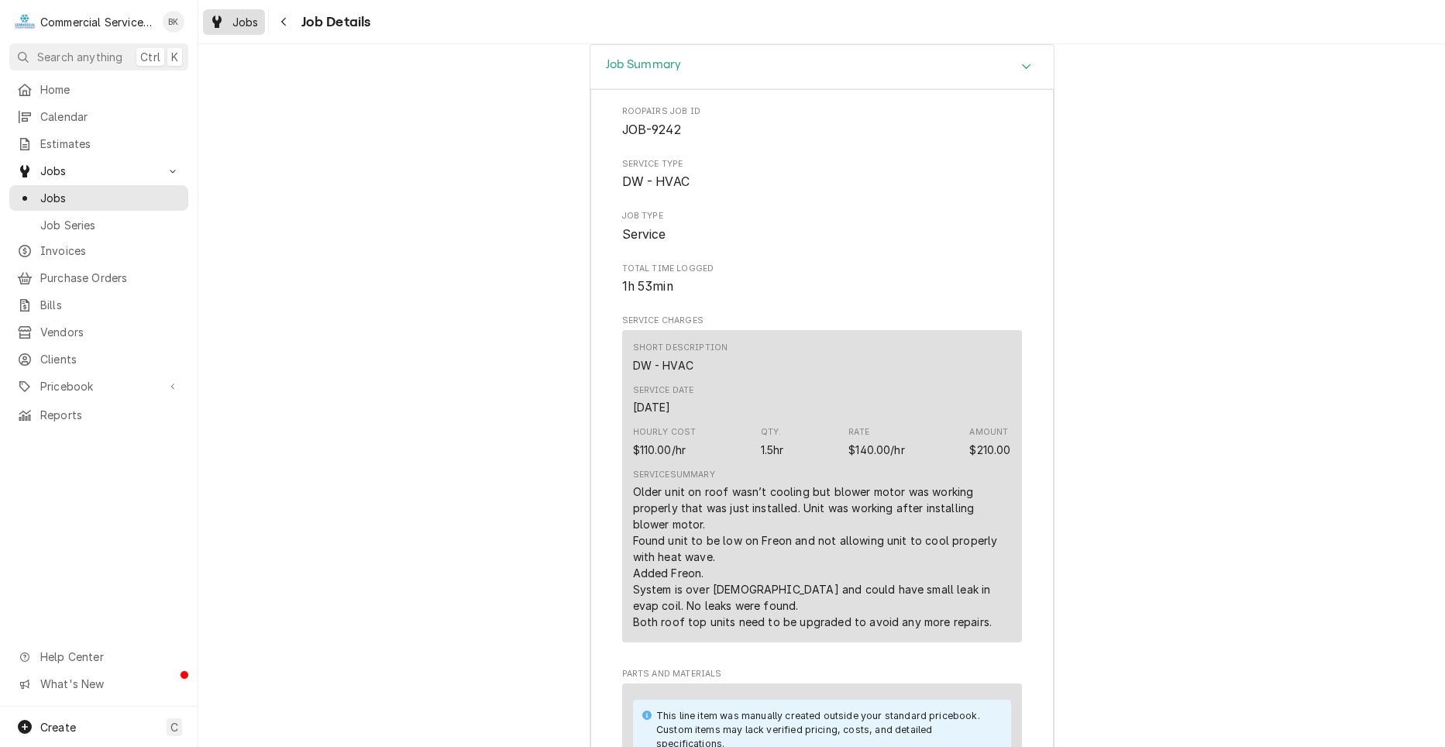
click at [236, 22] on span "Jobs" at bounding box center [245, 22] width 26 height 16
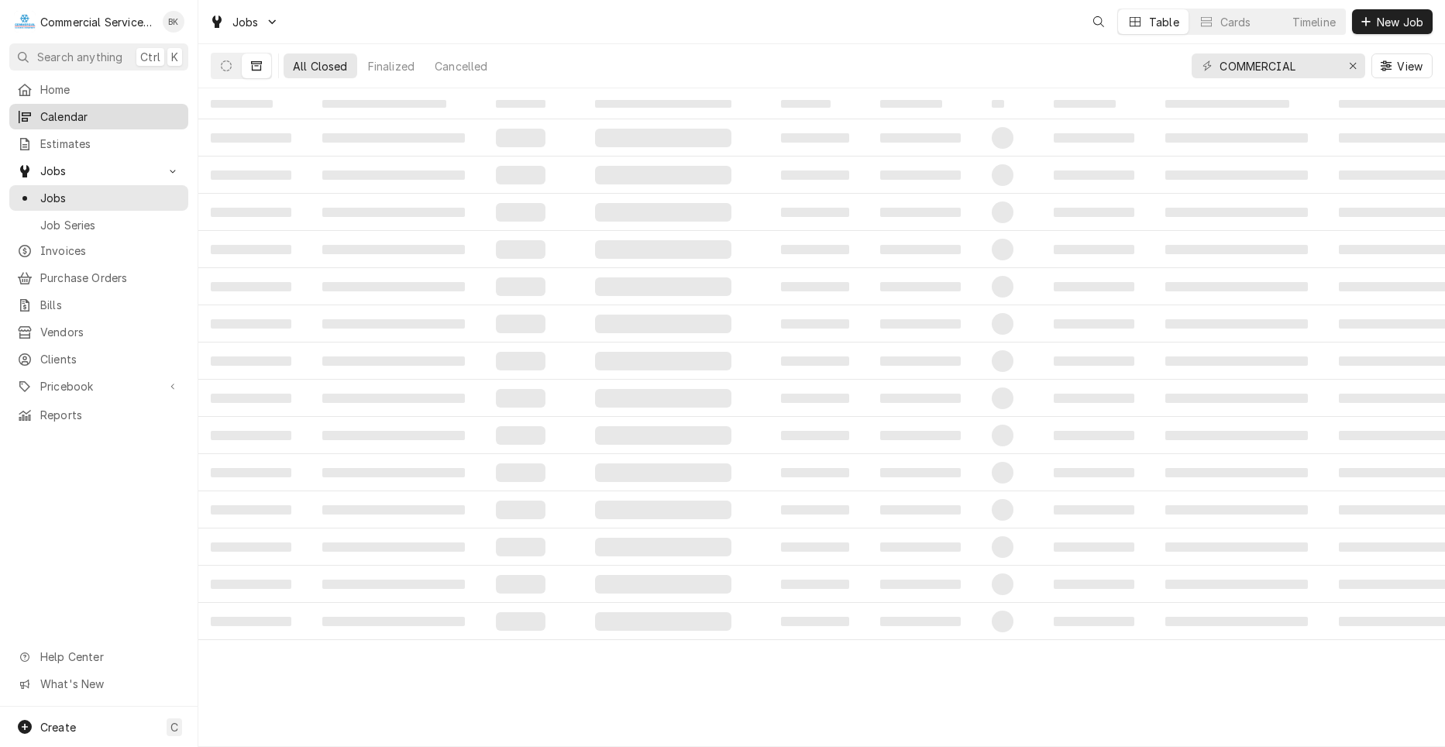
click at [77, 114] on span "Calendar" at bounding box center [110, 116] width 140 height 16
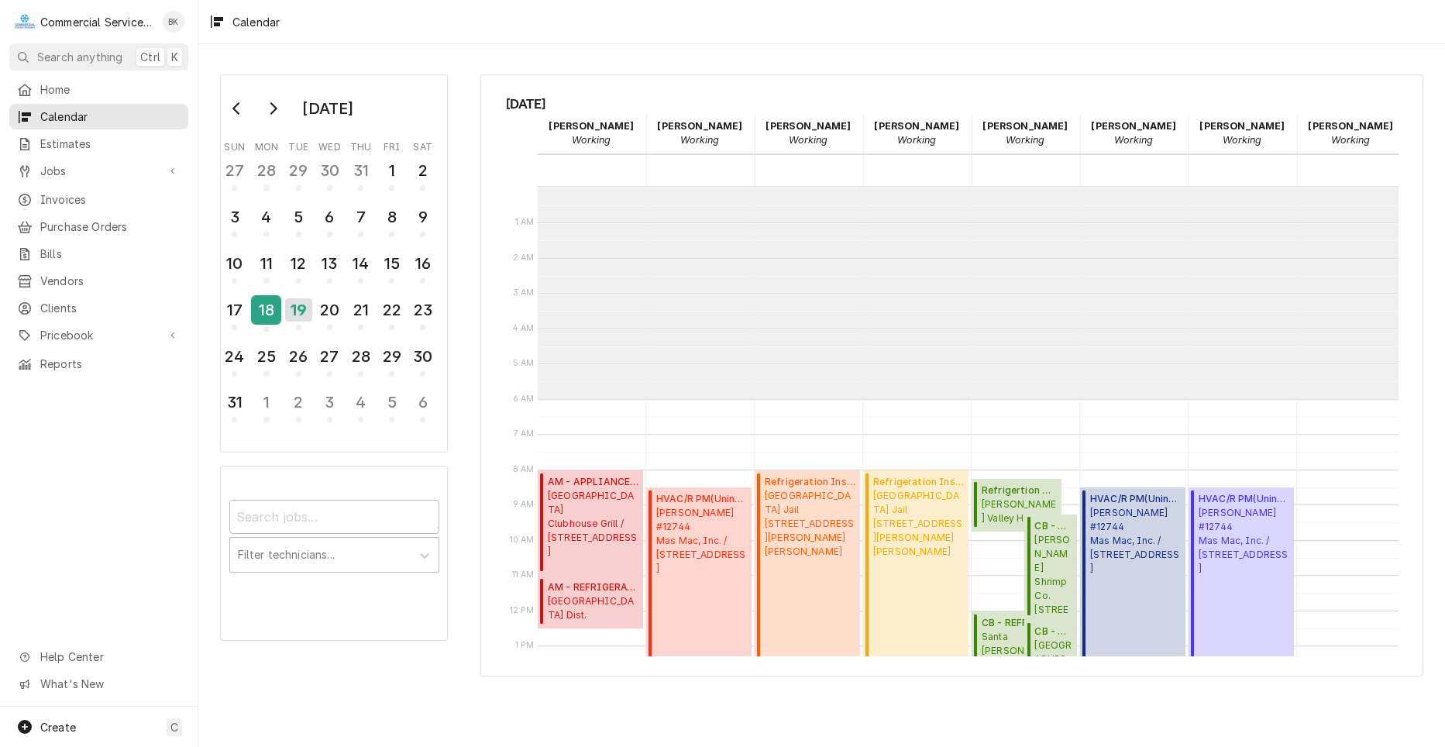
click at [270, 317] on div "18" at bounding box center [266, 310] width 27 height 26
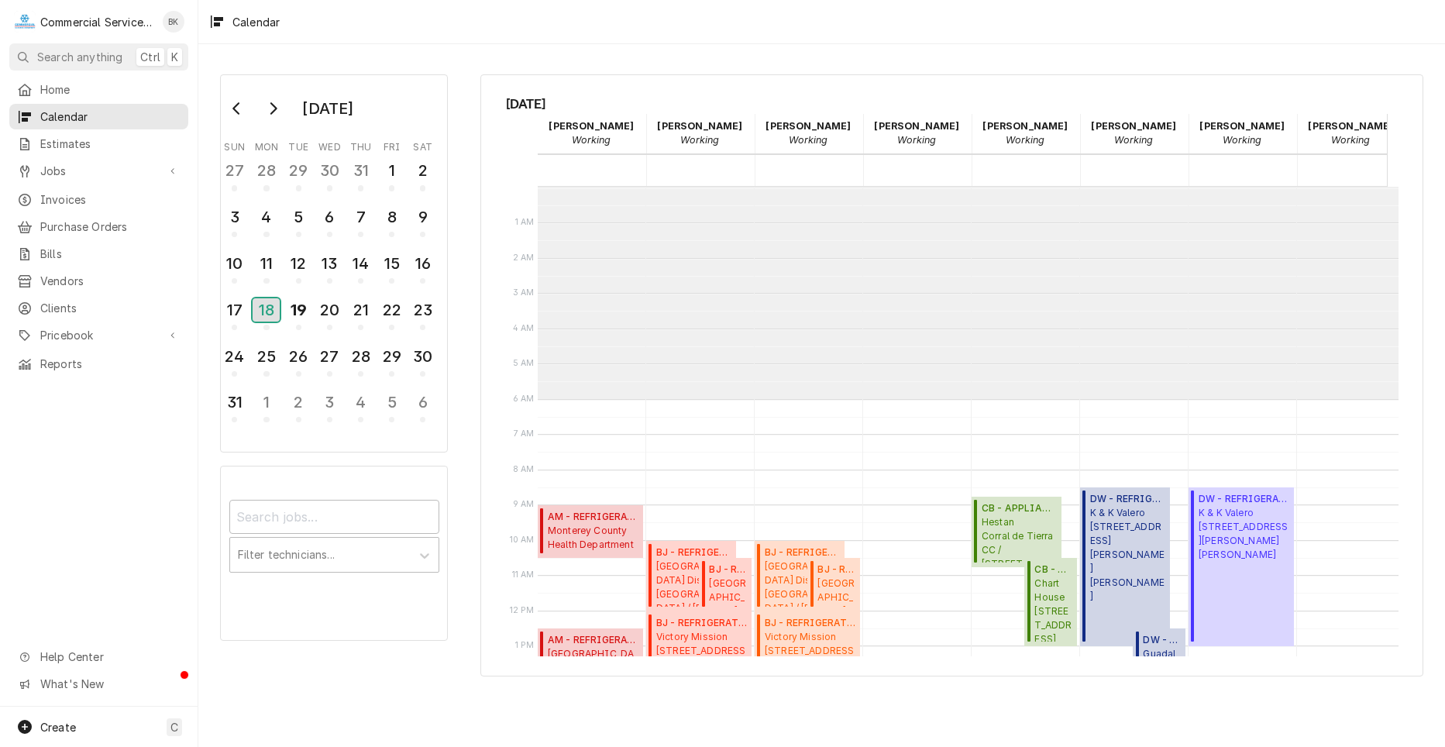
scroll to position [212, 0]
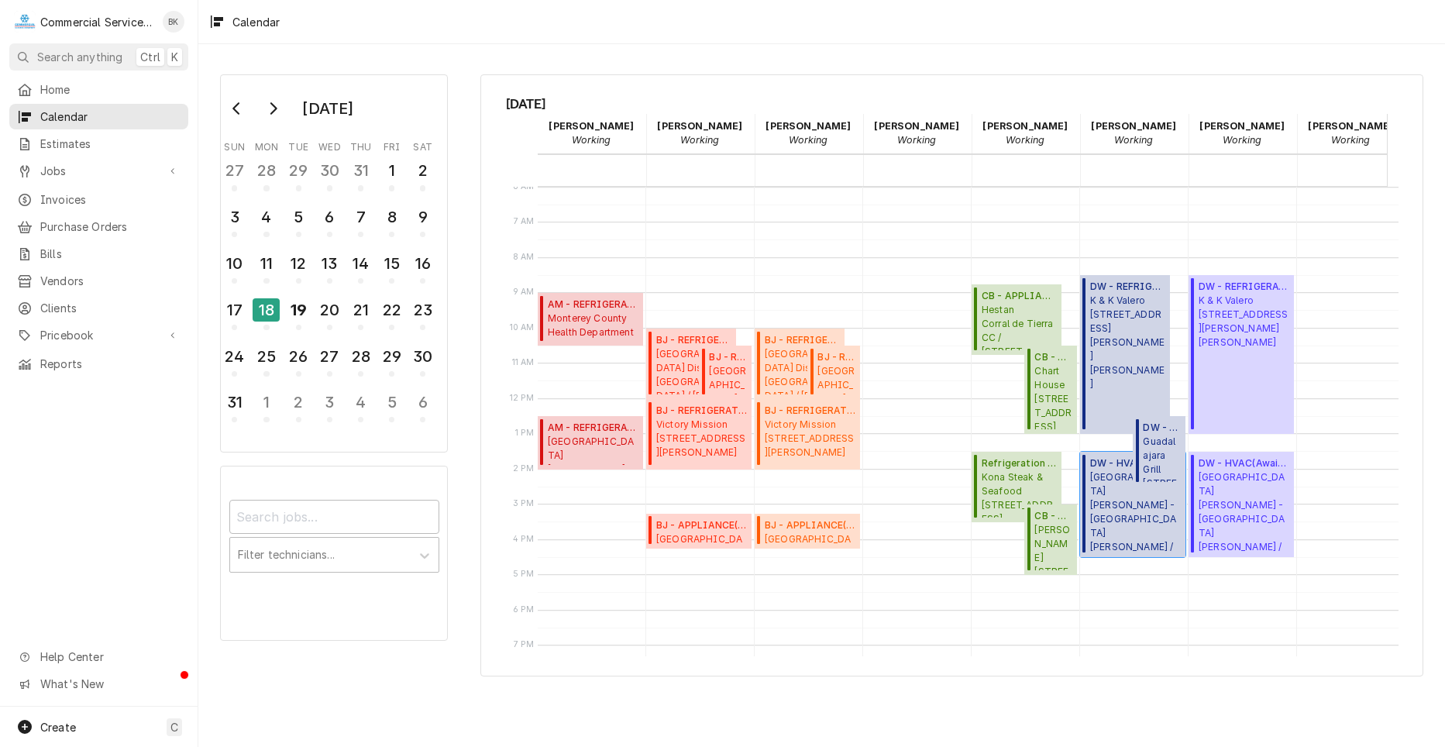
click at [1162, 533] on span "Santa Rita Union School District - MD John Gutierrez / 1031 Rogge Rd, Salinas, …" at bounding box center [1135, 511] width 91 height 83
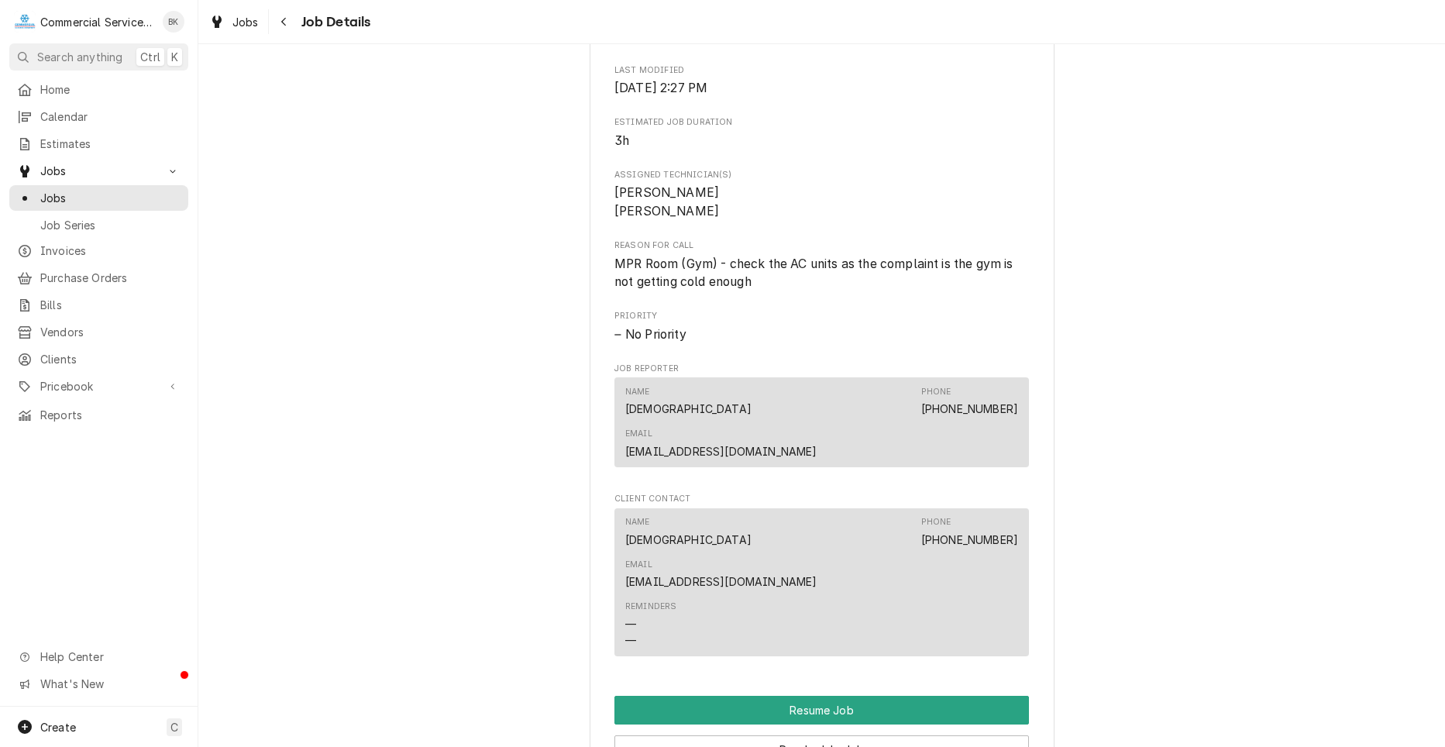
scroll to position [930, 0]
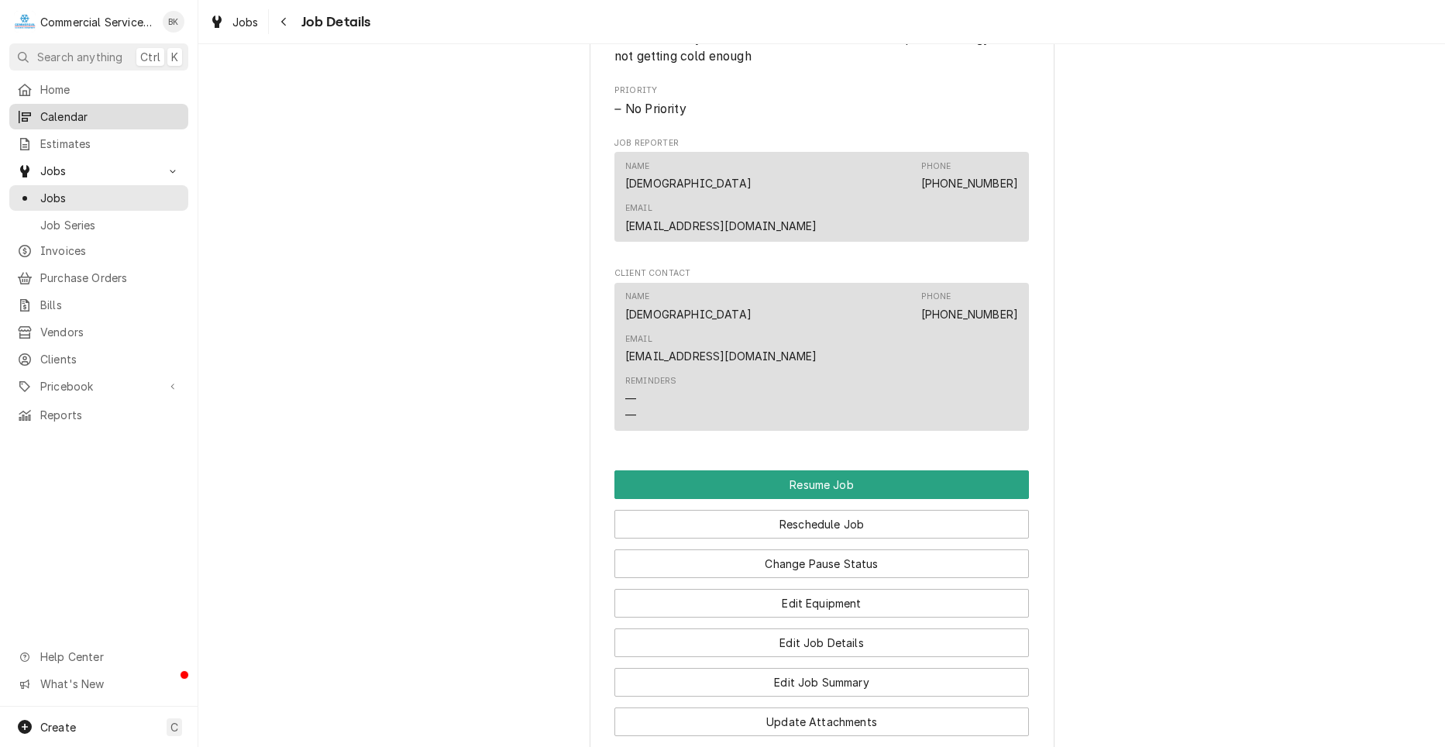
click at [107, 119] on span "Calendar" at bounding box center [110, 116] width 140 height 16
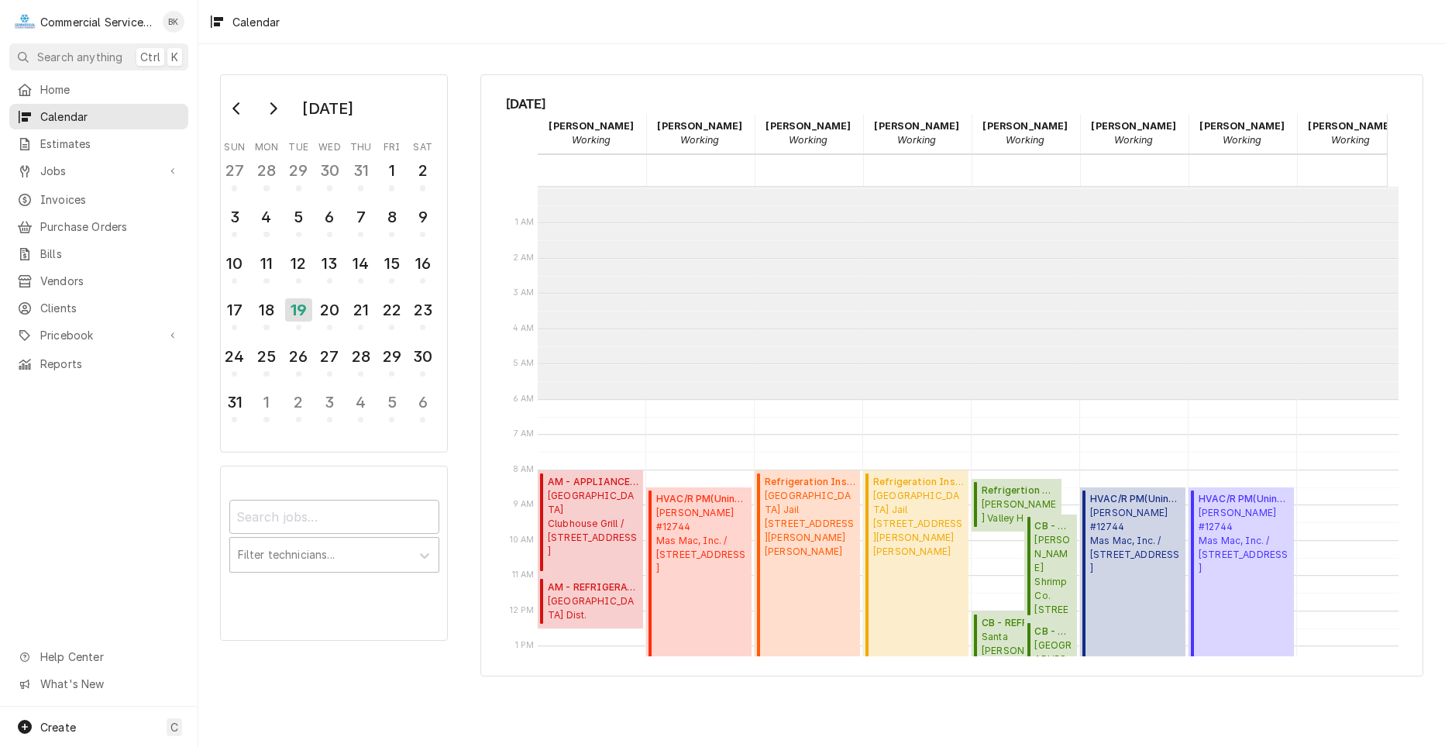
scroll to position [212, 0]
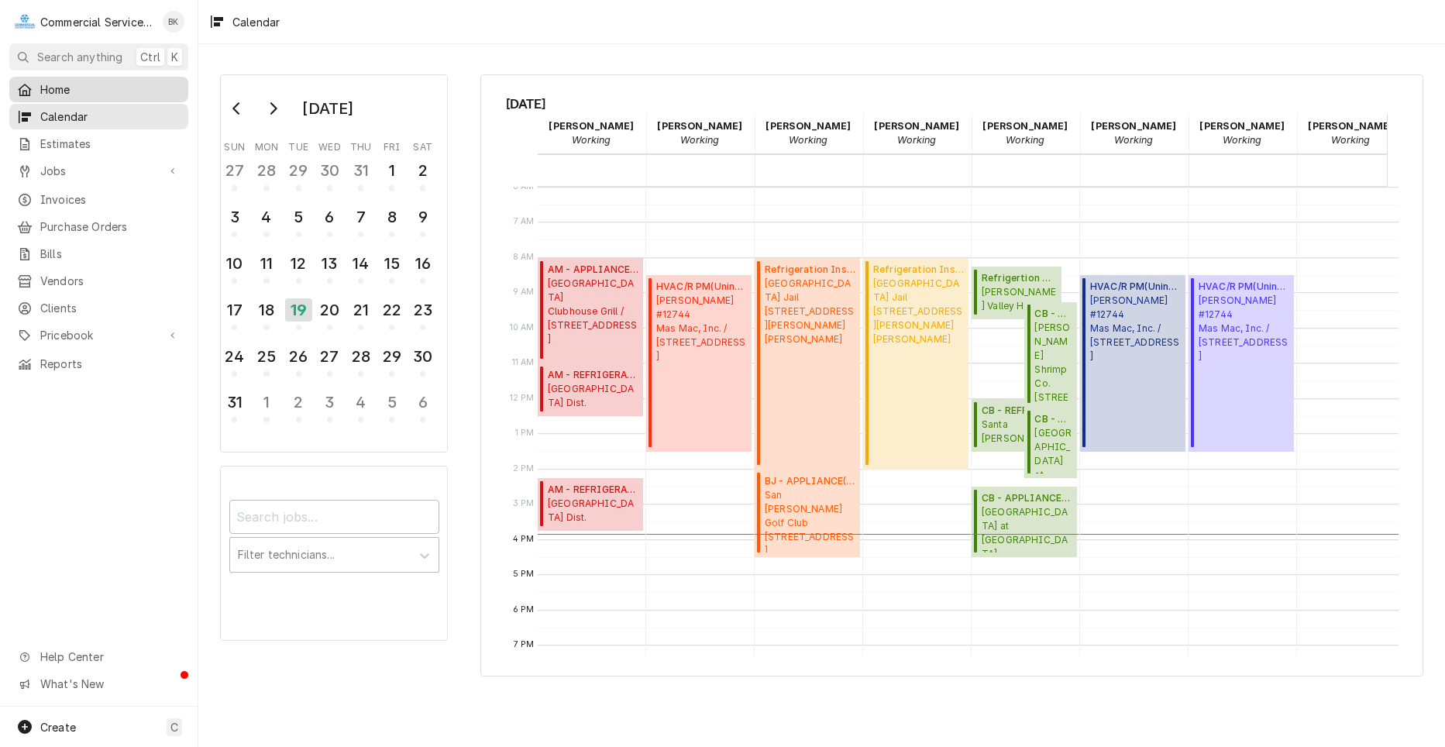
click at [67, 93] on span "Home" at bounding box center [110, 89] width 140 height 16
